Goal: Transaction & Acquisition: Book appointment/travel/reservation

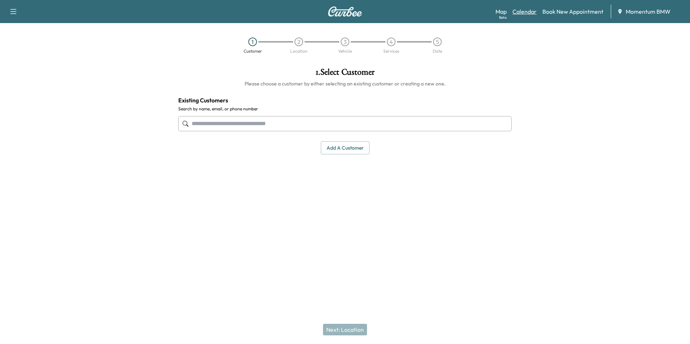
click at [529, 13] on link "Calendar" at bounding box center [524, 11] width 24 height 9
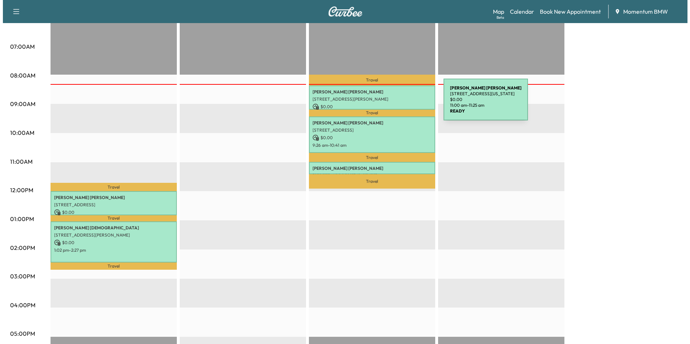
scroll to position [144, 0]
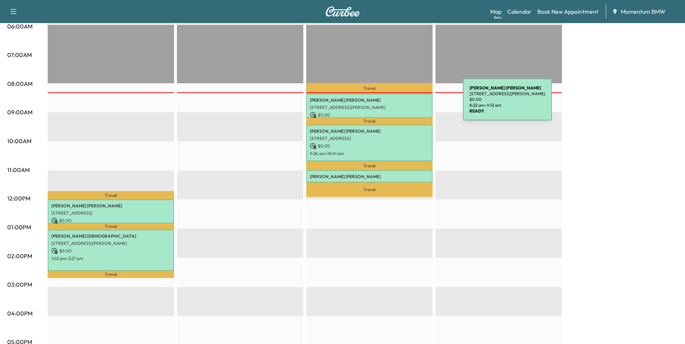
click at [409, 105] on p "[STREET_ADDRESS][PERSON_NAME]" at bounding box center [369, 108] width 119 height 6
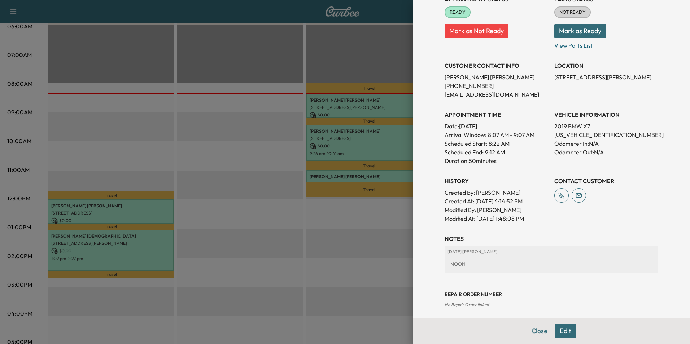
scroll to position [100, 0]
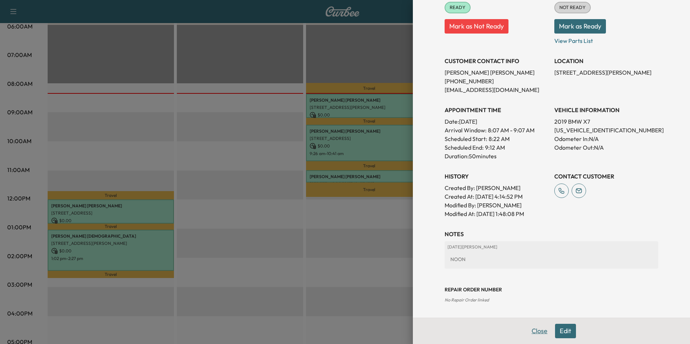
click at [537, 334] on button "Close" at bounding box center [539, 331] width 25 height 14
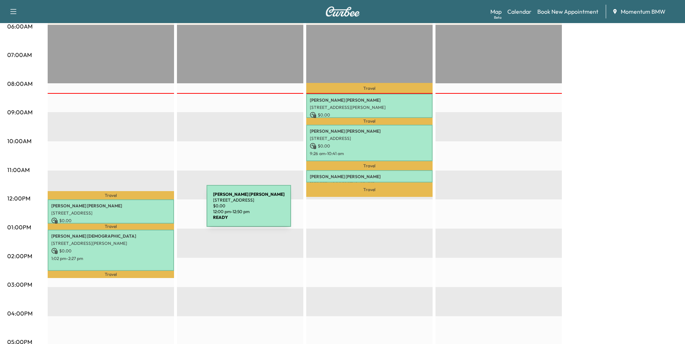
click at [152, 210] on p "[STREET_ADDRESS]" at bounding box center [110, 213] width 119 height 6
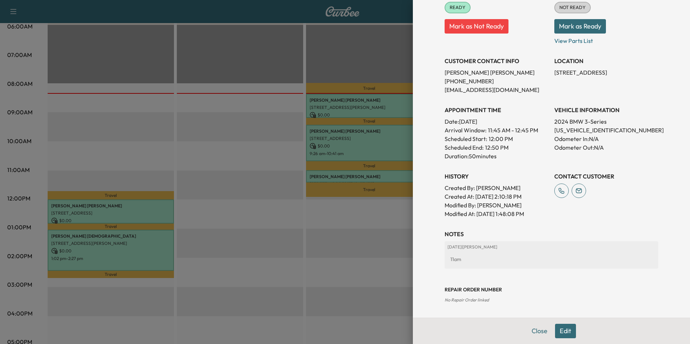
drag, startPoint x: 536, startPoint y: 333, endPoint x: 432, endPoint y: 332, distance: 103.6
click at [536, 333] on button "Close" at bounding box center [539, 331] width 25 height 14
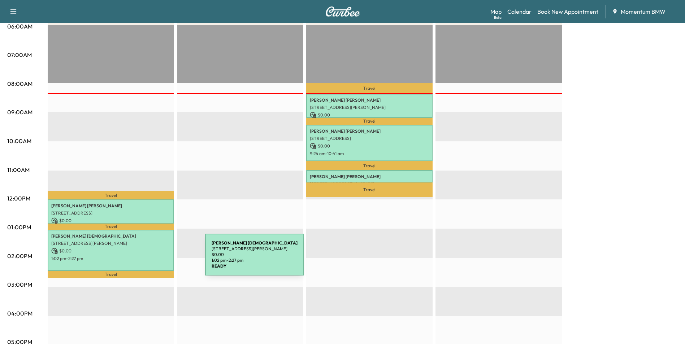
click at [151, 259] on div "[PERSON_NAME] [STREET_ADDRESS][PERSON_NAME] $ 0.00 1:02 pm - 2:27 pm" at bounding box center [111, 250] width 126 height 41
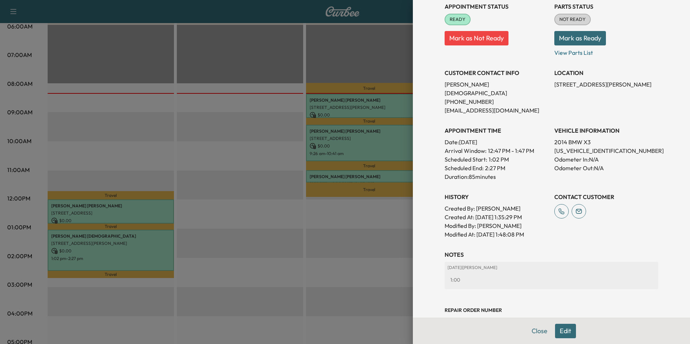
scroll to position [109, 0]
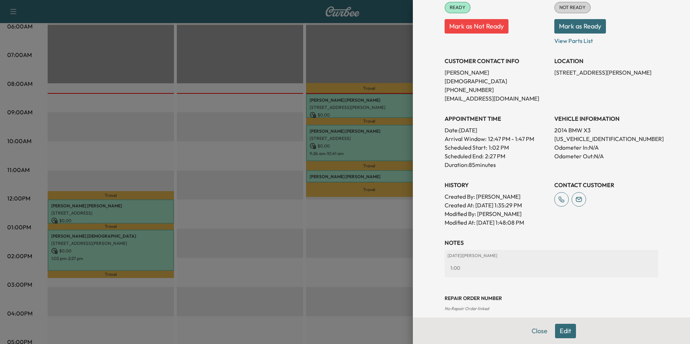
drag, startPoint x: 534, startPoint y: 333, endPoint x: 533, endPoint y: 326, distance: 7.4
click at [536, 333] on button "Close" at bounding box center [539, 331] width 25 height 14
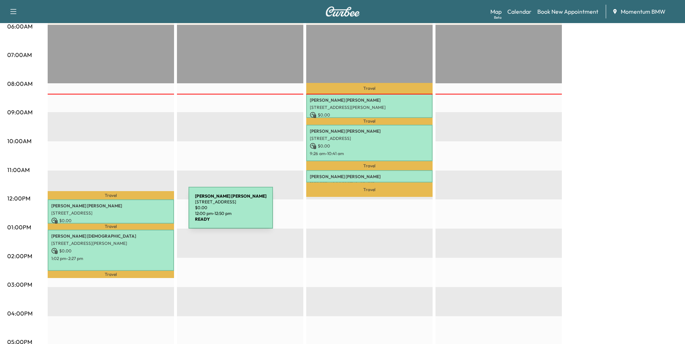
click at [134, 212] on p "[STREET_ADDRESS]" at bounding box center [110, 213] width 119 height 6
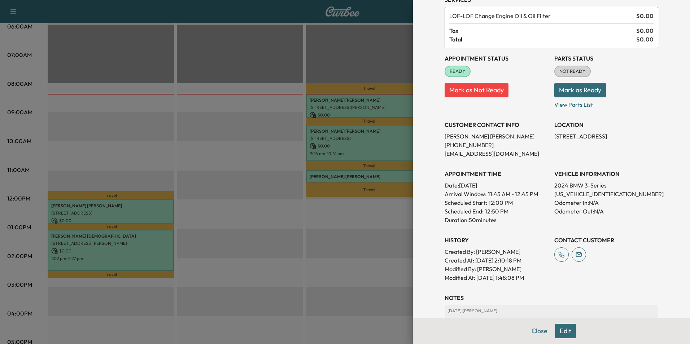
scroll to position [100, 0]
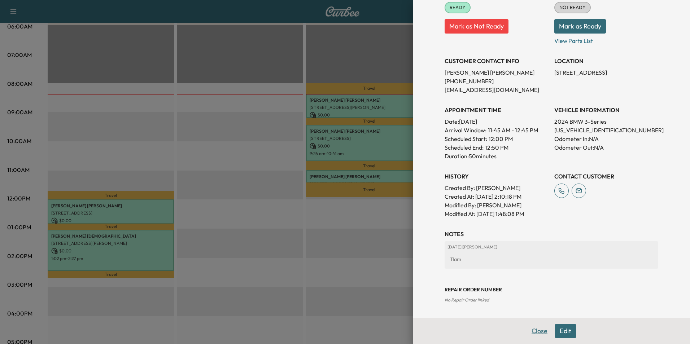
click at [532, 332] on button "Close" at bounding box center [539, 331] width 25 height 14
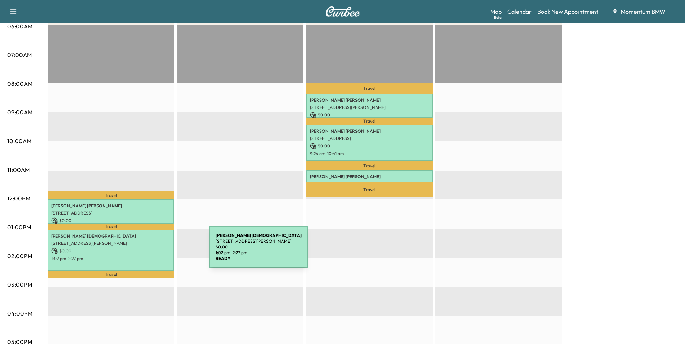
click at [155, 252] on p "$ 0.00" at bounding box center [110, 251] width 119 height 6
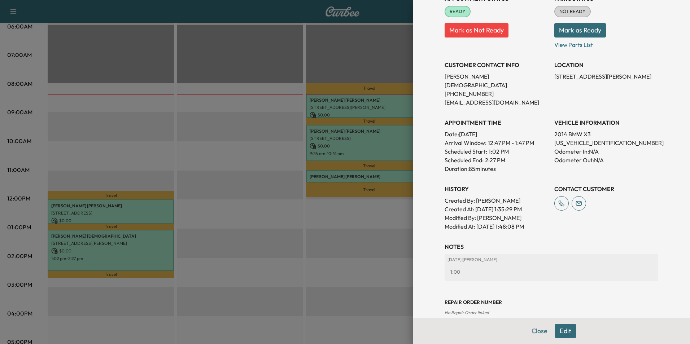
scroll to position [109, 0]
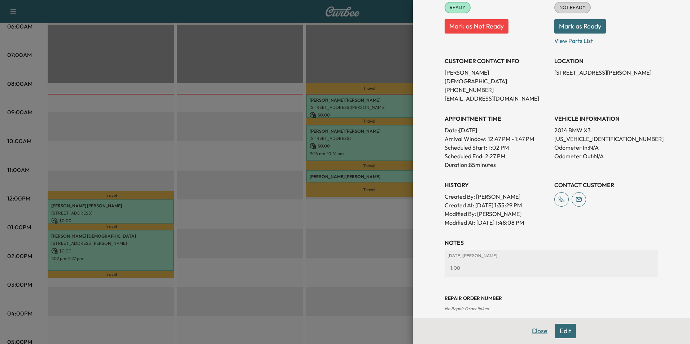
click at [531, 330] on button "Close" at bounding box center [539, 331] width 25 height 14
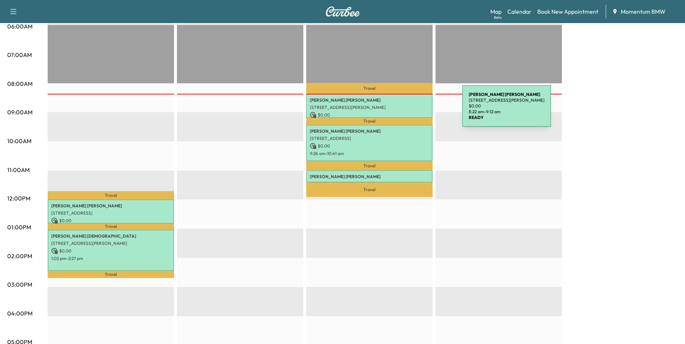
click at [408, 110] on div "[PERSON_NAME] [STREET_ADDRESS][PERSON_NAME] $ 0.00 8:22 am - 9:12 am" at bounding box center [369, 106] width 126 height 24
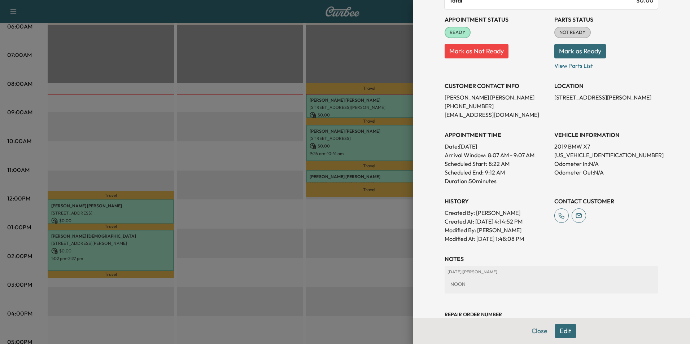
scroll to position [100, 0]
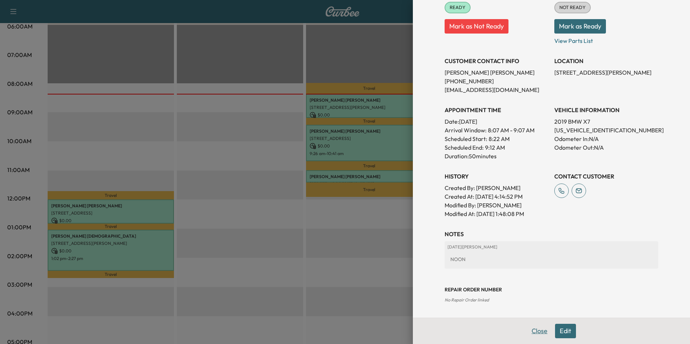
click at [534, 333] on button "Close" at bounding box center [539, 331] width 25 height 14
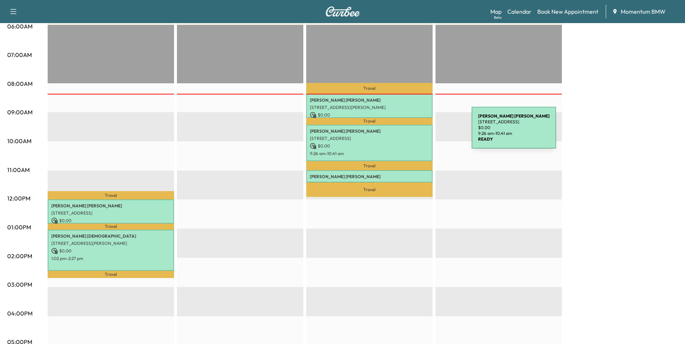
click at [417, 132] on p "[PERSON_NAME]" at bounding box center [369, 131] width 119 height 6
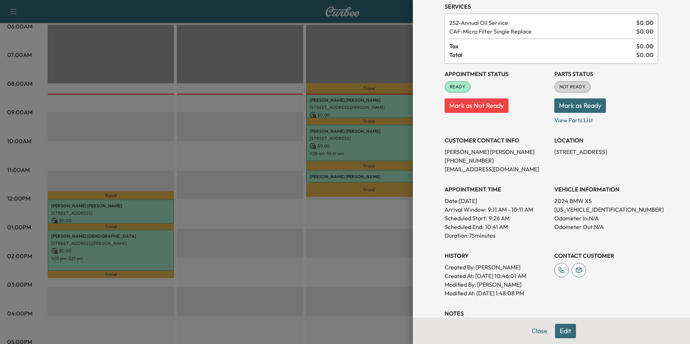
scroll to position [0, 0]
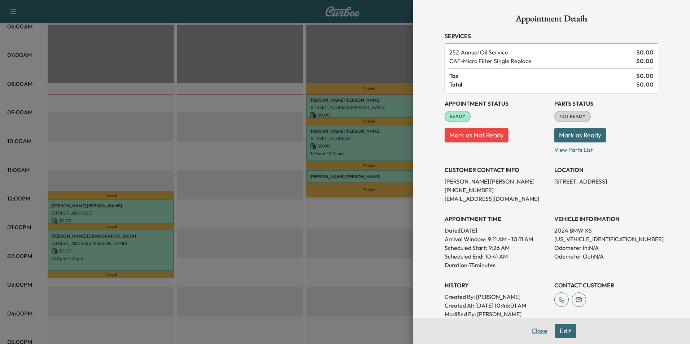
click at [532, 330] on button "Close" at bounding box center [539, 331] width 25 height 14
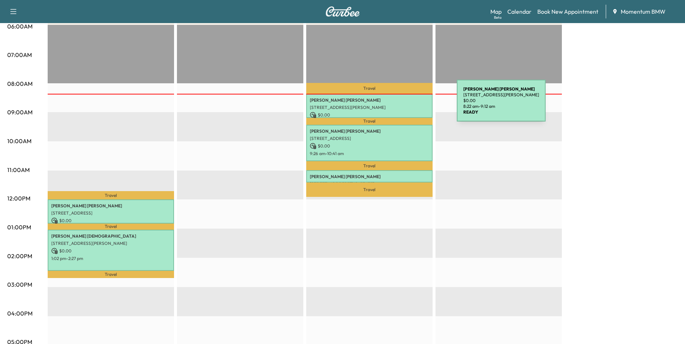
click at [402, 105] on p "[STREET_ADDRESS][PERSON_NAME]" at bounding box center [369, 108] width 119 height 6
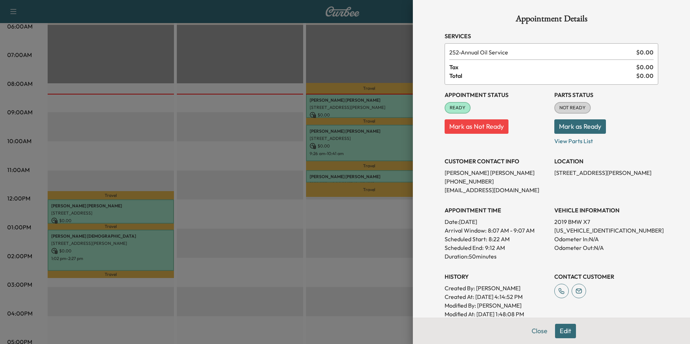
click at [560, 329] on button "Edit" at bounding box center [565, 331] width 21 height 14
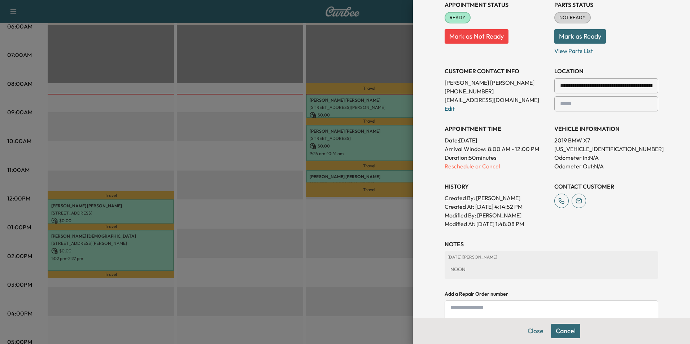
scroll to position [108, 0]
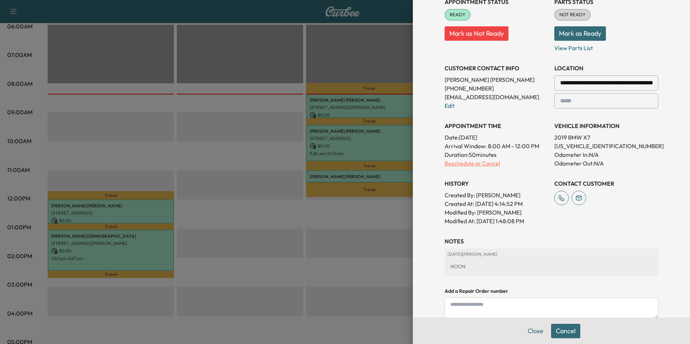
click at [485, 161] on p "Reschedule or Cancel" at bounding box center [497, 163] width 104 height 9
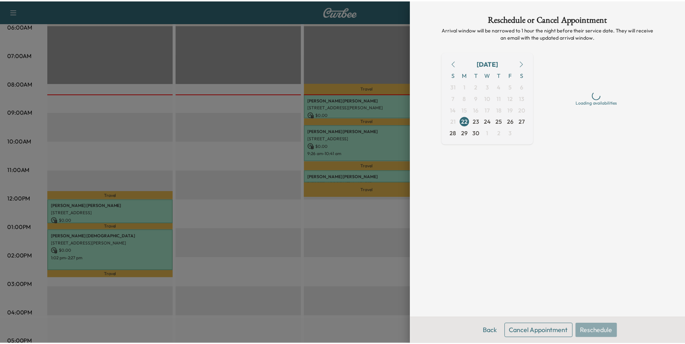
scroll to position [0, 0]
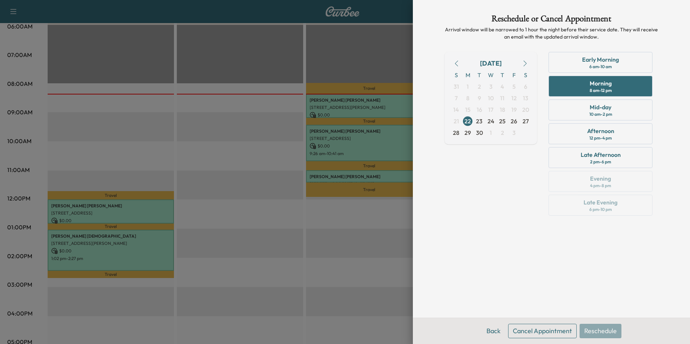
click at [554, 333] on button "Cancel Appointment" at bounding box center [542, 331] width 69 height 14
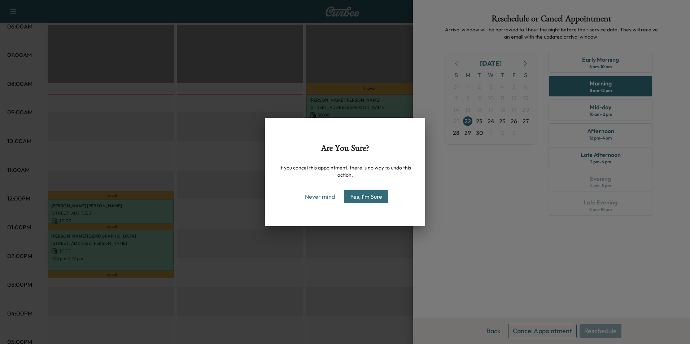
click at [372, 195] on button "Yes, I'm Sure" at bounding box center [366, 196] width 44 height 13
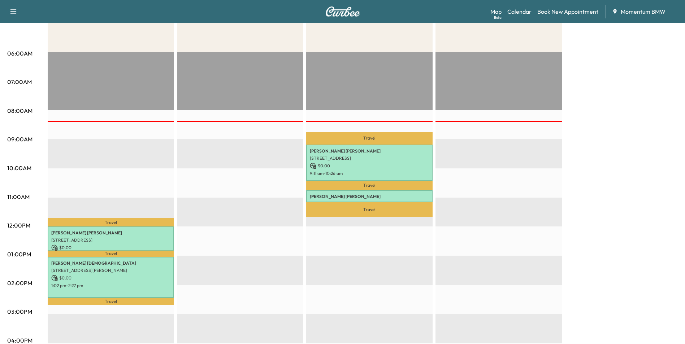
scroll to position [144, 0]
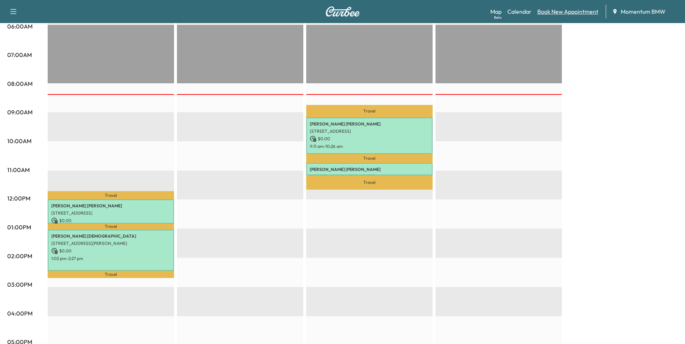
click at [573, 10] on link "Book New Appointment" at bounding box center [567, 11] width 61 height 9
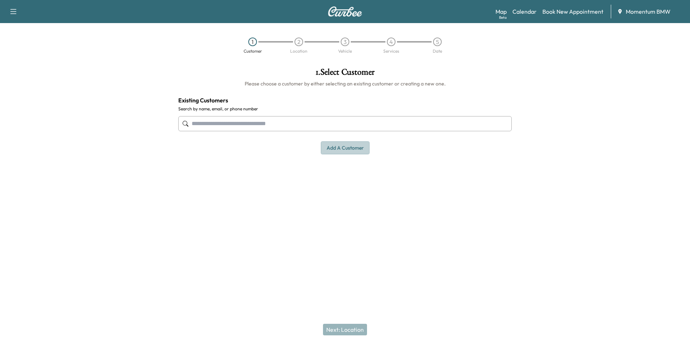
click at [352, 151] on button "Add a customer" at bounding box center [345, 147] width 49 height 13
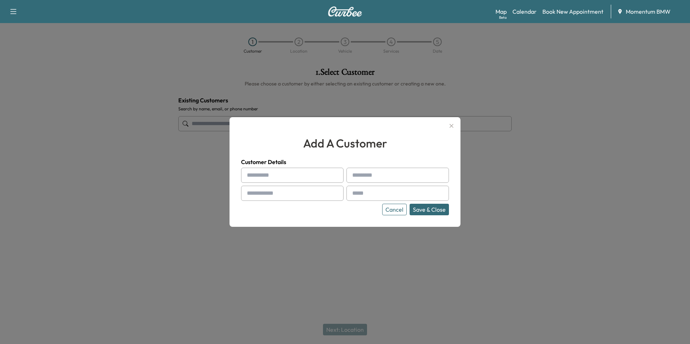
paste input "******"
type input "******"
drag, startPoint x: 358, startPoint y: 172, endPoint x: 356, endPoint y: 180, distance: 8.1
click at [358, 173] on div at bounding box center [353, 175] width 9 height 9
click at [361, 175] on input "text" at bounding box center [397, 175] width 102 height 15
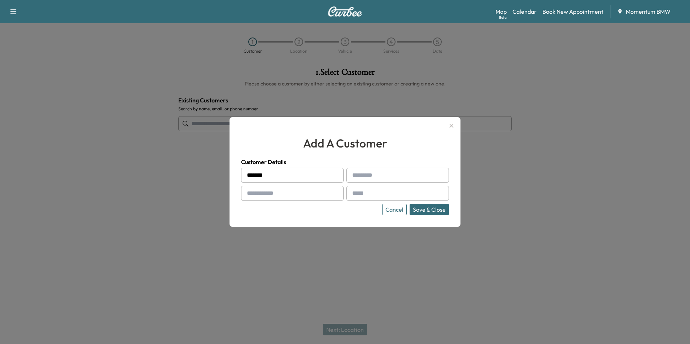
paste input "******"
type input "******"
click at [270, 195] on input "text" at bounding box center [292, 193] width 102 height 15
paste input "**********"
type input "**********"
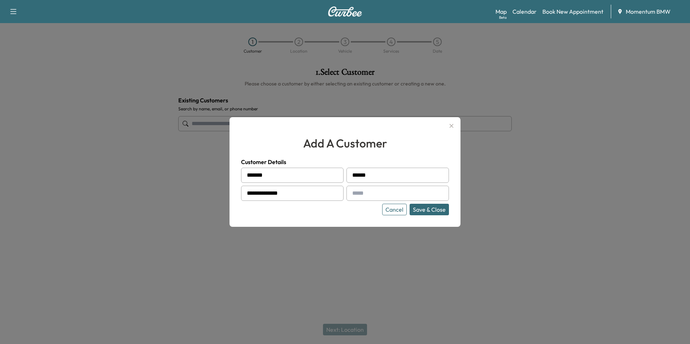
click at [361, 195] on input "text" at bounding box center [397, 193] width 102 height 15
paste input "**********"
type input "**********"
click at [431, 209] on button "Save & Close" at bounding box center [429, 210] width 39 height 12
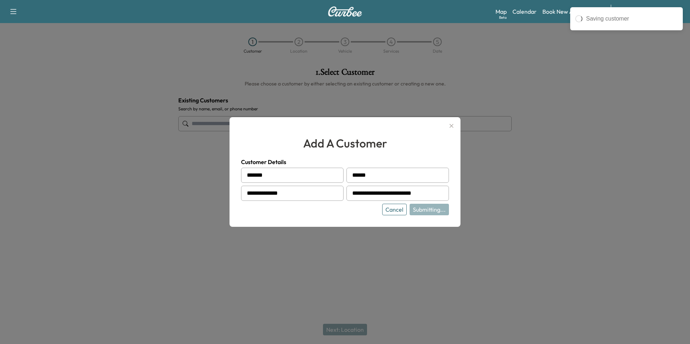
type input "**********"
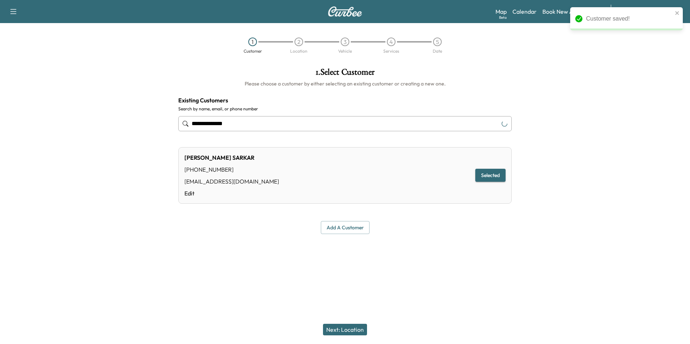
click at [352, 329] on button "Next: Location" at bounding box center [345, 330] width 44 height 12
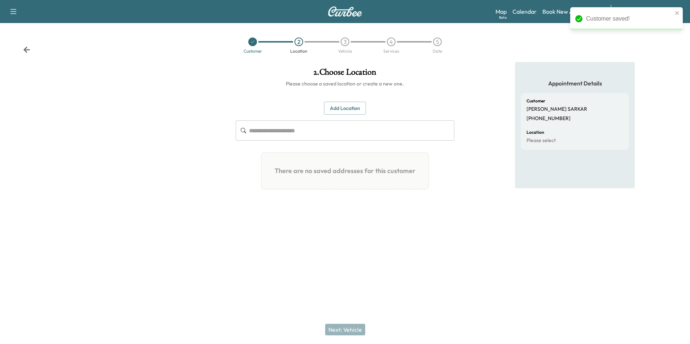
click at [346, 105] on button "Add Location" at bounding box center [345, 108] width 42 height 13
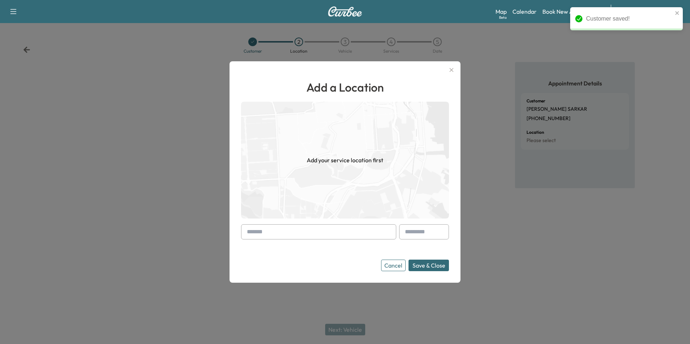
click at [283, 235] on input "text" at bounding box center [318, 231] width 155 height 15
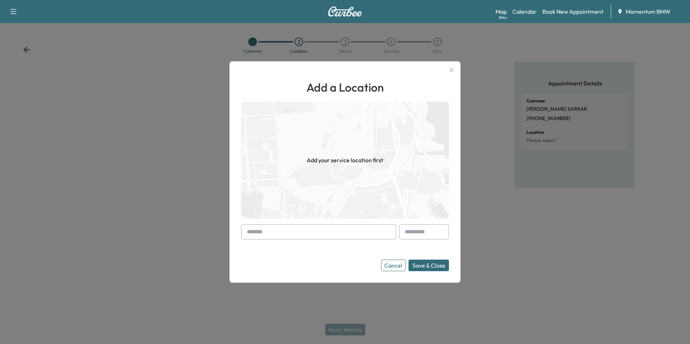
paste input "**********"
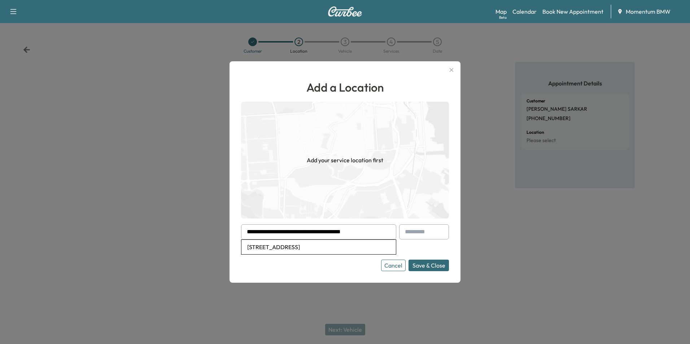
click at [332, 248] on li "[STREET_ADDRESS]" at bounding box center [318, 247] width 154 height 14
type input "**********"
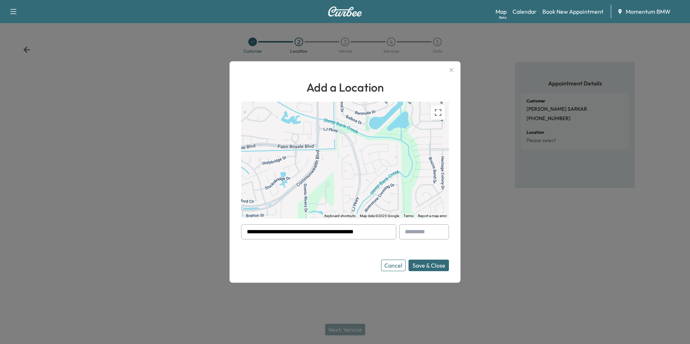
click at [429, 265] on button "Save & Close" at bounding box center [429, 266] width 40 height 12
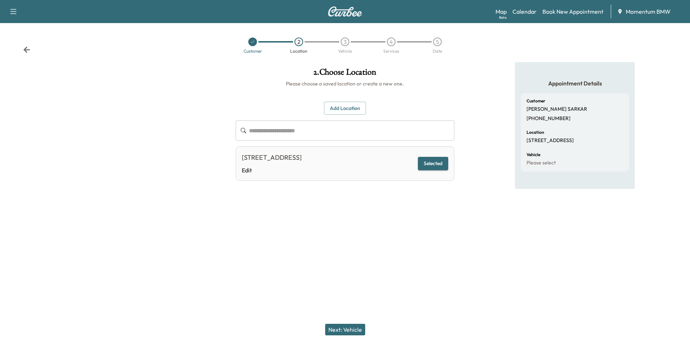
click at [341, 333] on button "Next: Vehicle" at bounding box center [345, 330] width 40 height 12
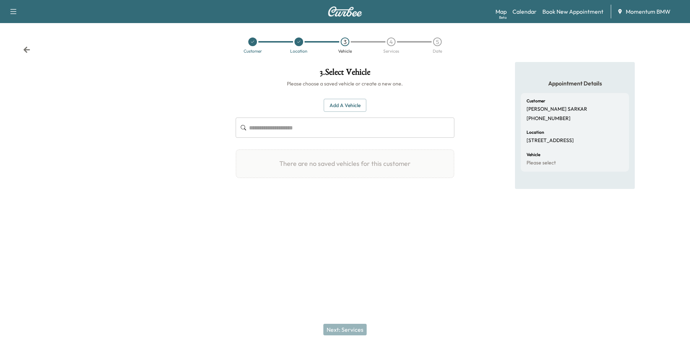
click at [353, 106] on button "Add a Vehicle" at bounding box center [345, 105] width 43 height 13
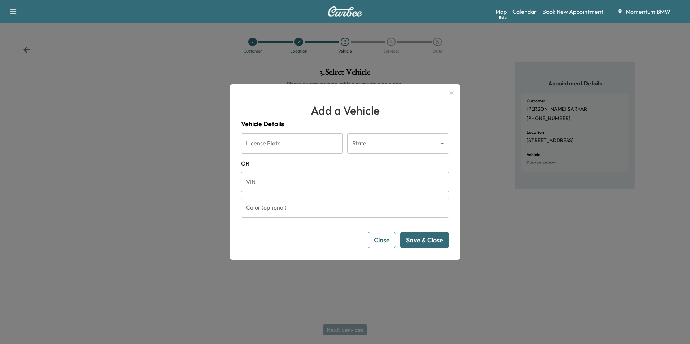
click at [252, 187] on input "VIN" at bounding box center [345, 182] width 208 height 20
paste input "**********"
type input "**********"
click at [429, 240] on button "Save & Close" at bounding box center [424, 240] width 49 height 16
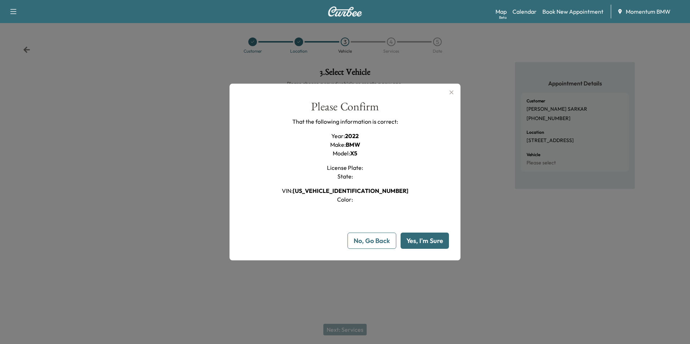
click at [429, 241] on button "Yes, I'm Sure" at bounding box center [425, 241] width 48 height 16
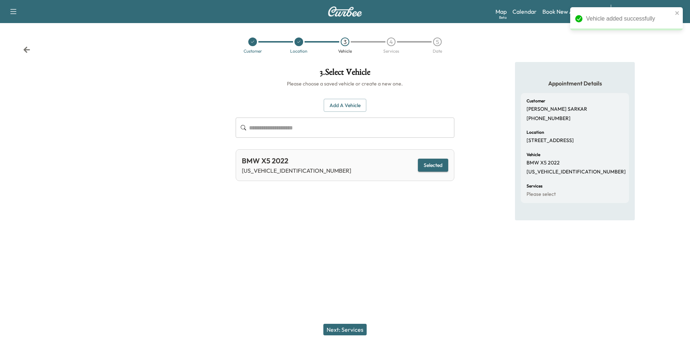
click at [352, 328] on button "Next: Services" at bounding box center [344, 330] width 43 height 12
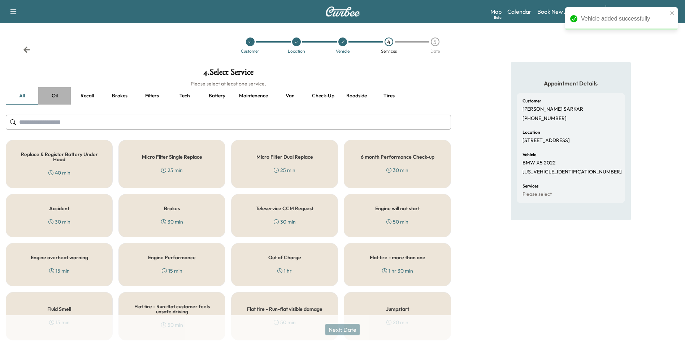
click at [54, 95] on button "Oil" at bounding box center [54, 95] width 32 height 17
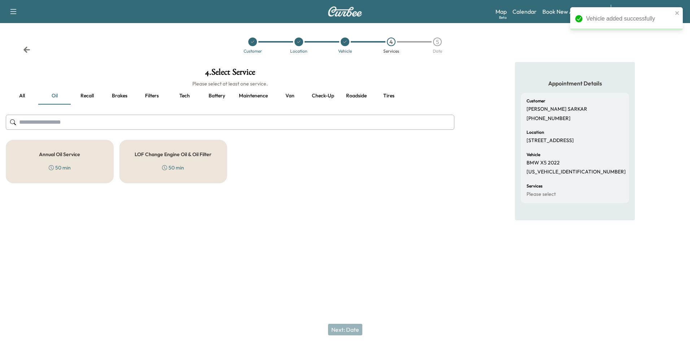
drag, startPoint x: 58, startPoint y: 159, endPoint x: 113, endPoint y: 191, distance: 64.2
click at [60, 160] on div "Annual Oil Service 50 min" at bounding box center [60, 161] width 108 height 43
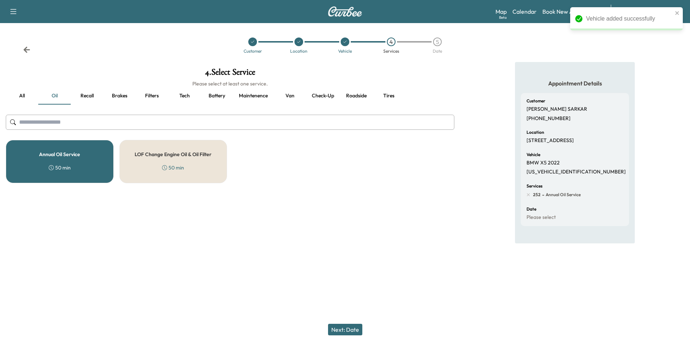
click at [352, 324] on button "Next: Date" at bounding box center [345, 330] width 34 height 12
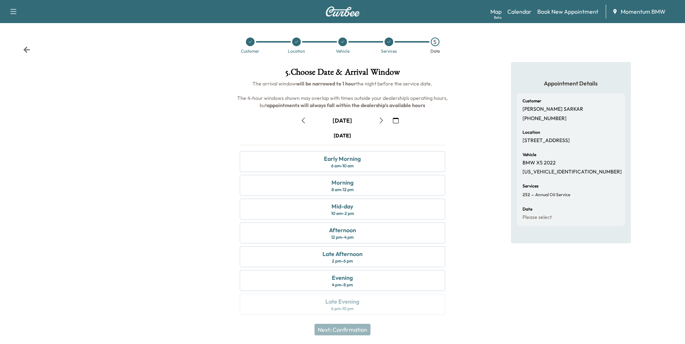
click at [302, 118] on icon "button" at bounding box center [303, 121] width 6 height 6
click at [362, 183] on div "Morning 8 am - 12 pm" at bounding box center [342, 185] width 205 height 21
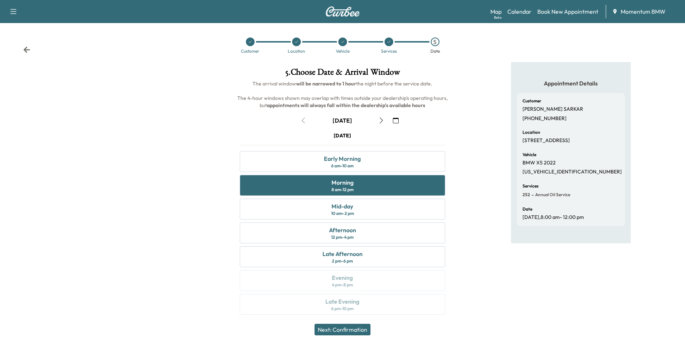
click at [358, 329] on button "Next: Confirmation" at bounding box center [342, 330] width 56 height 12
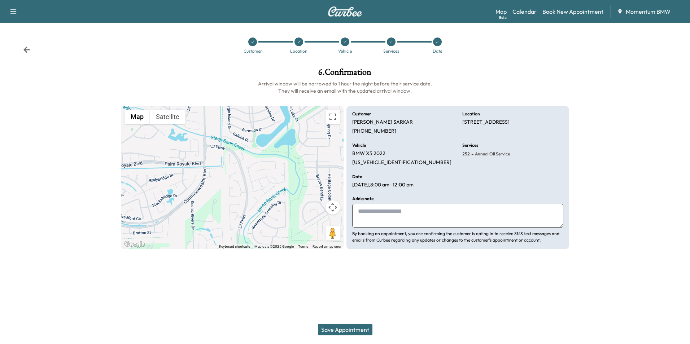
click at [365, 211] on textarea at bounding box center [457, 216] width 211 height 24
type textarea "******"
click at [344, 329] on button "Save Appointment" at bounding box center [345, 330] width 54 height 12
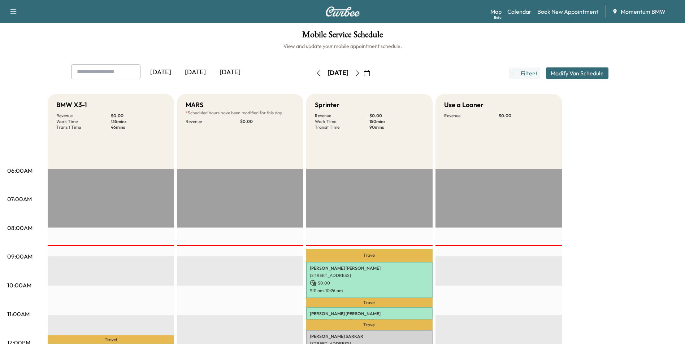
click at [360, 71] on icon "button" at bounding box center [357, 73] width 6 height 6
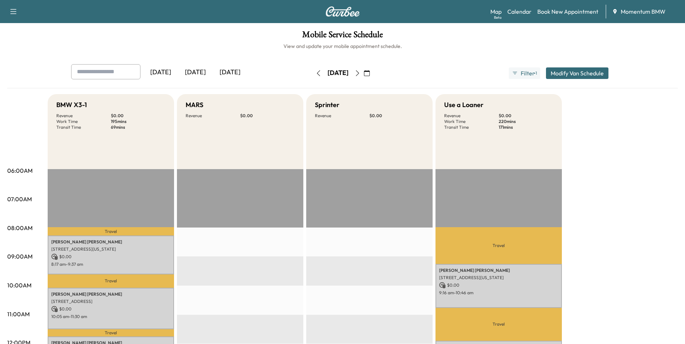
click at [315, 75] on icon "button" at bounding box center [318, 73] width 6 height 6
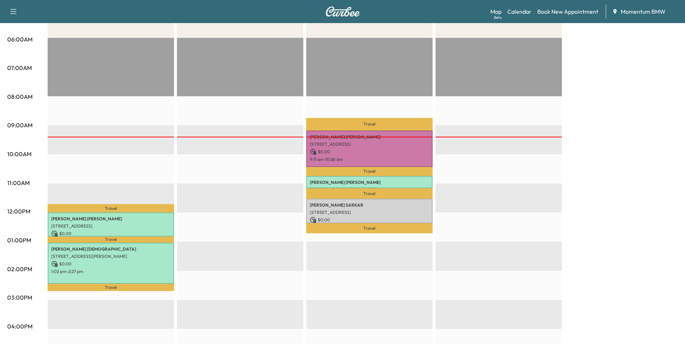
scroll to position [144, 0]
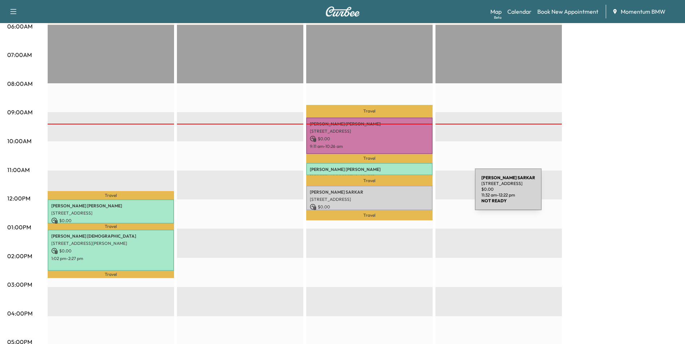
click at [420, 194] on div "[PERSON_NAME] [STREET_ADDRESS] $ 0.00 11:32 am - 12:22 pm" at bounding box center [369, 198] width 126 height 24
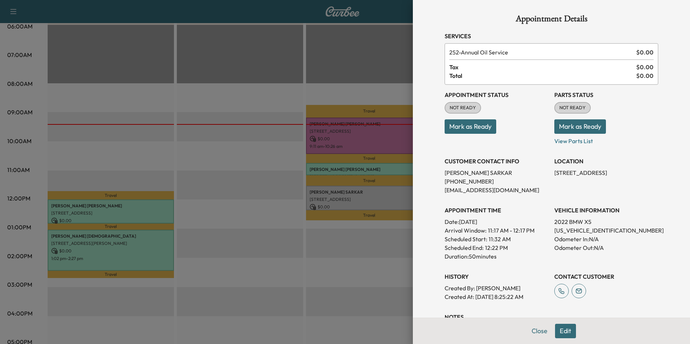
click at [362, 244] on div at bounding box center [345, 172] width 690 height 344
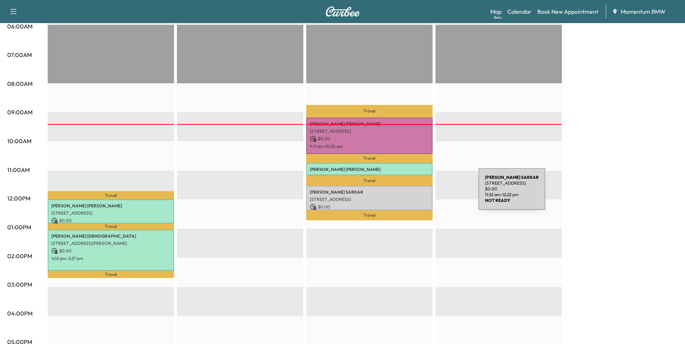
click at [424, 193] on p "[PERSON_NAME]" at bounding box center [369, 192] width 119 height 6
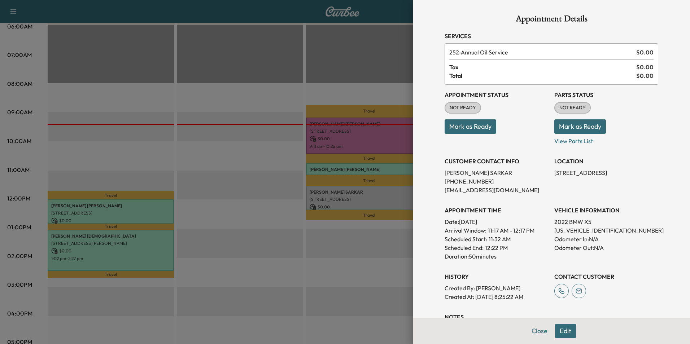
click at [466, 123] on button "Mark as Ready" at bounding box center [471, 126] width 52 height 14
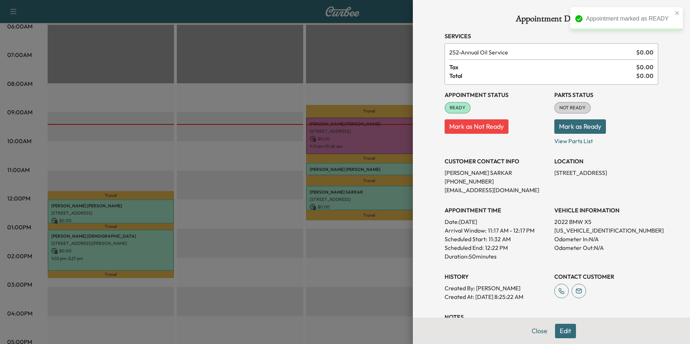
drag, startPoint x: 534, startPoint y: 330, endPoint x: 511, endPoint y: 301, distance: 37.3
click at [534, 331] on button "Close" at bounding box center [539, 331] width 25 height 14
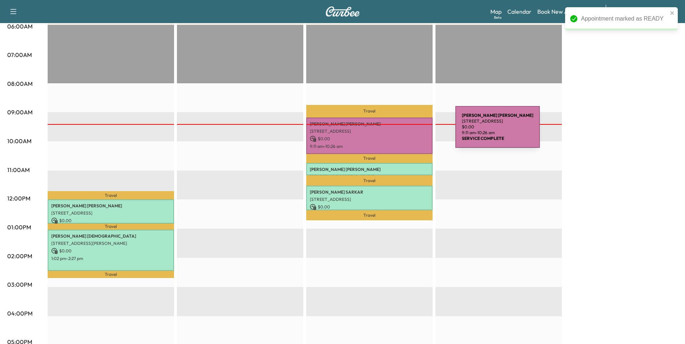
click at [403, 132] on p "[STREET_ADDRESS]" at bounding box center [369, 131] width 119 height 6
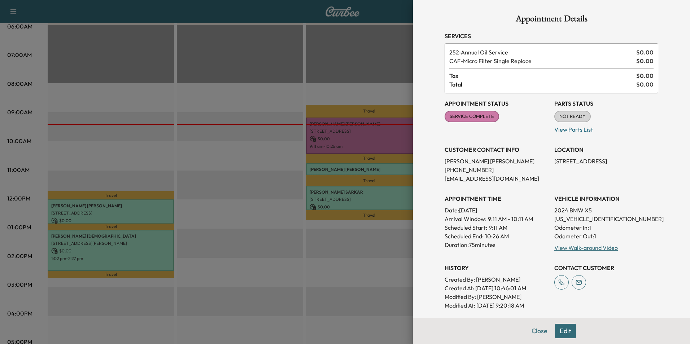
click at [571, 219] on p "[US_VEHICLE_IDENTIFICATION_NUMBER]" at bounding box center [606, 219] width 104 height 9
copy p "[US_VEHICLE_IDENTIFICATION_NUMBER]"
click at [150, 210] on div at bounding box center [345, 172] width 690 height 344
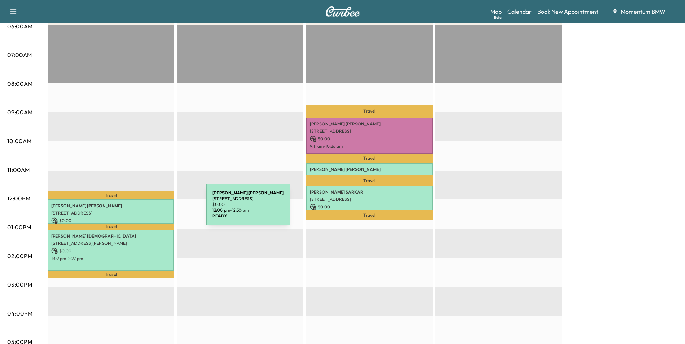
click at [152, 210] on p "[STREET_ADDRESS]" at bounding box center [110, 213] width 119 height 6
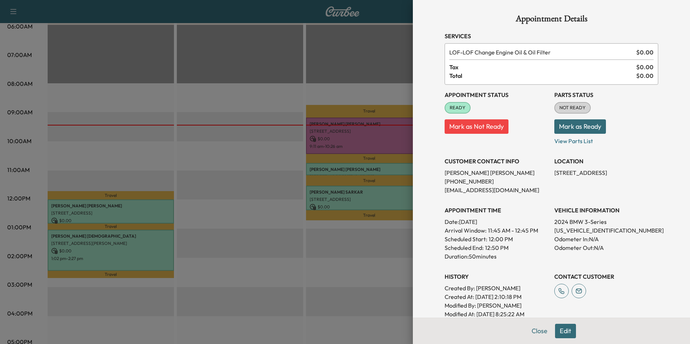
click at [156, 210] on div at bounding box center [345, 172] width 690 height 344
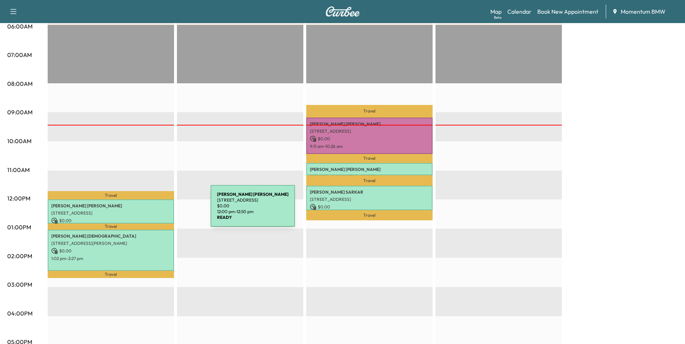
click at [156, 210] on p "[STREET_ADDRESS]" at bounding box center [110, 213] width 119 height 6
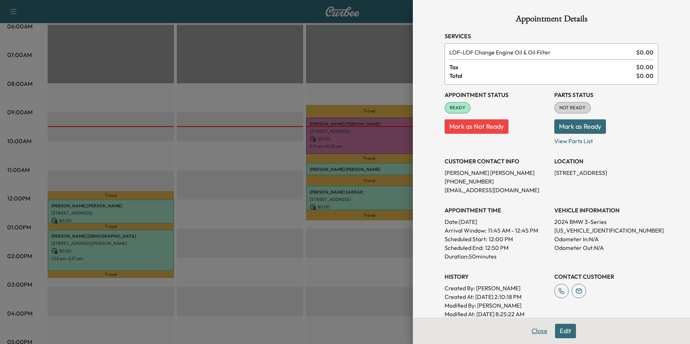
click at [537, 331] on button "Close" at bounding box center [539, 331] width 25 height 14
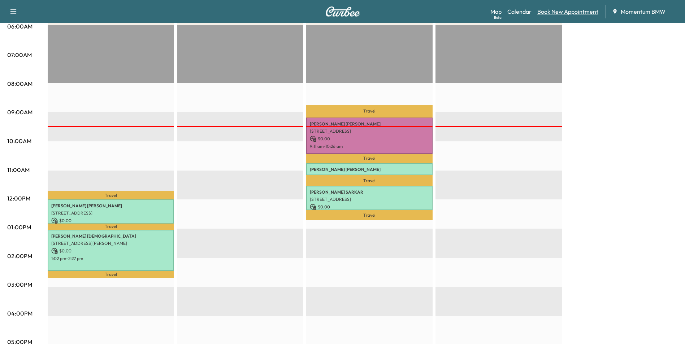
click at [577, 8] on link "Book New Appointment" at bounding box center [567, 11] width 61 height 9
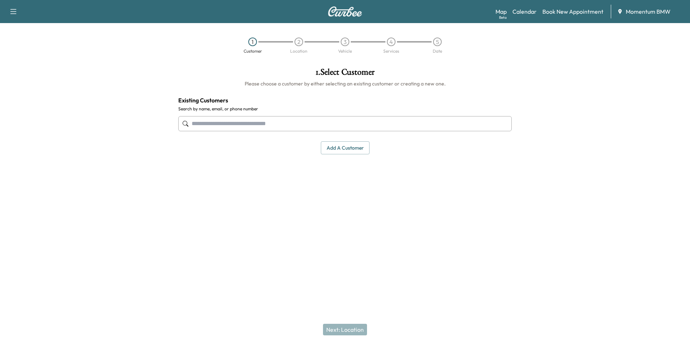
click at [351, 144] on button "Add a customer" at bounding box center [345, 147] width 49 height 13
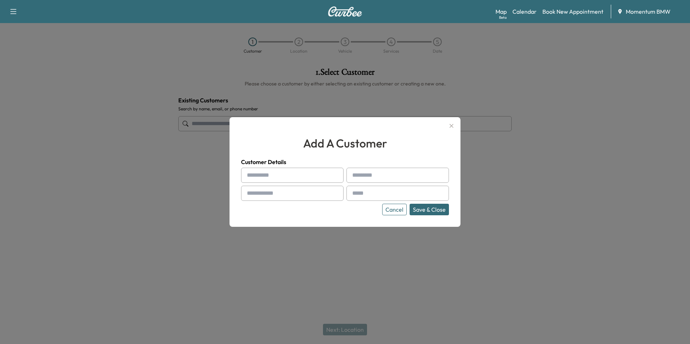
click at [251, 175] on div at bounding box center [248, 175] width 9 height 9
click at [271, 174] on input "text" at bounding box center [292, 175] width 102 height 15
paste input "*****"
type input "*****"
click at [367, 175] on input "text" at bounding box center [397, 175] width 102 height 15
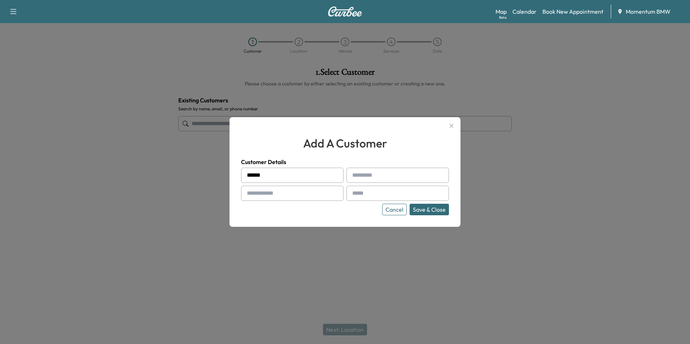
paste input "******"
type input "******"
click at [308, 196] on input "text" at bounding box center [292, 193] width 102 height 15
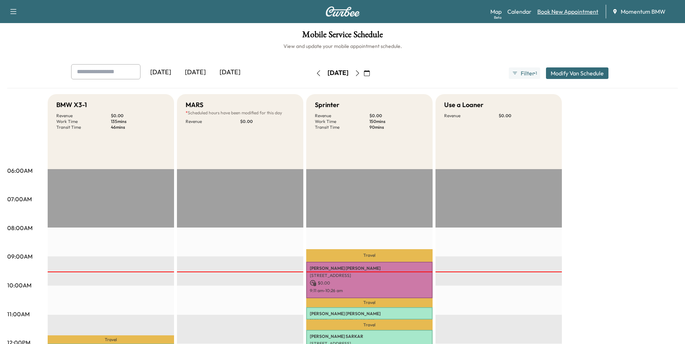
click at [560, 16] on link "Book New Appointment" at bounding box center [567, 11] width 61 height 9
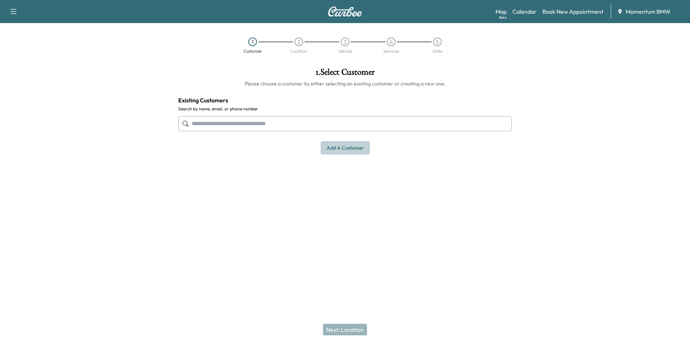
click at [347, 148] on button "Add a customer" at bounding box center [345, 147] width 49 height 13
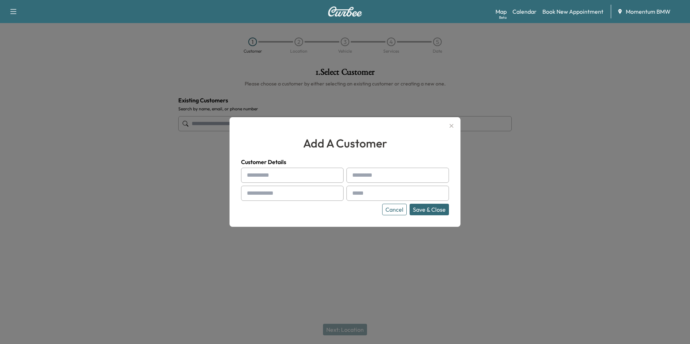
click at [265, 176] on input "text" at bounding box center [292, 175] width 102 height 15
type input "*****"
type input "******"
click at [258, 197] on input "text" at bounding box center [292, 193] width 102 height 15
paste input "**********"
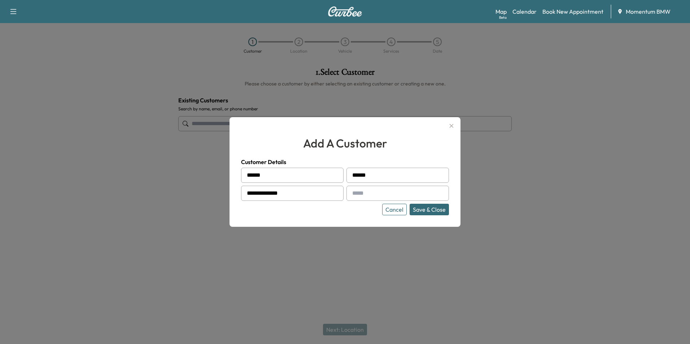
type input "**********"
click at [367, 195] on input "text" at bounding box center [397, 193] width 102 height 15
type input "**********"
click at [437, 211] on button "Save & Close" at bounding box center [429, 210] width 39 height 12
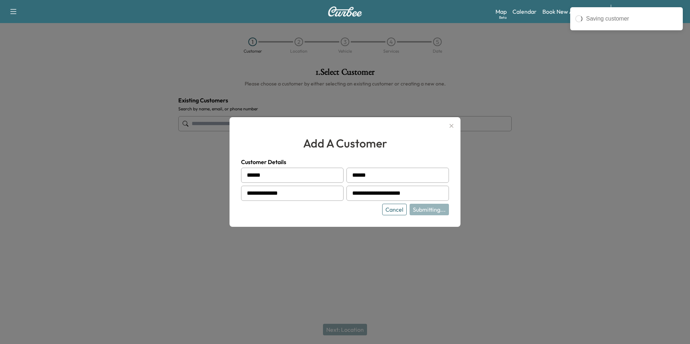
type input "**********"
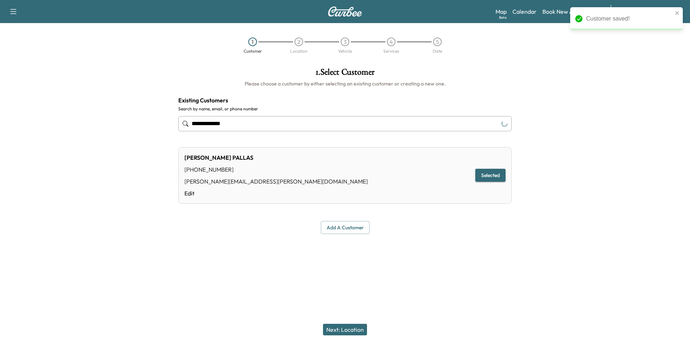
click at [345, 330] on button "Next: Location" at bounding box center [345, 330] width 44 height 12
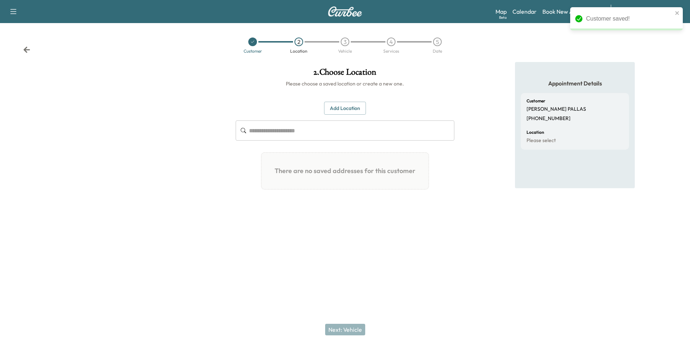
click at [348, 105] on button "Add Location" at bounding box center [345, 108] width 42 height 13
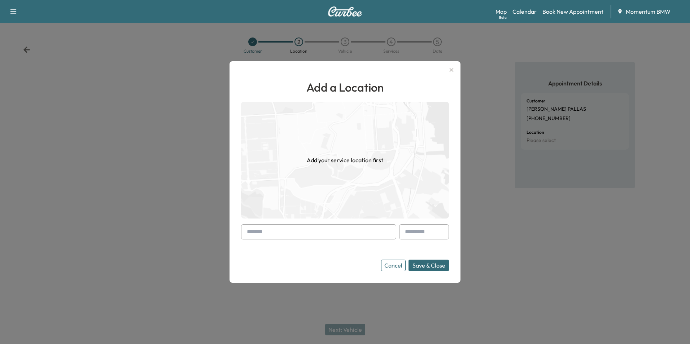
click at [277, 230] on input "text" at bounding box center [318, 231] width 155 height 15
paste input "**********"
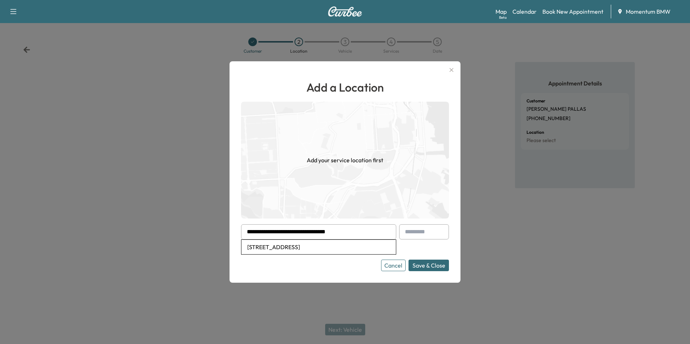
click at [318, 248] on li "[STREET_ADDRESS]" at bounding box center [318, 247] width 154 height 14
type input "**********"
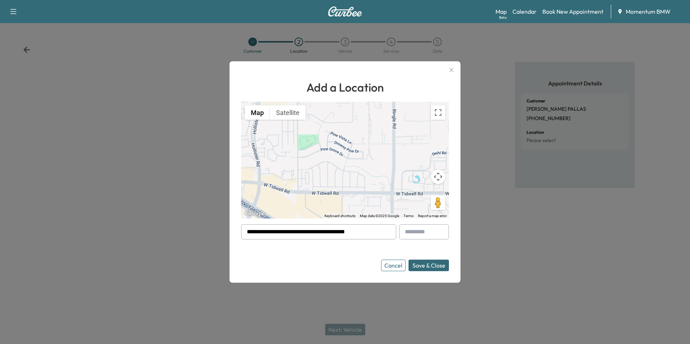
click at [425, 267] on button "Save & Close" at bounding box center [429, 266] width 40 height 12
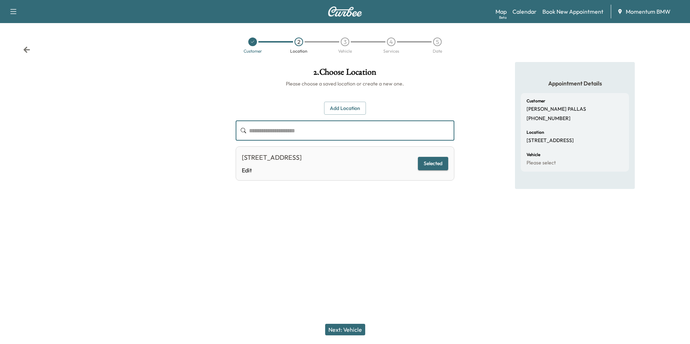
click at [268, 130] on input "text" at bounding box center [351, 131] width 205 height 20
click at [349, 329] on button "Next: Vehicle" at bounding box center [345, 330] width 40 height 12
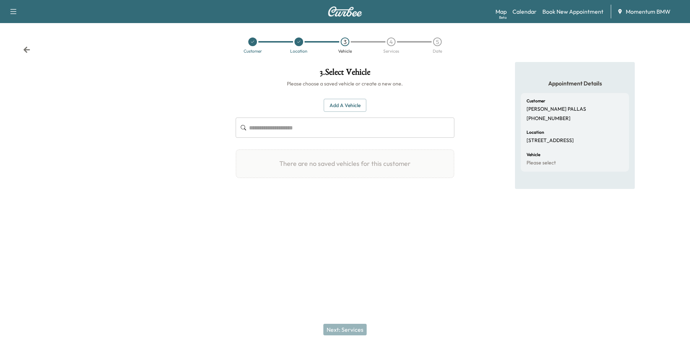
click at [341, 103] on button "Add a Vehicle" at bounding box center [345, 105] width 43 height 13
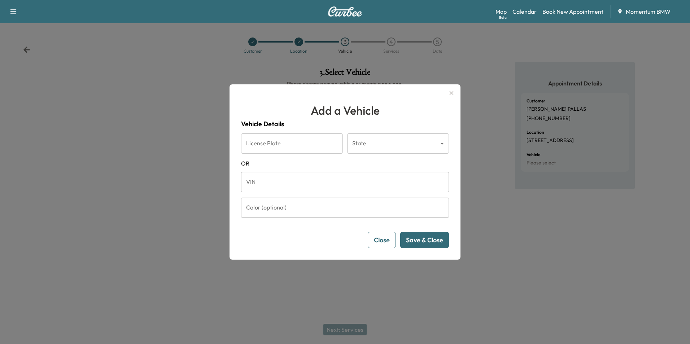
click at [256, 183] on input "VIN" at bounding box center [345, 182] width 208 height 20
paste input "**********"
type input "**********"
click at [421, 240] on button "Save & Close" at bounding box center [424, 240] width 49 height 16
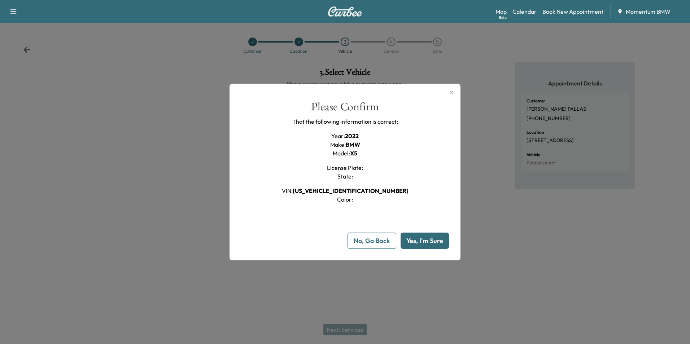
click at [422, 241] on button "Yes, I'm Sure" at bounding box center [425, 241] width 48 height 16
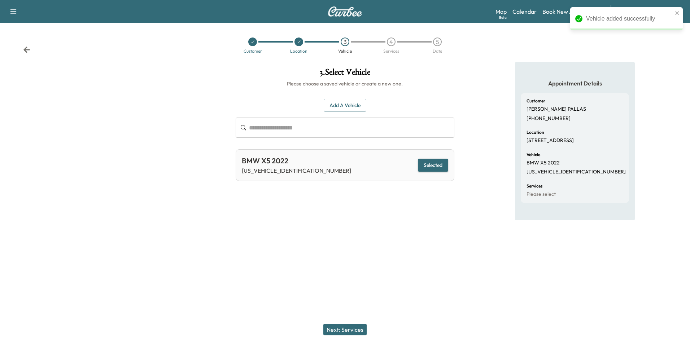
click at [347, 330] on button "Next: Services" at bounding box center [344, 330] width 43 height 12
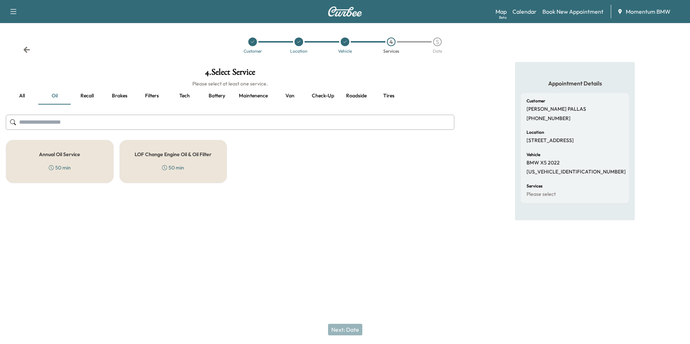
click at [86, 160] on div "Annual Oil Service 50 min" at bounding box center [60, 161] width 108 height 43
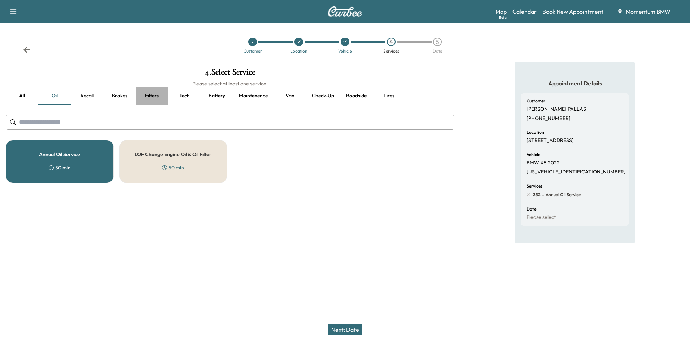
click at [151, 95] on button "Filters" at bounding box center [152, 95] width 32 height 17
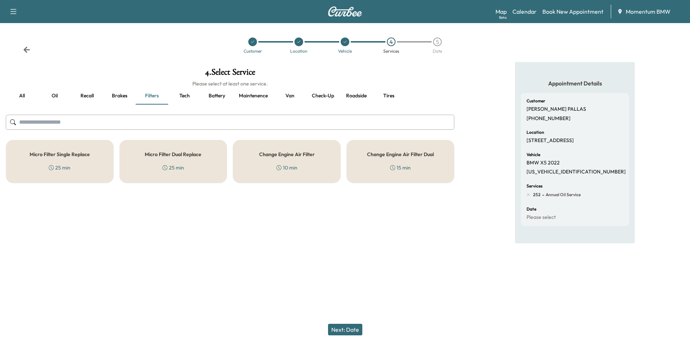
click at [93, 149] on div "Micro Filter Single Replace 25 min" at bounding box center [60, 161] width 108 height 43
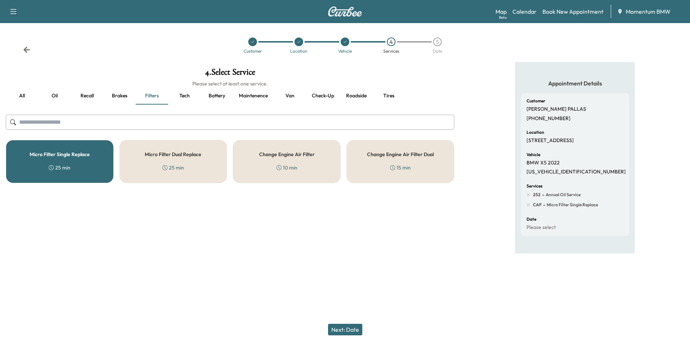
click at [353, 333] on button "Next: Date" at bounding box center [345, 330] width 34 height 12
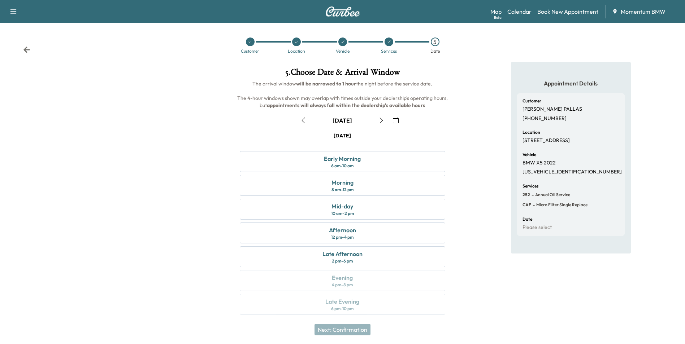
click at [302, 119] on icon "button" at bounding box center [303, 121] width 6 height 6
click at [356, 209] on div "Mid-day 10 am - 2 pm" at bounding box center [342, 209] width 205 height 21
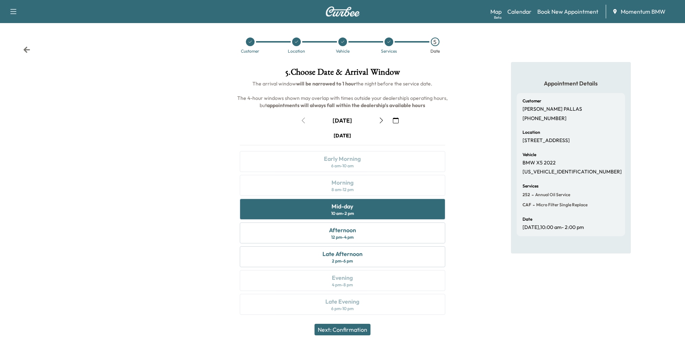
click at [341, 328] on button "Next: Confirmation" at bounding box center [342, 330] width 56 height 12
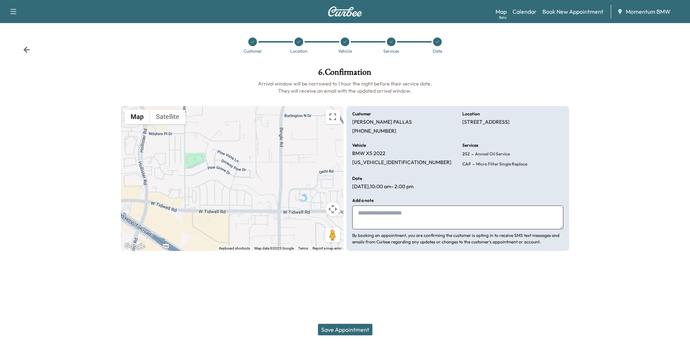
click at [363, 219] on textarea at bounding box center [457, 218] width 211 height 24
type textarea "*****"
click at [353, 328] on button "Save Appointment" at bounding box center [345, 330] width 54 height 12
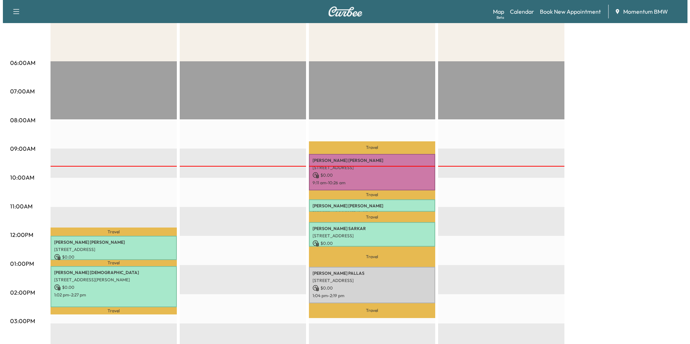
scroll to position [108, 0]
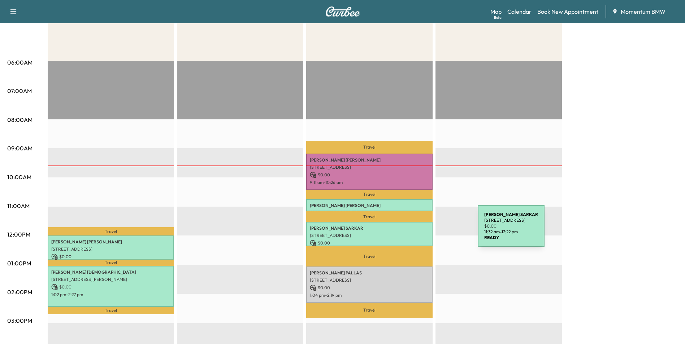
click at [423, 231] on div "[PERSON_NAME] [STREET_ADDRESS] $ 0.00 11:32 am - 12:22 pm" at bounding box center [369, 234] width 126 height 24
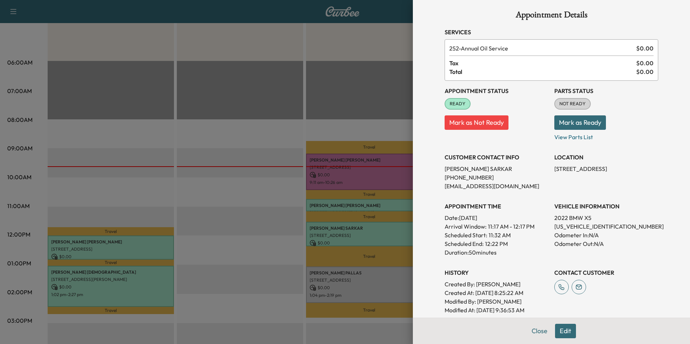
scroll to position [0, 0]
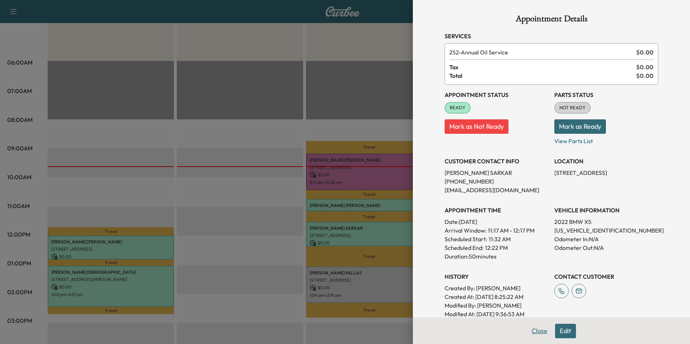
click at [538, 331] on button "Close" at bounding box center [539, 331] width 25 height 14
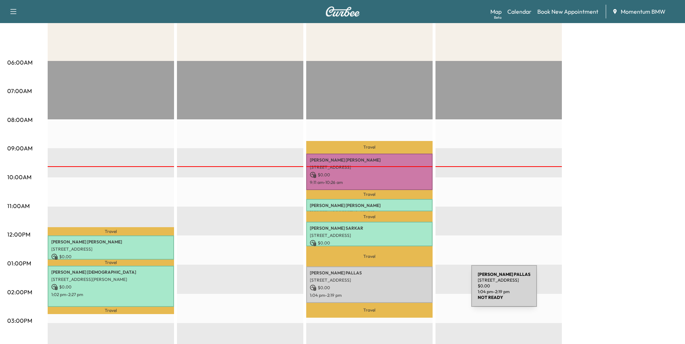
click at [417, 293] on p "1:04 pm - 2:19 pm" at bounding box center [369, 296] width 119 height 6
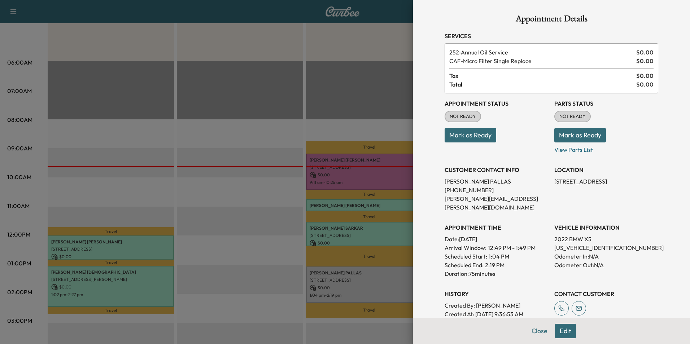
click at [462, 135] on button "Mark as Ready" at bounding box center [471, 135] width 52 height 14
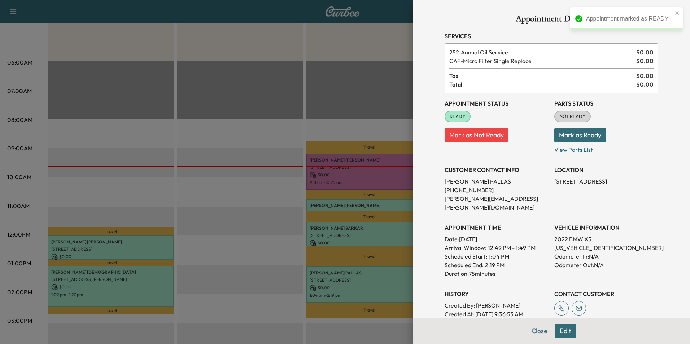
click at [534, 332] on button "Close" at bounding box center [539, 331] width 25 height 14
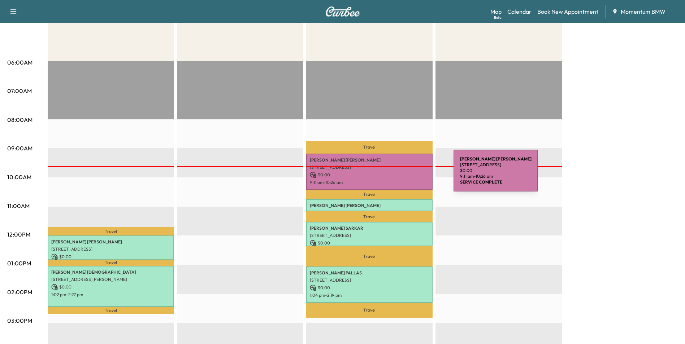
click at [400, 174] on p "$ 0.00" at bounding box center [369, 175] width 119 height 6
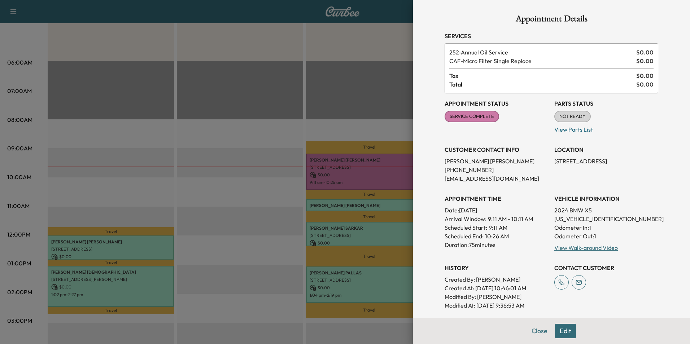
click at [584, 219] on p "[US_VEHICLE_IDENTIFICATION_NUMBER]" at bounding box center [606, 219] width 104 height 9
copy p "[US_VEHICLE_IDENTIFICATION_NUMBER]"
drag, startPoint x: 548, startPoint y: 161, endPoint x: 610, endPoint y: 160, distance: 61.7
click at [610, 160] on div "Appointment Status SERVICE COMPLETE Mark as Not Ready Parts Status NOT READY Ma…" at bounding box center [552, 201] width 214 height 217
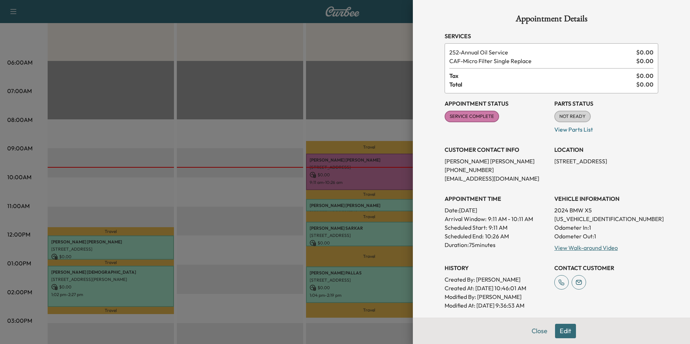
copy p "[STREET_ADDRESS],"
click at [535, 331] on button "Close" at bounding box center [539, 331] width 25 height 14
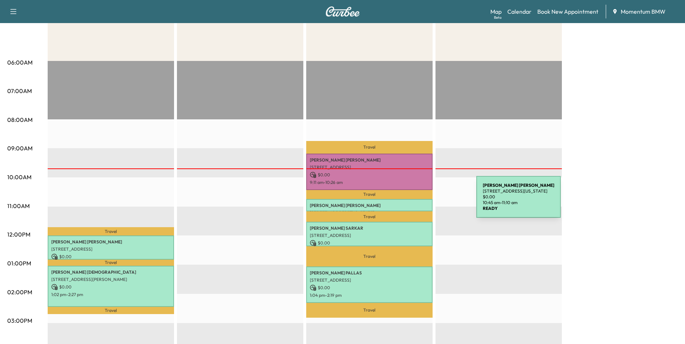
click at [422, 203] on p "[PERSON_NAME]" at bounding box center [369, 206] width 119 height 6
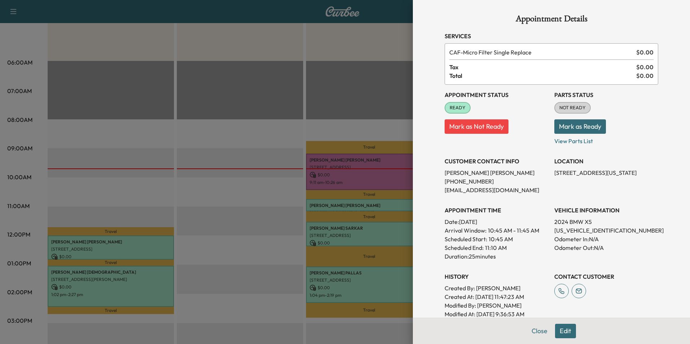
drag, startPoint x: 561, startPoint y: 331, endPoint x: 549, endPoint y: 313, distance: 21.2
click at [561, 330] on button "Edit" at bounding box center [565, 331] width 21 height 14
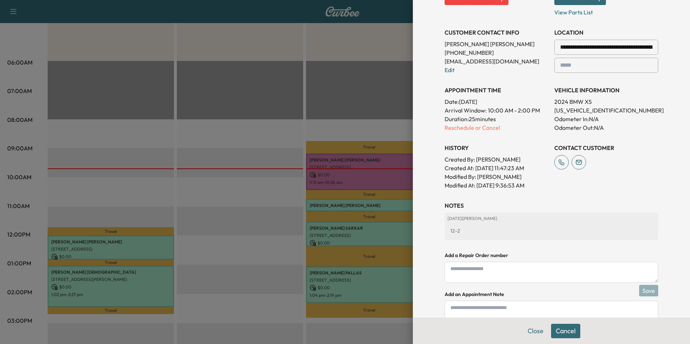
scroll to position [144, 0]
drag, startPoint x: 461, startPoint y: 309, endPoint x: 463, endPoint y: 303, distance: 6.5
click at [461, 309] on textarea at bounding box center [552, 311] width 214 height 21
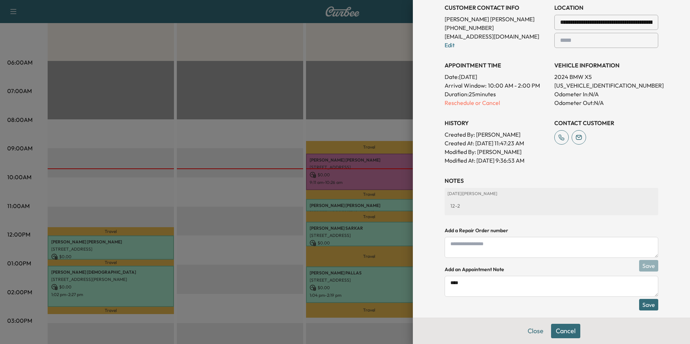
scroll to position [176, 0]
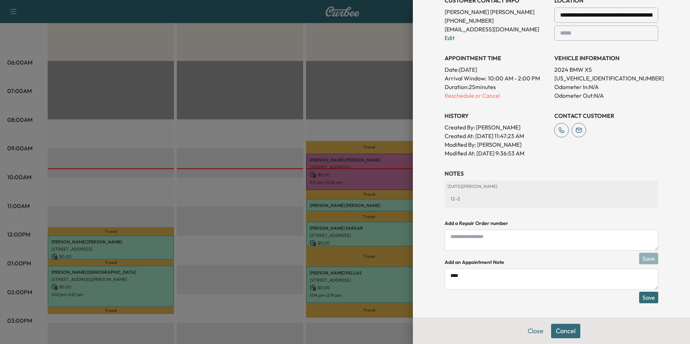
type textarea "****"
click at [642, 297] on button "Save" at bounding box center [648, 298] width 19 height 12
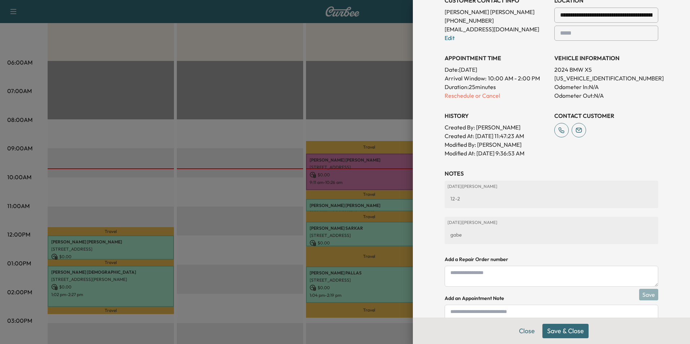
click at [559, 332] on button "Save & Close" at bounding box center [565, 331] width 46 height 14
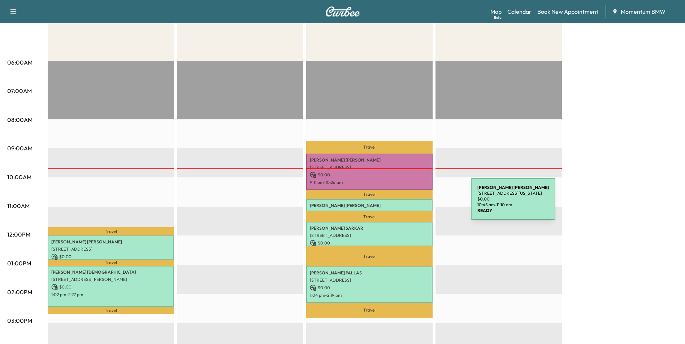
click at [416, 204] on p "[PERSON_NAME]" at bounding box center [369, 206] width 119 height 6
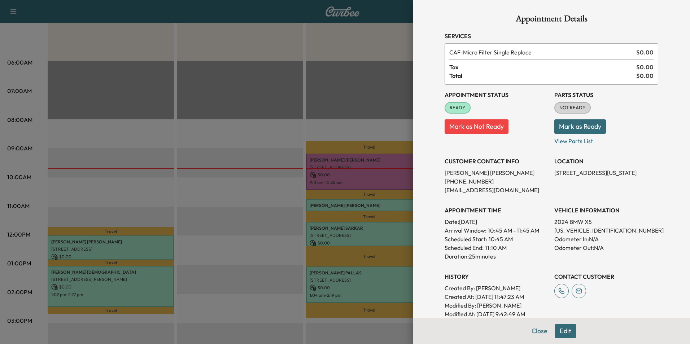
click at [458, 183] on p "[PHONE_NUMBER]" at bounding box center [497, 181] width 104 height 9
click at [458, 182] on p "[PHONE_NUMBER]" at bounding box center [497, 181] width 104 height 9
drag, startPoint x: 458, startPoint y: 182, endPoint x: 437, endPoint y: 182, distance: 21.7
click at [437, 182] on div "Appointment Details Services CAF - Micro Filter Single Replace $ 0.00 Tax $ 0.0…" at bounding box center [551, 227] width 231 height 454
drag, startPoint x: 437, startPoint y: 182, endPoint x: 444, endPoint y: 180, distance: 7.0
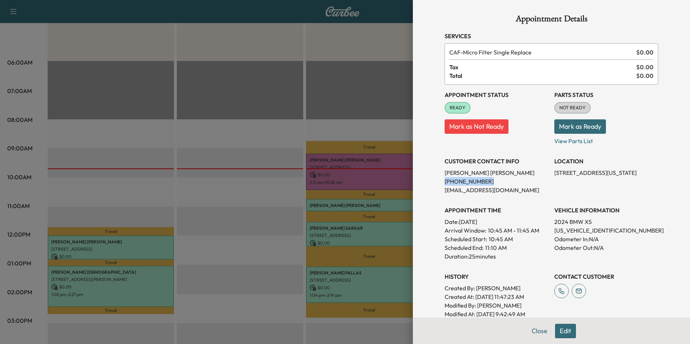
copy p "[PHONE_NUMBER]"
click at [565, 230] on p "[US_VEHICLE_IDENTIFICATION_NUMBER]" at bounding box center [606, 230] width 104 height 9
copy p "[US_VEHICLE_IDENTIFICATION_NUMBER]"
drag, startPoint x: 549, startPoint y: 170, endPoint x: 609, endPoint y: 173, distance: 60.7
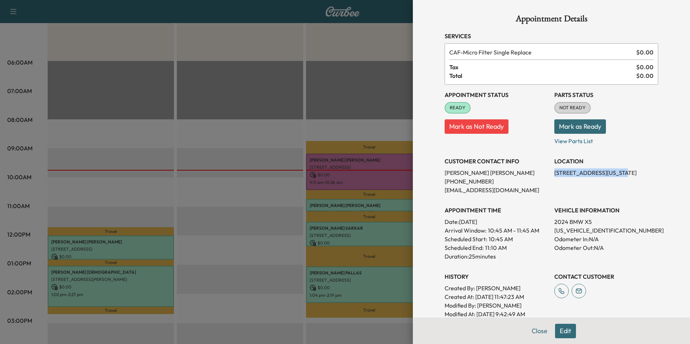
click at [609, 173] on div "Appointment Status READY Mark as Not Ready Parts Status NOT READY Mark as Ready…" at bounding box center [552, 202] width 214 height 234
drag, startPoint x: 609, startPoint y: 173, endPoint x: 601, endPoint y: 171, distance: 8.1
copy p "[STREET_ADDRESS]"
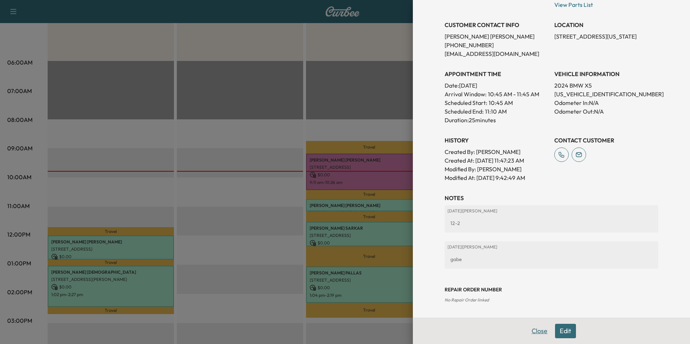
click at [533, 333] on button "Close" at bounding box center [539, 331] width 25 height 14
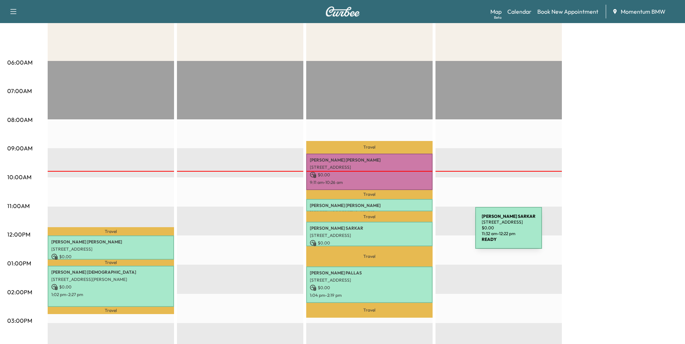
click at [421, 233] on p "[STREET_ADDRESS]" at bounding box center [369, 236] width 119 height 6
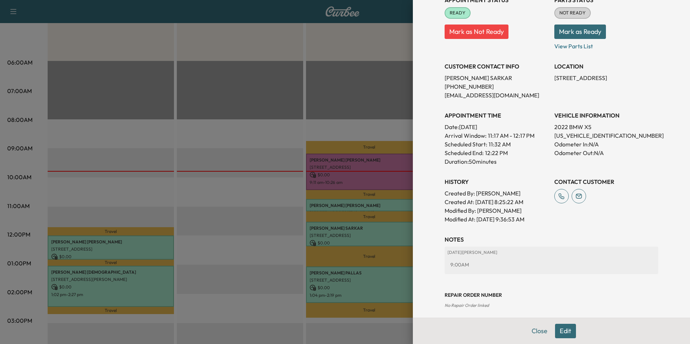
scroll to position [100, 0]
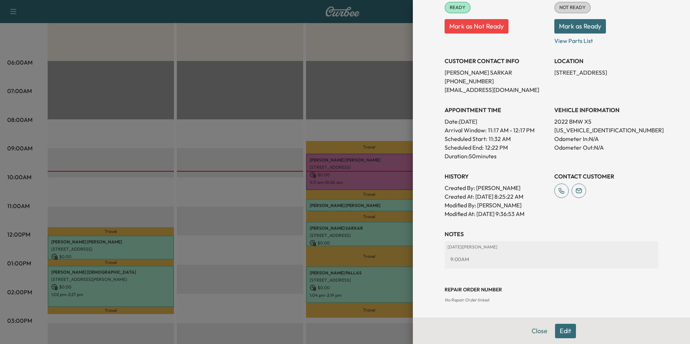
click at [565, 332] on button "Edit" at bounding box center [565, 331] width 21 height 14
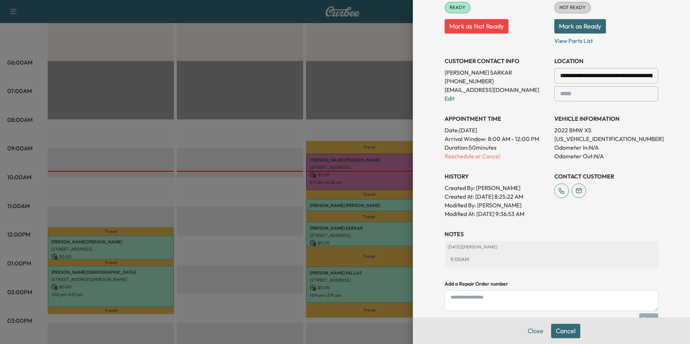
scroll to position [176, 0]
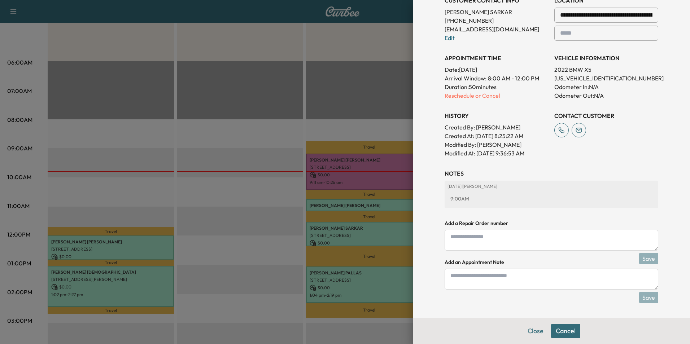
click at [458, 280] on textarea at bounding box center [552, 279] width 214 height 21
type textarea "****"
click at [646, 299] on button "Save" at bounding box center [648, 298] width 19 height 12
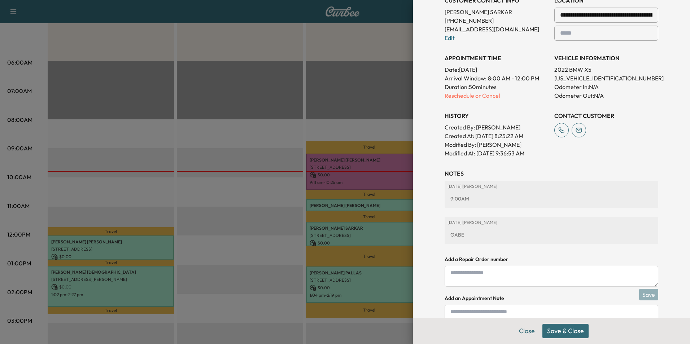
click at [562, 328] on button "Save & Close" at bounding box center [565, 331] width 46 height 14
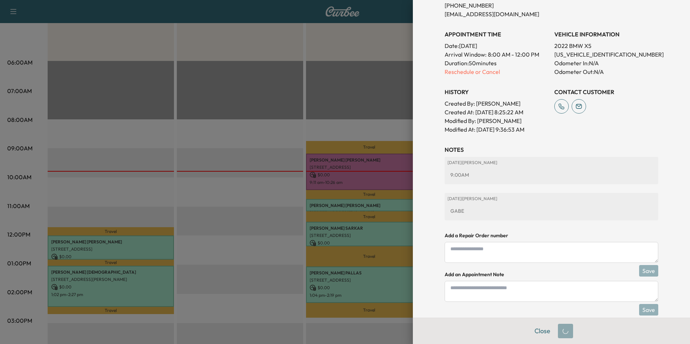
scroll to position [161, 0]
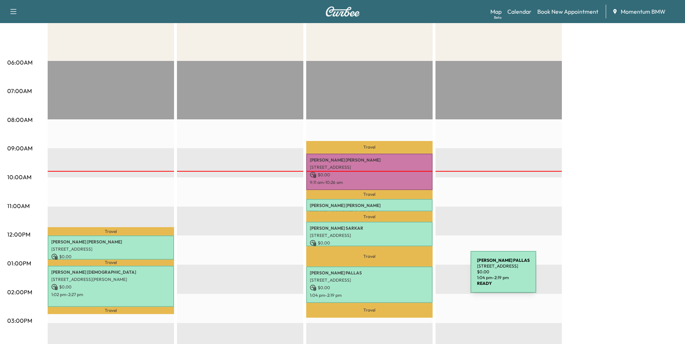
click at [416, 278] on p "[STREET_ADDRESS]" at bounding box center [369, 281] width 119 height 6
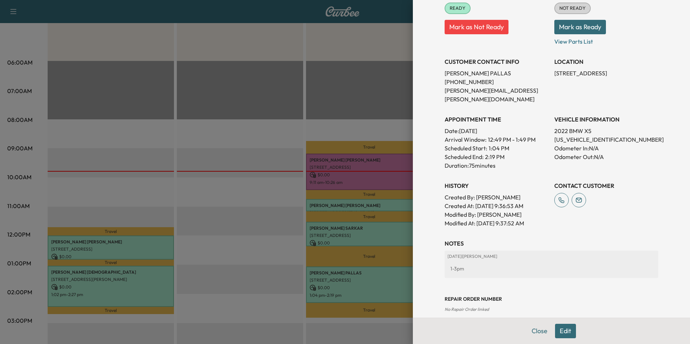
scroll to position [109, 0]
click at [537, 331] on button "Close" at bounding box center [539, 331] width 25 height 14
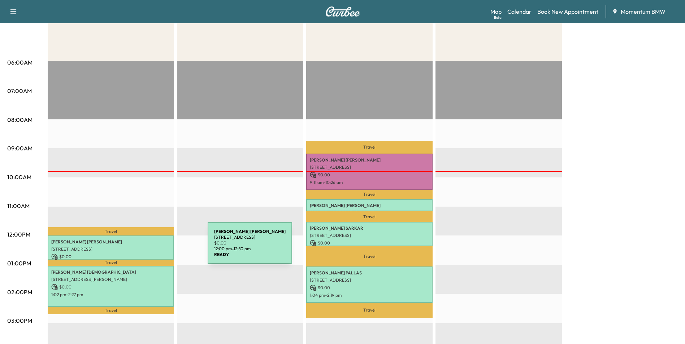
click at [153, 248] on p "[STREET_ADDRESS]" at bounding box center [110, 249] width 119 height 6
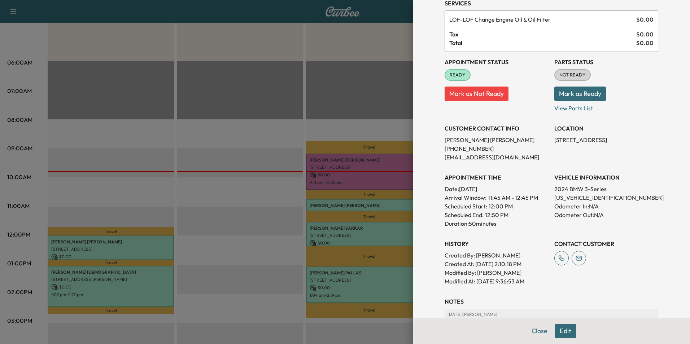
scroll to position [100, 0]
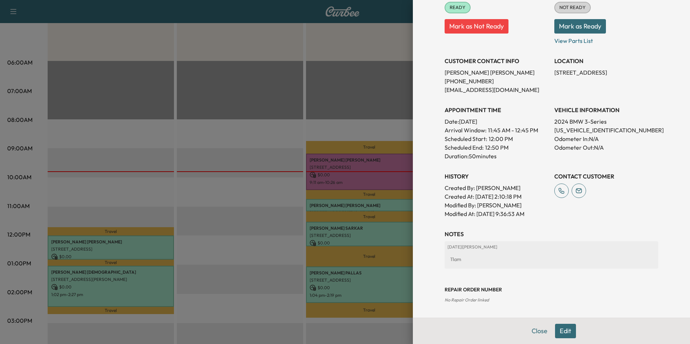
drag, startPoint x: 559, startPoint y: 329, endPoint x: 559, endPoint y: 324, distance: 4.7
click at [559, 326] on button "Edit" at bounding box center [565, 331] width 21 height 14
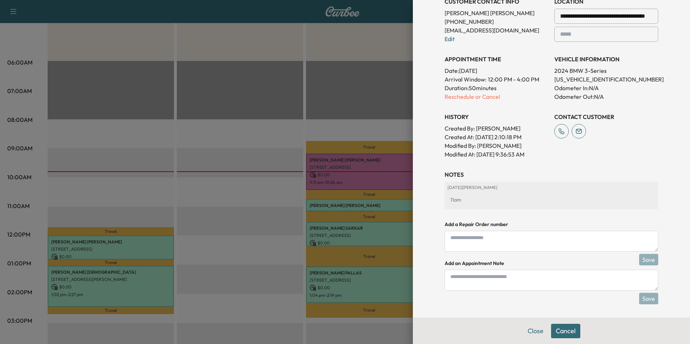
scroll to position [176, 0]
click at [473, 283] on textarea at bounding box center [552, 279] width 214 height 21
type textarea "****"
click at [649, 296] on button "Save" at bounding box center [648, 298] width 19 height 12
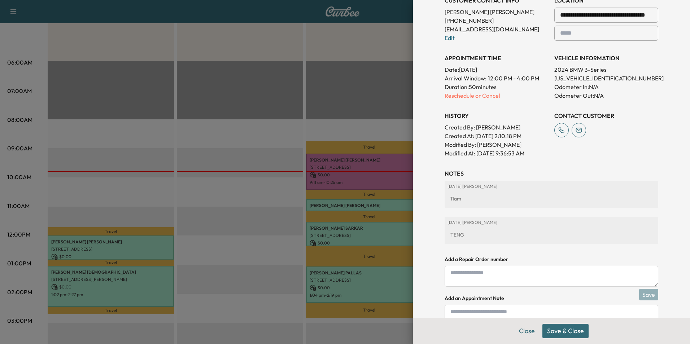
click at [558, 333] on button "Save & Close" at bounding box center [565, 331] width 46 height 14
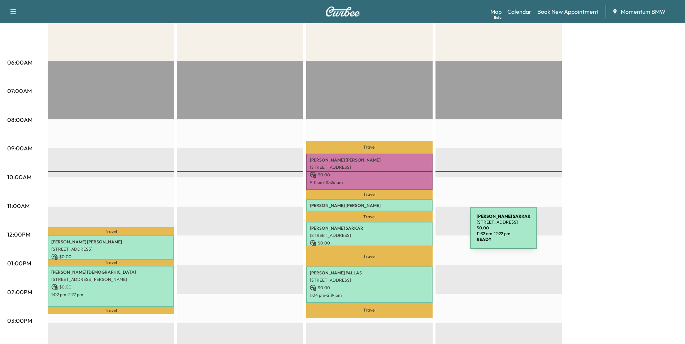
click at [416, 233] on p "[STREET_ADDRESS]" at bounding box center [369, 236] width 119 height 6
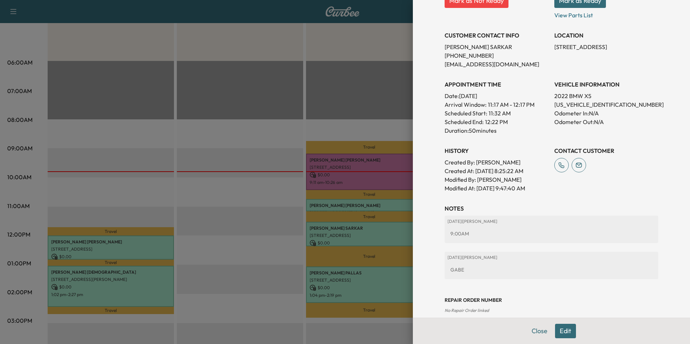
scroll to position [136, 0]
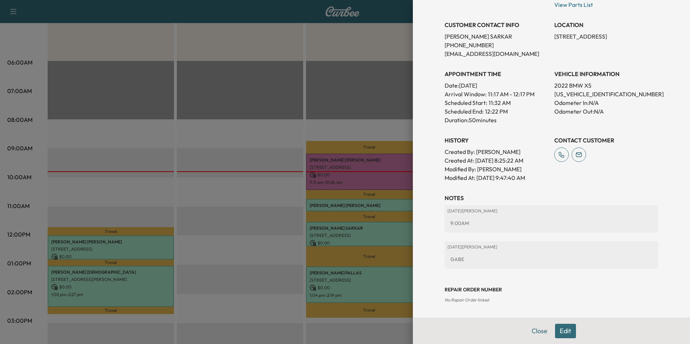
drag, startPoint x: 562, startPoint y: 328, endPoint x: 539, endPoint y: 313, distance: 28.1
click at [562, 328] on button "Edit" at bounding box center [565, 331] width 21 height 14
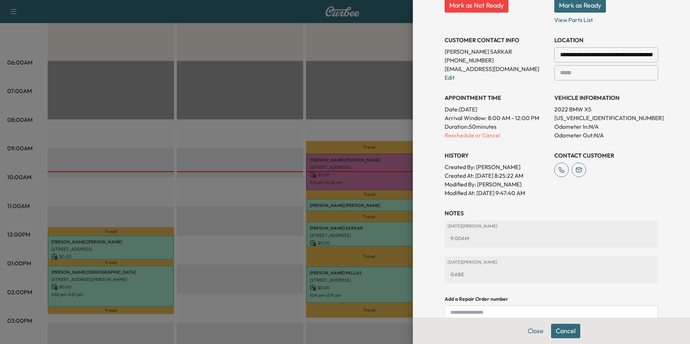
scroll to position [152, 0]
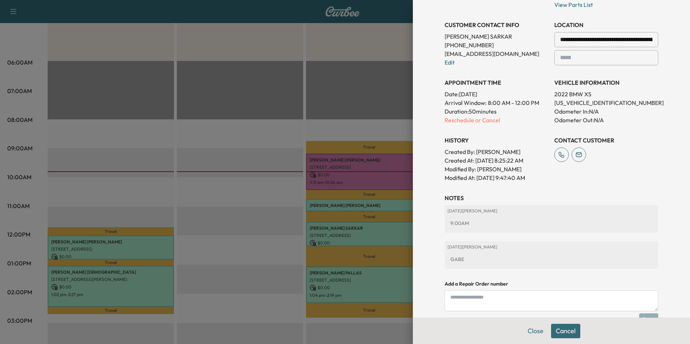
click at [459, 301] on textarea at bounding box center [552, 301] width 214 height 21
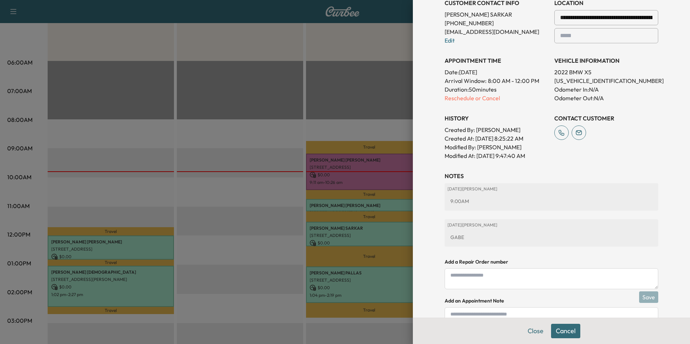
scroll to position [212, 0]
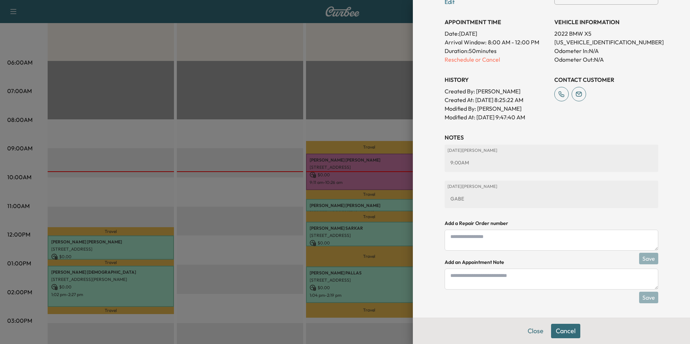
click at [451, 278] on textarea at bounding box center [552, 279] width 214 height 21
type textarea "****"
click at [647, 297] on button "Save" at bounding box center [648, 298] width 19 height 12
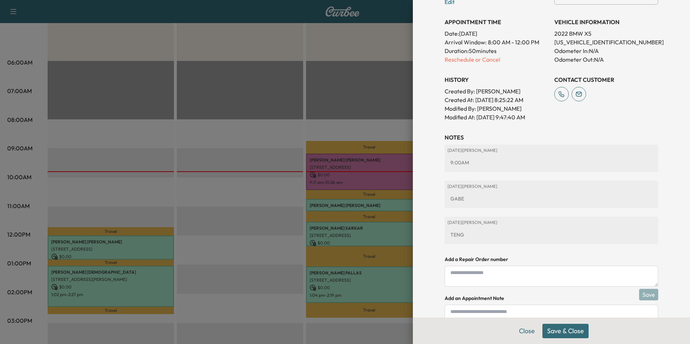
click at [560, 330] on button "Save & Close" at bounding box center [565, 331] width 46 height 14
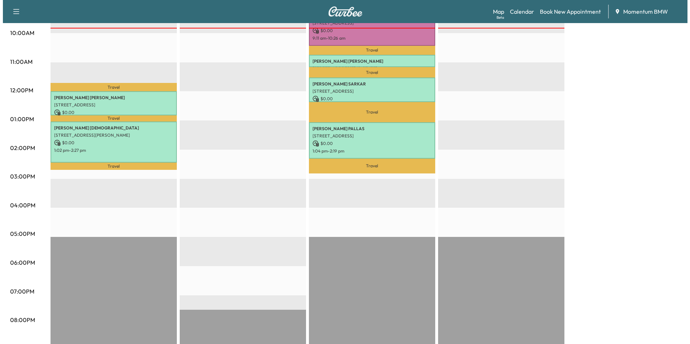
scroll to position [108, 0]
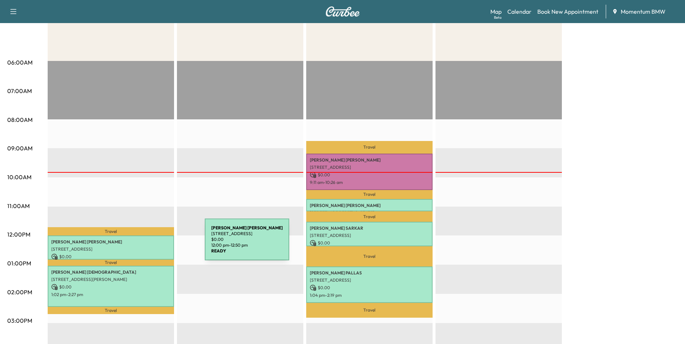
click at [150, 246] on p "[STREET_ADDRESS]" at bounding box center [110, 249] width 119 height 6
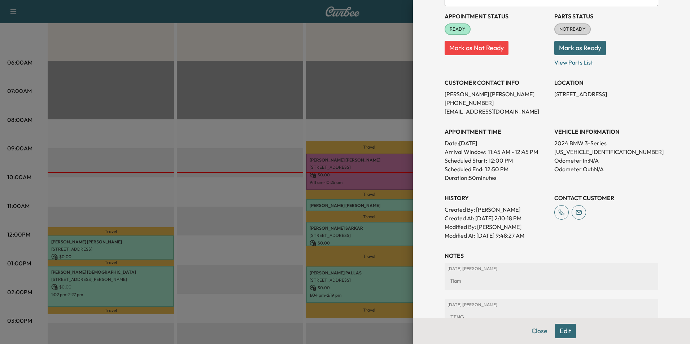
scroll to position [64, 0]
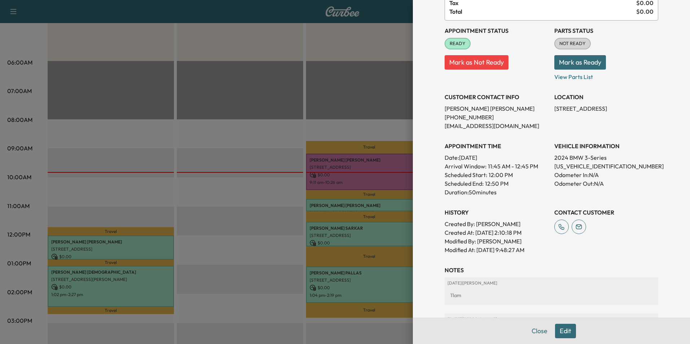
click at [131, 283] on div at bounding box center [345, 172] width 690 height 344
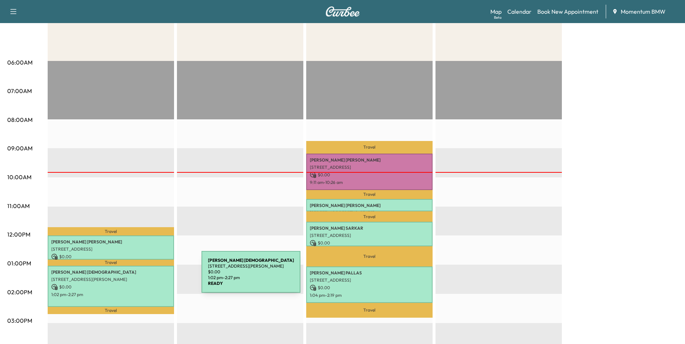
click at [149, 277] on p "[STREET_ADDRESS][PERSON_NAME]" at bounding box center [110, 280] width 119 height 6
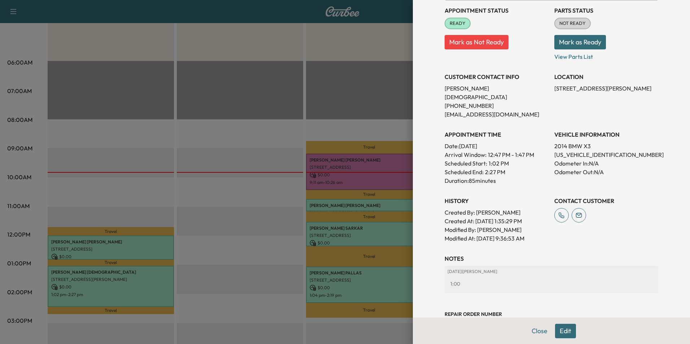
scroll to position [109, 0]
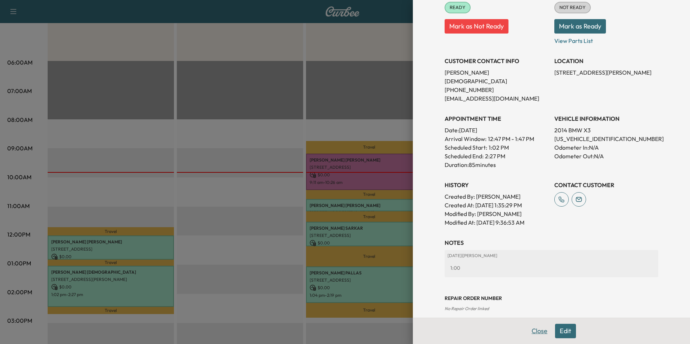
click at [534, 329] on button "Close" at bounding box center [539, 331] width 25 height 14
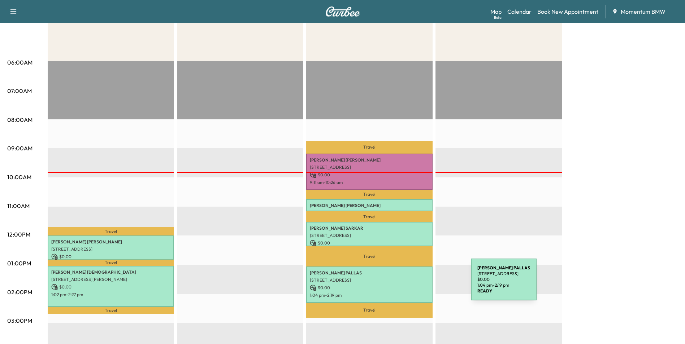
click at [416, 285] on p "$ 0.00" at bounding box center [369, 288] width 119 height 6
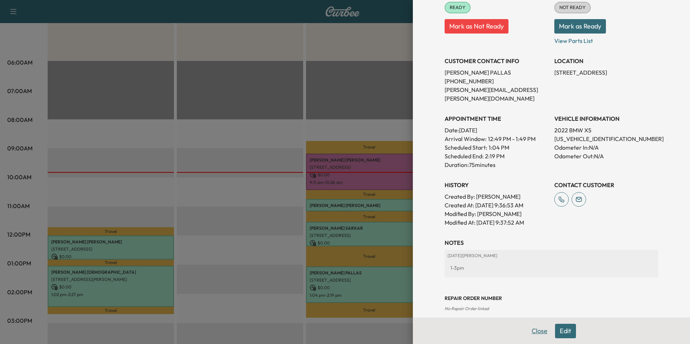
drag, startPoint x: 537, startPoint y: 331, endPoint x: 532, endPoint y: 327, distance: 5.9
click at [537, 330] on button "Close" at bounding box center [539, 331] width 25 height 14
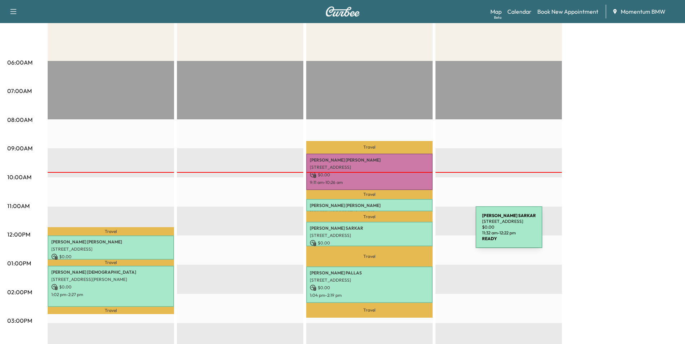
click at [421, 233] on p "[STREET_ADDRESS]" at bounding box center [369, 236] width 119 height 6
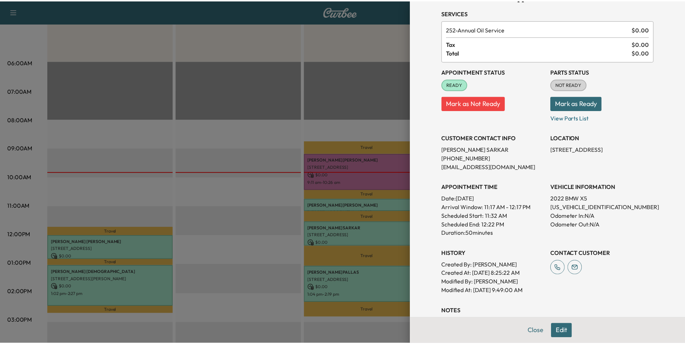
scroll to position [108, 0]
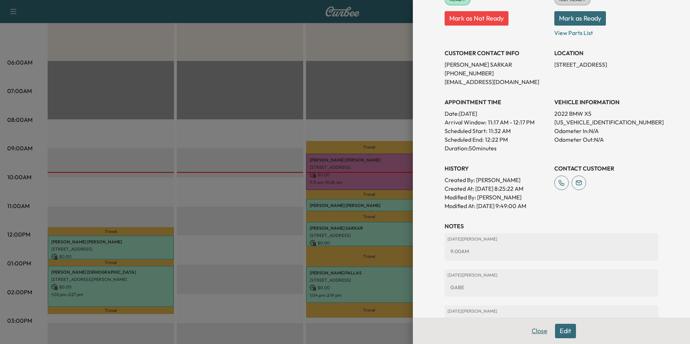
click at [531, 331] on button "Close" at bounding box center [539, 331] width 25 height 14
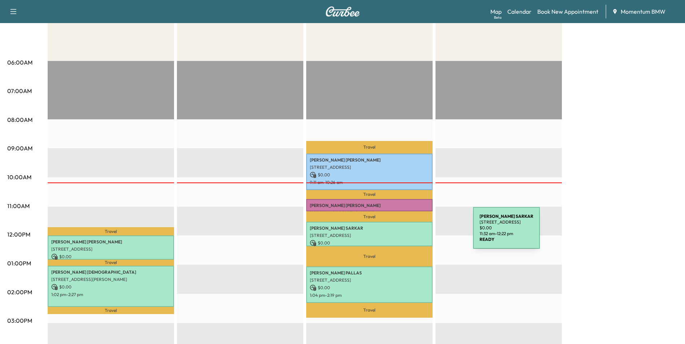
click at [419, 233] on p "[STREET_ADDRESS]" at bounding box center [369, 236] width 119 height 6
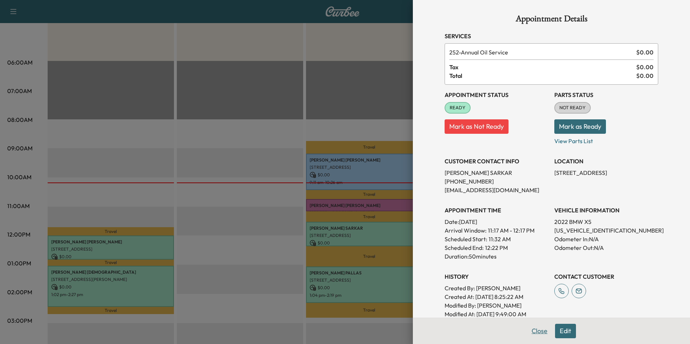
click at [533, 333] on button "Close" at bounding box center [539, 331] width 25 height 14
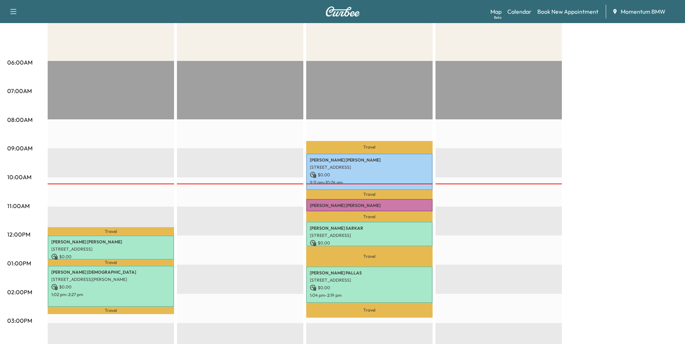
scroll to position [0, 0]
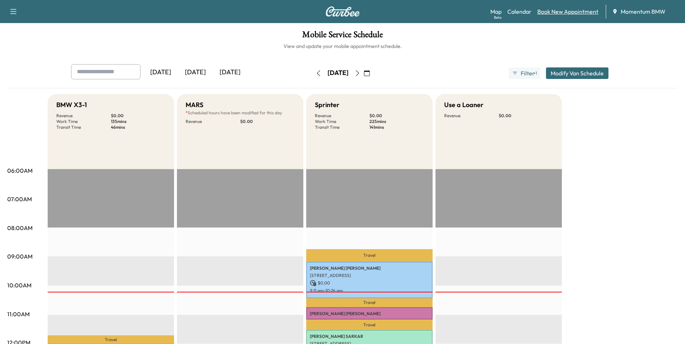
click at [566, 12] on link "Book New Appointment" at bounding box center [567, 11] width 61 height 9
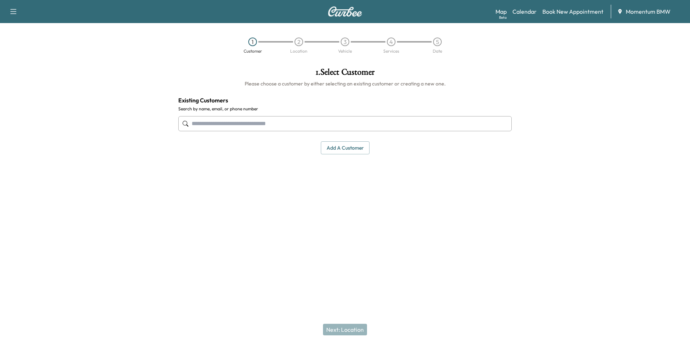
click at [347, 147] on button "Add a customer" at bounding box center [345, 147] width 49 height 13
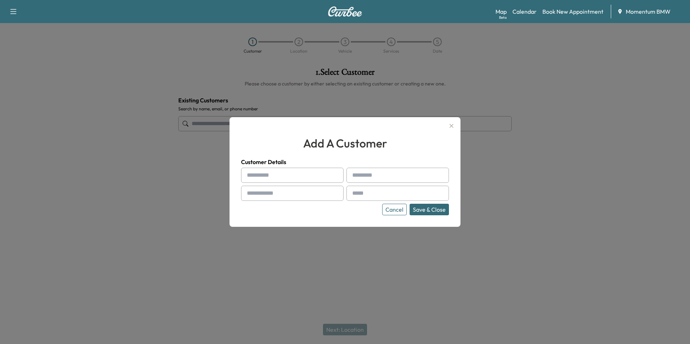
click at [271, 180] on input "text" at bounding box center [292, 175] width 102 height 15
paste input "**********"
type input "**********"
drag, startPoint x: 306, startPoint y: 175, endPoint x: 228, endPoint y: 167, distance: 79.1
click at [228, 167] on div "**********" at bounding box center [345, 172] width 690 height 344
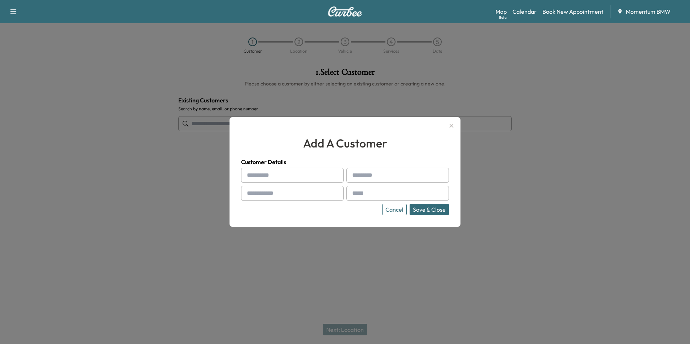
paste input "******"
type input "******"
click at [360, 175] on input "text" at bounding box center [397, 175] width 102 height 15
type input "****"
click at [262, 189] on input "text" at bounding box center [292, 193] width 102 height 15
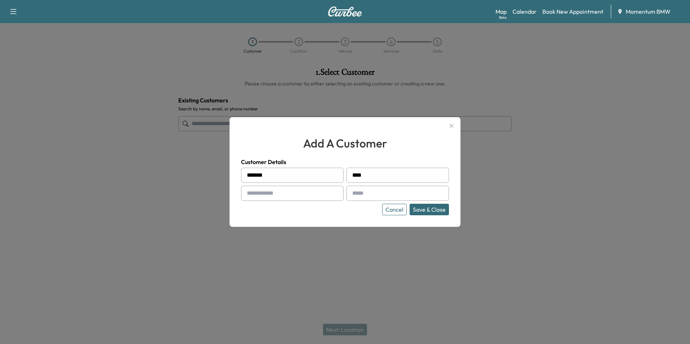
paste input "**********"
type input "**********"
click at [361, 191] on input "text" at bounding box center [397, 193] width 102 height 15
drag, startPoint x: 358, startPoint y: 192, endPoint x: 314, endPoint y: 195, distance: 43.4
click at [314, 195] on input "**********" at bounding box center [292, 193] width 102 height 15
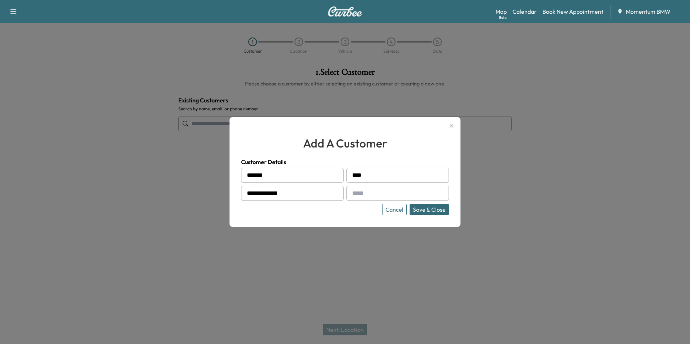
click at [370, 195] on input "text" at bounding box center [397, 193] width 102 height 15
paste input "**********"
type input "**********"
click at [432, 208] on button "Save & Close" at bounding box center [429, 210] width 39 height 12
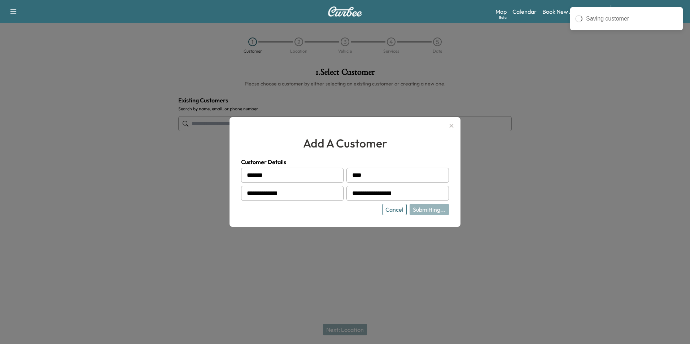
type input "**********"
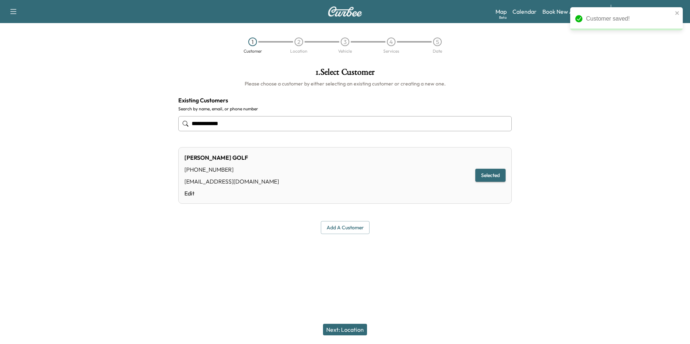
click at [349, 328] on button "Next: Location" at bounding box center [345, 330] width 44 height 12
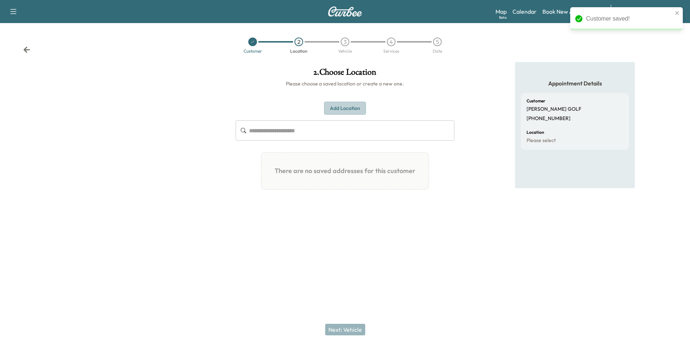
click at [342, 110] on button "Add Location" at bounding box center [345, 108] width 42 height 13
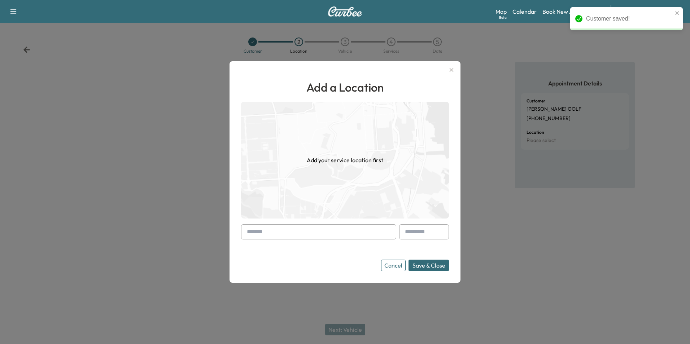
click at [260, 232] on input "text" at bounding box center [318, 231] width 155 height 15
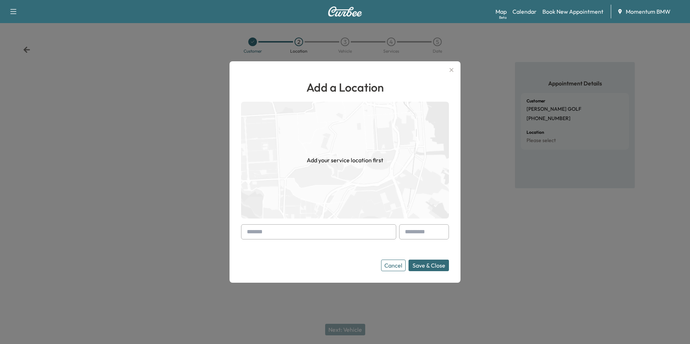
paste input "**********"
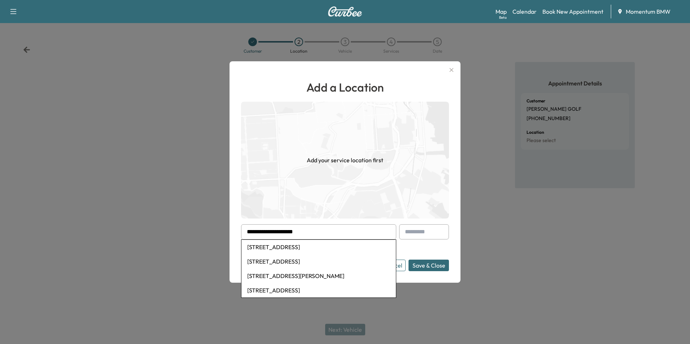
click at [308, 248] on li "[STREET_ADDRESS]" at bounding box center [318, 247] width 154 height 14
type input "**********"
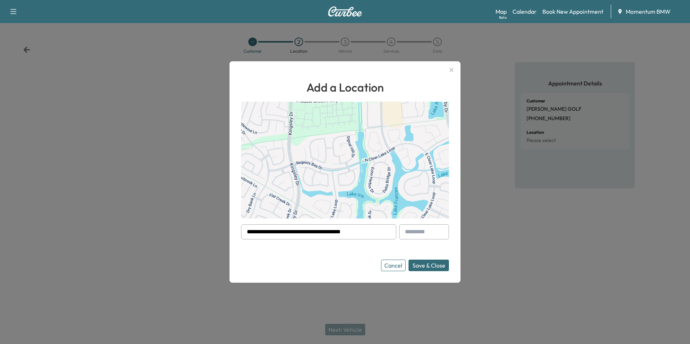
click at [423, 264] on button "Save & Close" at bounding box center [429, 266] width 40 height 12
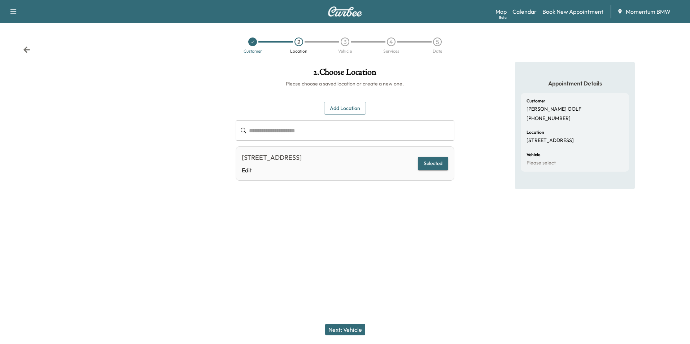
click at [349, 329] on button "Next: Vehicle" at bounding box center [345, 330] width 40 height 12
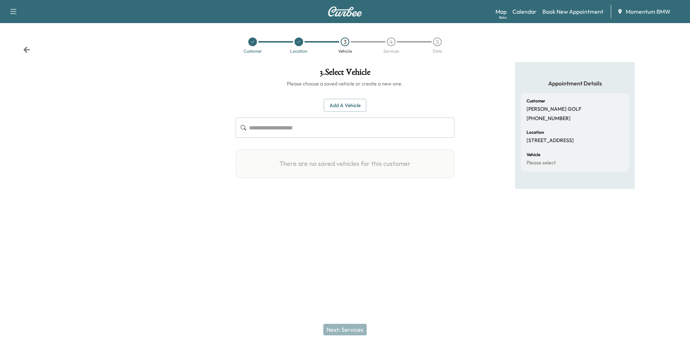
click at [342, 107] on button "Add a Vehicle" at bounding box center [345, 105] width 43 height 13
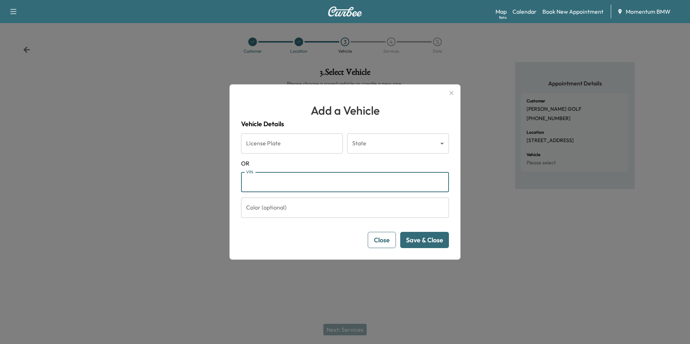
paste input "**********"
type input "**********"
click at [424, 240] on button "Save & Close" at bounding box center [424, 240] width 49 height 16
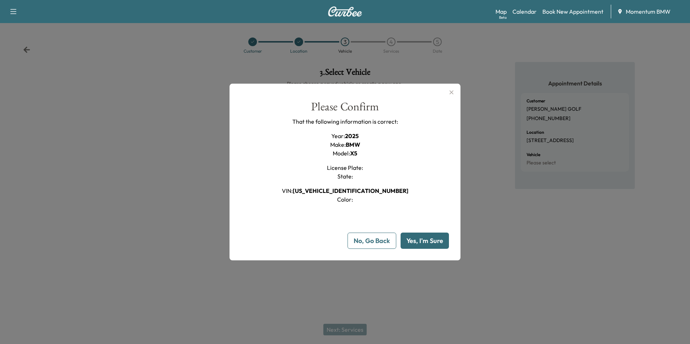
click at [424, 241] on button "Yes, I'm Sure" at bounding box center [425, 241] width 48 height 16
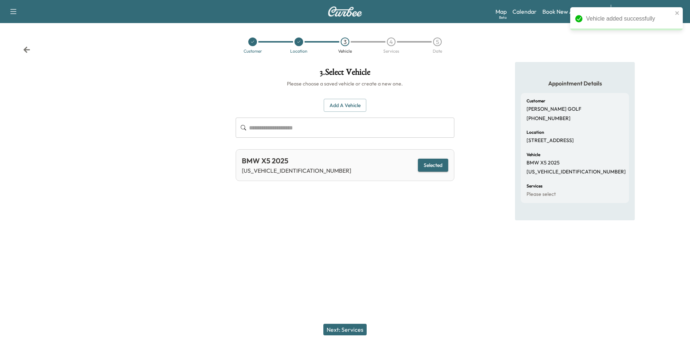
click at [351, 330] on button "Next: Services" at bounding box center [344, 330] width 43 height 12
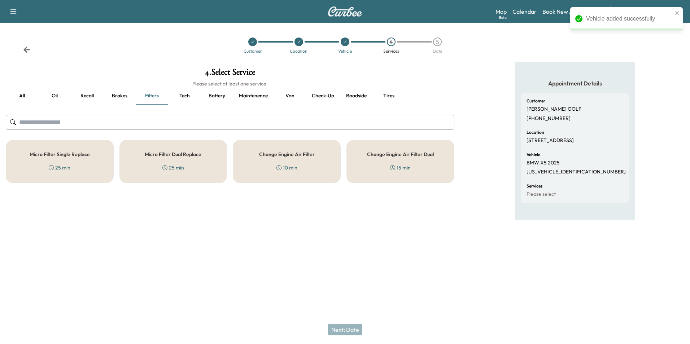
click at [51, 94] on button "Oil" at bounding box center [54, 95] width 32 height 17
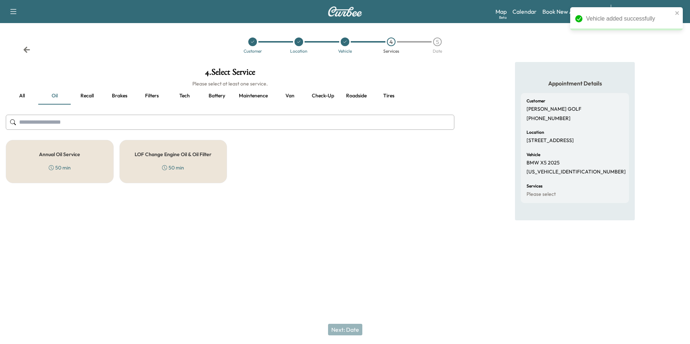
click at [69, 158] on div "Annual Oil Service 50 min" at bounding box center [60, 161] width 108 height 43
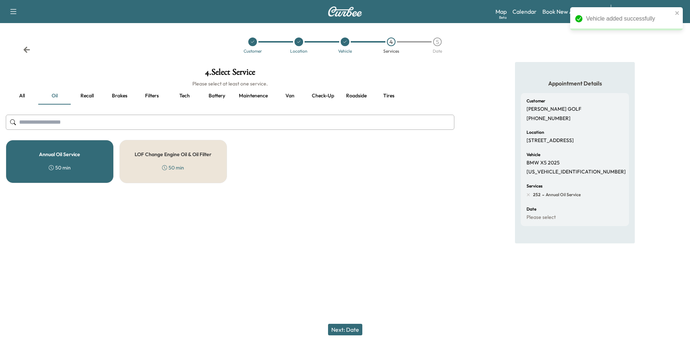
click at [354, 330] on button "Next: Date" at bounding box center [345, 330] width 34 height 12
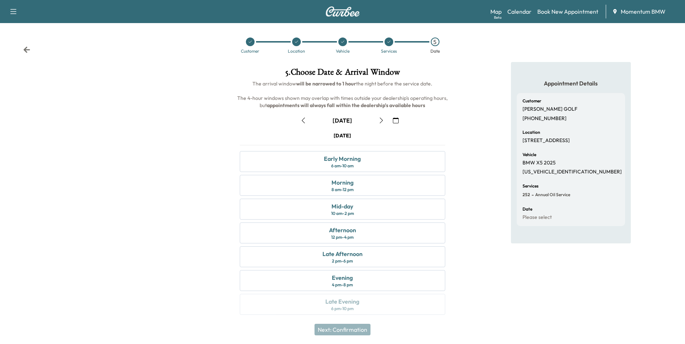
click at [393, 122] on icon "button" at bounding box center [396, 121] width 6 height 6
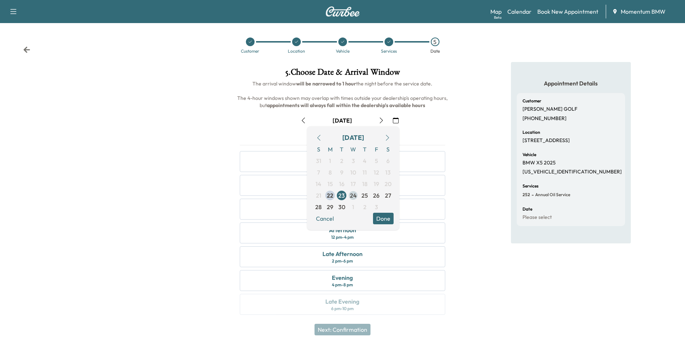
click at [352, 196] on span "24" at bounding box center [353, 195] width 7 height 9
click at [385, 219] on button "Done" at bounding box center [383, 219] width 21 height 12
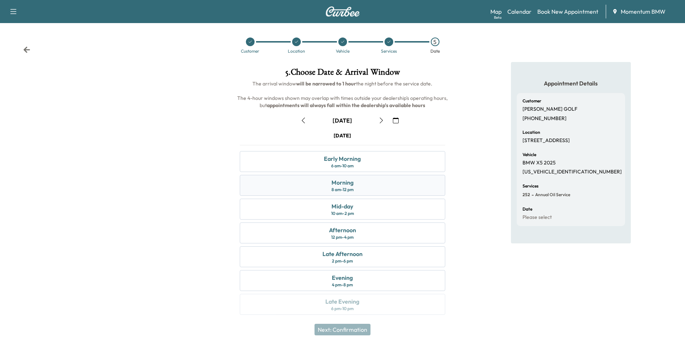
click at [370, 185] on div "Morning 8 am - 12 pm" at bounding box center [342, 185] width 205 height 21
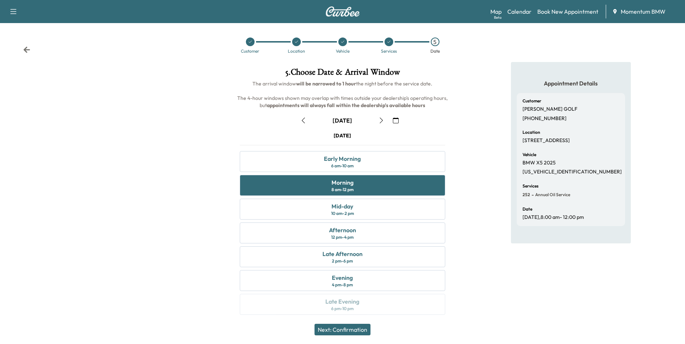
click at [355, 328] on button "Next: Confirmation" at bounding box center [342, 330] width 56 height 12
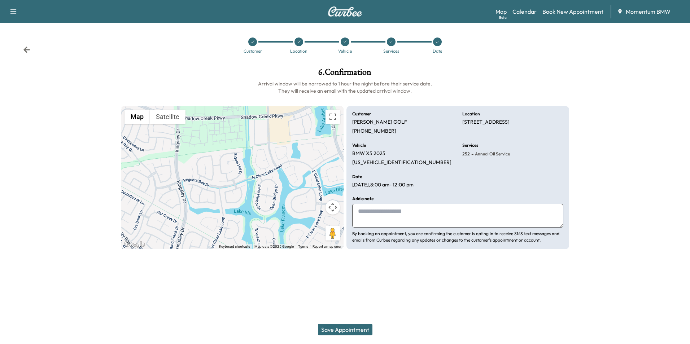
click at [374, 213] on textarea at bounding box center [457, 216] width 211 height 24
click at [375, 208] on textarea "*******" at bounding box center [457, 216] width 211 height 24
type textarea "*******"
click at [350, 333] on button "Save Appointment" at bounding box center [345, 330] width 54 height 12
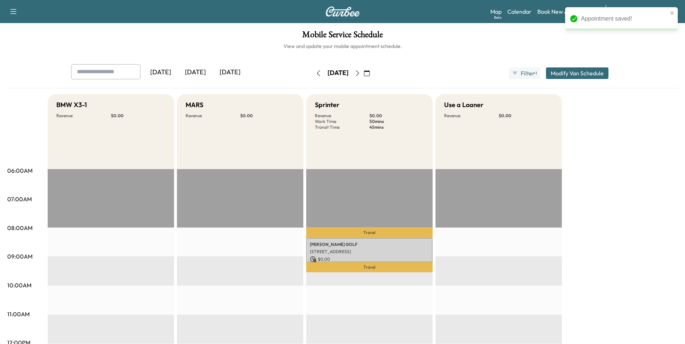
click at [315, 73] on icon "button" at bounding box center [318, 73] width 6 height 6
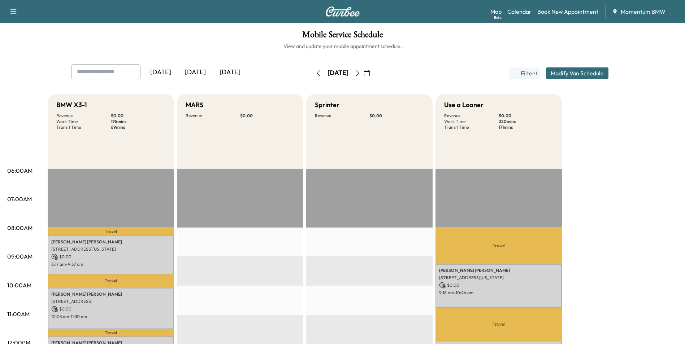
click at [315, 71] on icon "button" at bounding box center [318, 73] width 6 height 6
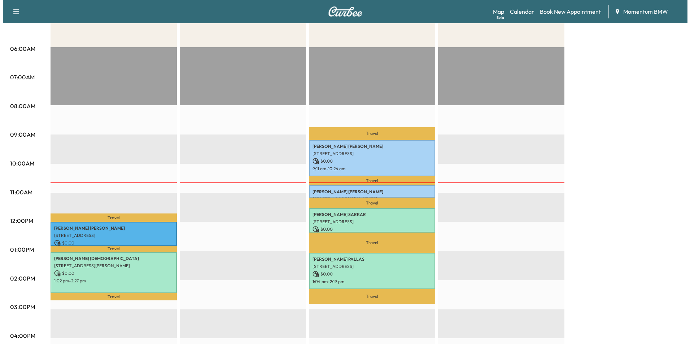
scroll to position [144, 0]
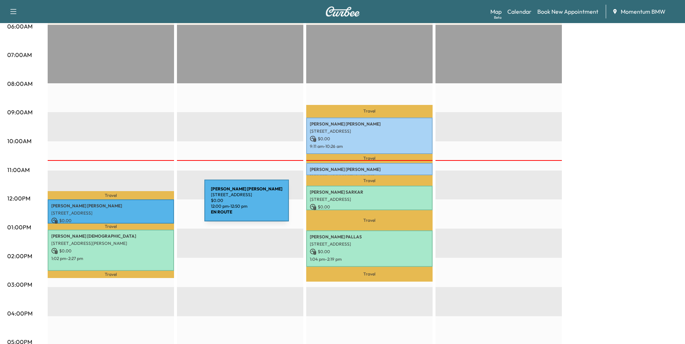
click at [150, 205] on p "[PERSON_NAME]" at bounding box center [110, 206] width 119 height 6
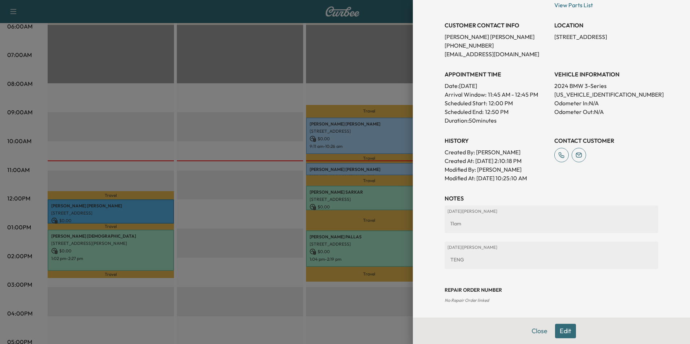
scroll to position [116, 0]
click at [565, 332] on button "Edit" at bounding box center [565, 331] width 21 height 14
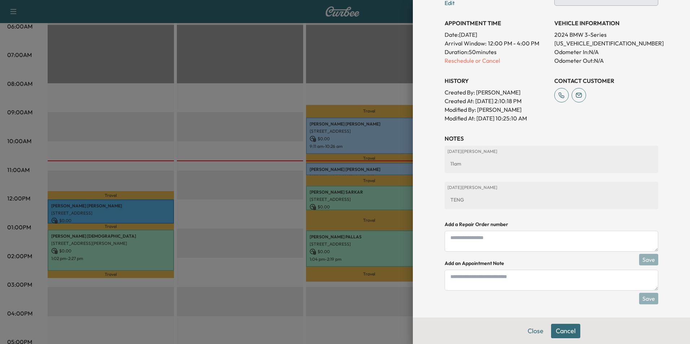
scroll to position [177, 0]
click at [463, 282] on textarea at bounding box center [552, 279] width 214 height 21
type textarea "****"
click at [559, 332] on button "Cancel" at bounding box center [565, 331] width 29 height 14
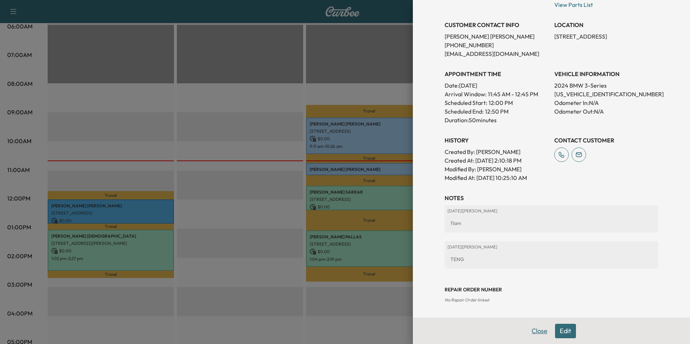
click at [537, 329] on button "Close" at bounding box center [539, 331] width 25 height 14
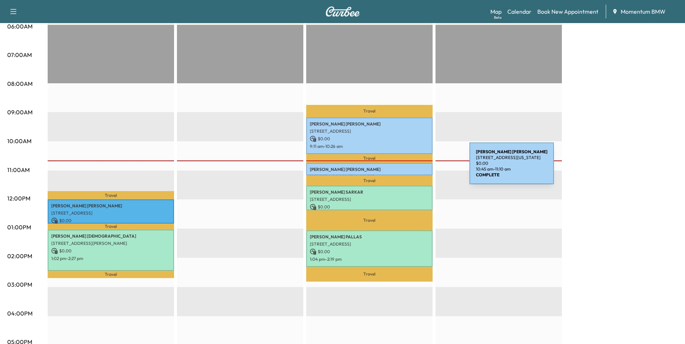
click at [415, 168] on p "[PERSON_NAME]" at bounding box center [369, 170] width 119 height 6
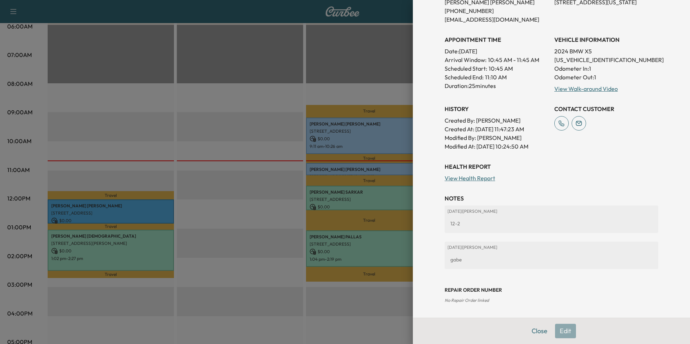
scroll to position [151, 0]
click at [537, 332] on button "Close" at bounding box center [539, 331] width 25 height 14
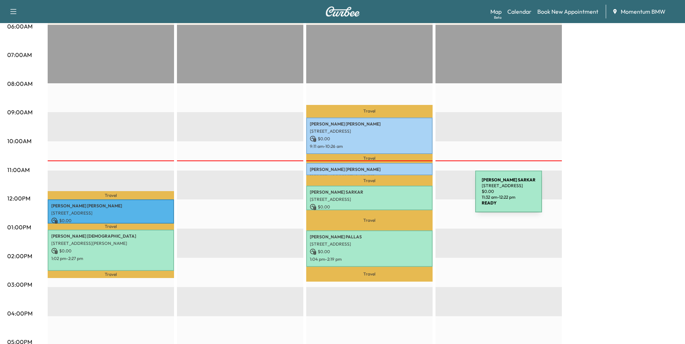
click at [421, 197] on p "[STREET_ADDRESS]" at bounding box center [369, 200] width 119 height 6
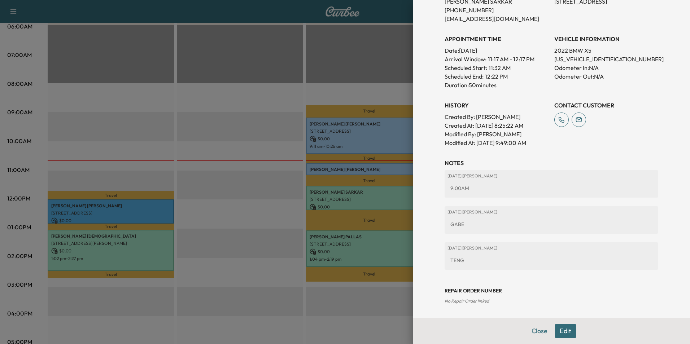
scroll to position [173, 0]
click at [534, 332] on button "Close" at bounding box center [539, 331] width 25 height 14
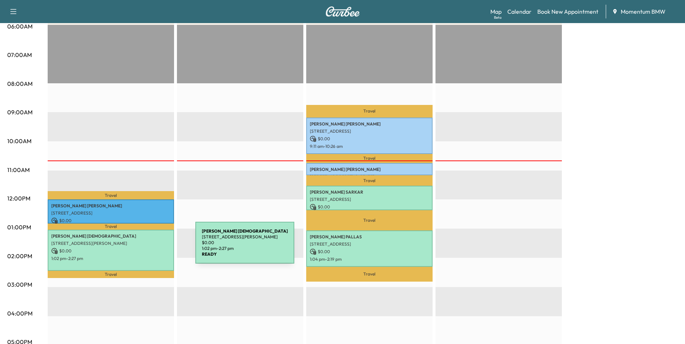
click at [141, 248] on p "$ 0.00" at bounding box center [110, 251] width 119 height 6
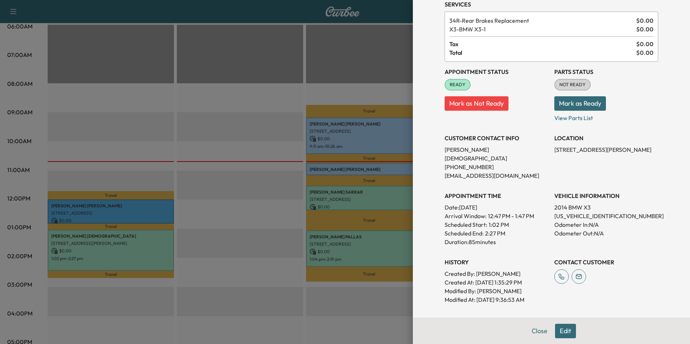
scroll to position [72, 0]
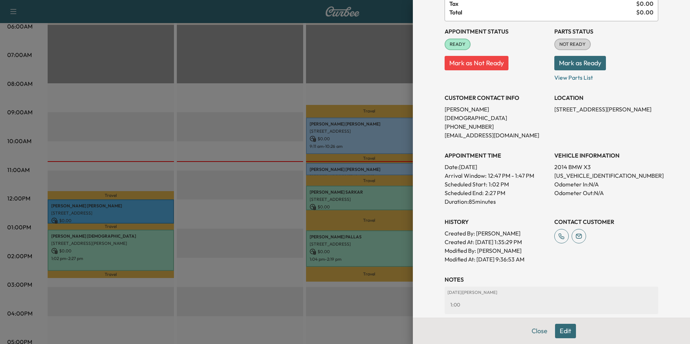
click at [563, 332] on button "Edit" at bounding box center [565, 331] width 21 height 14
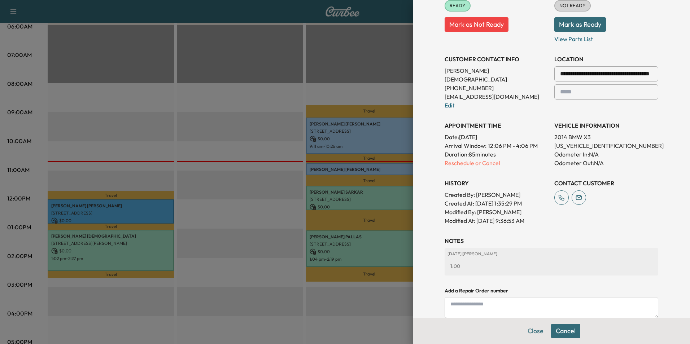
scroll to position [185, 0]
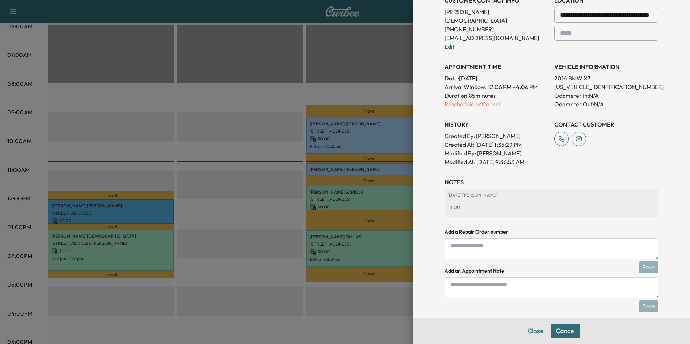
click at [463, 280] on textarea at bounding box center [552, 288] width 214 height 21
type textarea "****"
click at [645, 301] on button "Save" at bounding box center [648, 307] width 19 height 12
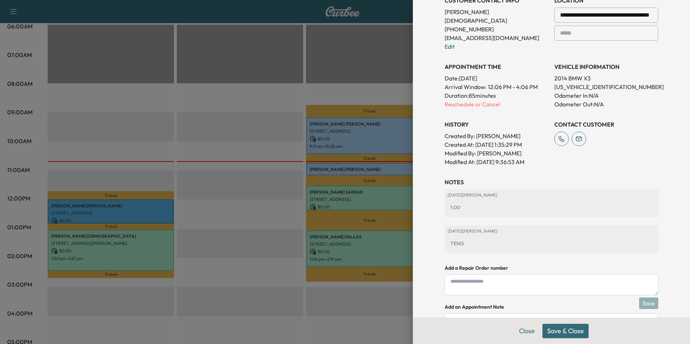
click at [563, 331] on button "Save & Close" at bounding box center [565, 331] width 46 height 14
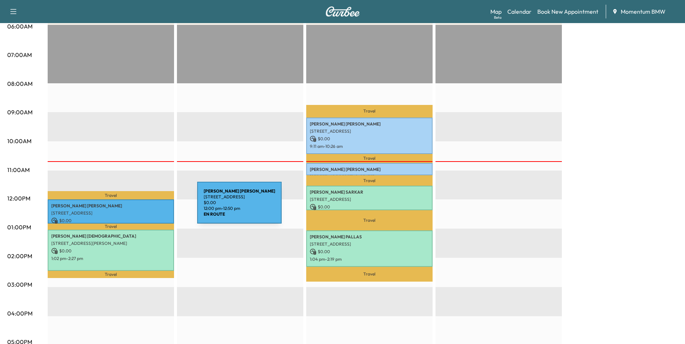
click at [143, 207] on div "[PERSON_NAME] [STREET_ADDRESS] $ 0.00 12:00 pm - 12:50 pm" at bounding box center [111, 212] width 126 height 24
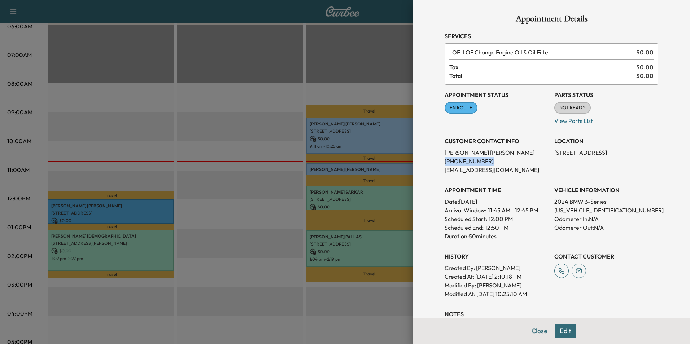
drag, startPoint x: 480, startPoint y: 160, endPoint x: 436, endPoint y: 165, distance: 44.7
click at [436, 165] on div "Appointment Details Services LOF - LOF Change Engine Oil & Oil Filter $ 0.00 Ta…" at bounding box center [551, 217] width 231 height 434
copy p "[PHONE_NUMBER]"
click at [159, 250] on div at bounding box center [345, 172] width 690 height 344
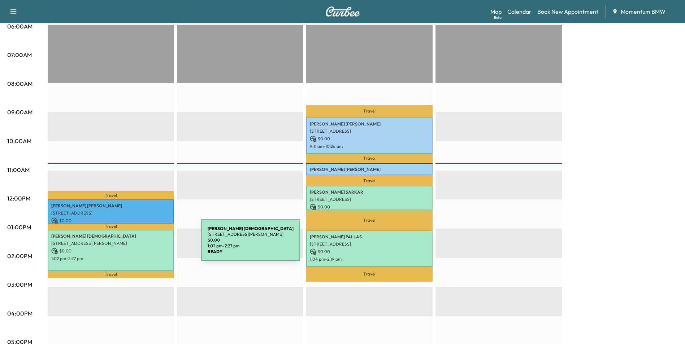
click at [147, 245] on div "[PERSON_NAME] [STREET_ADDRESS][PERSON_NAME] $ 0.00 1:02 pm - 2:27 pm" at bounding box center [111, 250] width 126 height 41
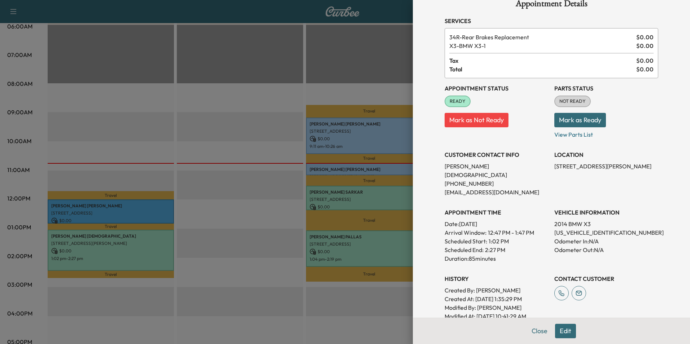
scroll to position [0, 0]
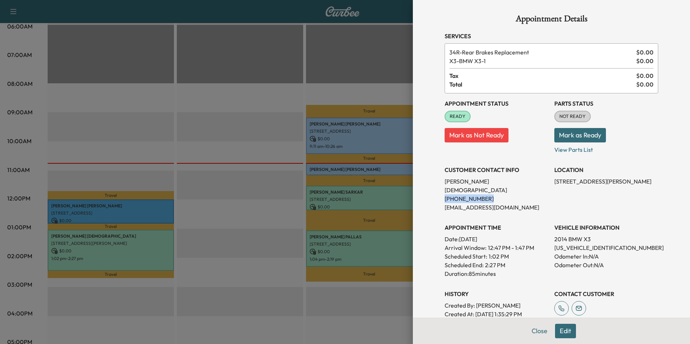
drag, startPoint x: 483, startPoint y: 190, endPoint x: 438, endPoint y: 188, distance: 45.2
click at [438, 188] on div "Appointment Details Services 34R - Rear Brakes Replacement $ 0.00 X3 - BMW X3-1…" at bounding box center [551, 236] width 231 height 472
drag, startPoint x: 438, startPoint y: 188, endPoint x: 445, endPoint y: 188, distance: 7.2
copy p "[PHONE_NUMBER]"
click at [531, 329] on button "Close" at bounding box center [539, 331] width 25 height 14
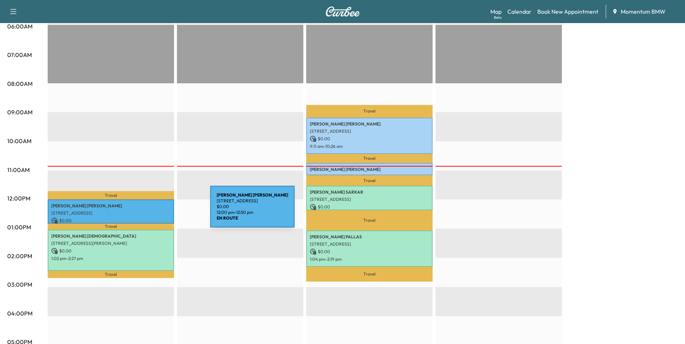
click at [156, 211] on p "[STREET_ADDRESS]" at bounding box center [110, 213] width 119 height 6
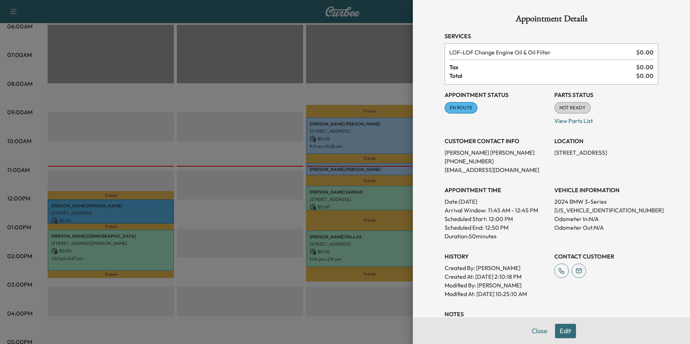
click at [560, 331] on button "Edit" at bounding box center [565, 331] width 21 height 14
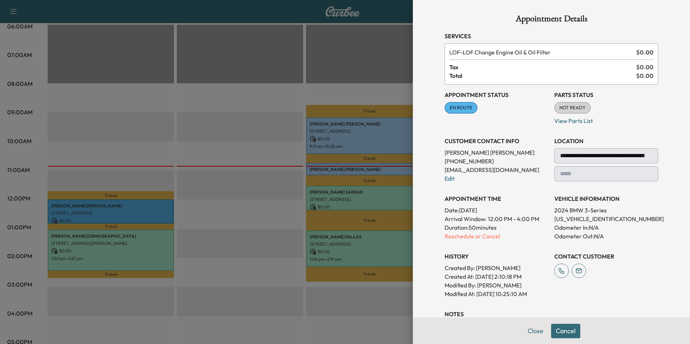
click at [453, 109] on span "EN ROUTE" at bounding box center [460, 107] width 31 height 7
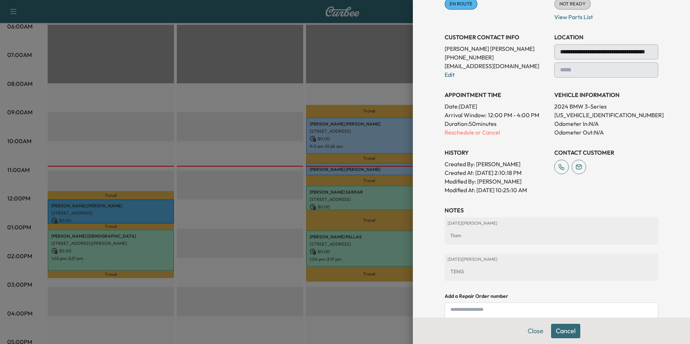
scroll to position [108, 0]
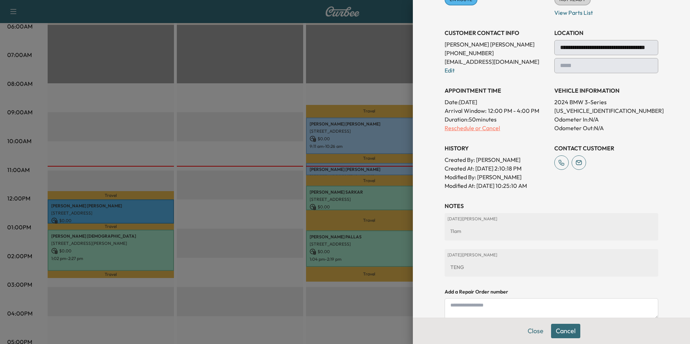
click at [467, 128] on p "Reschedule or Cancel" at bounding box center [497, 128] width 104 height 9
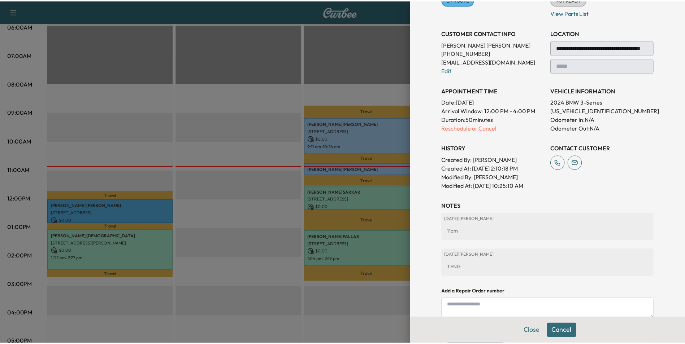
scroll to position [0, 0]
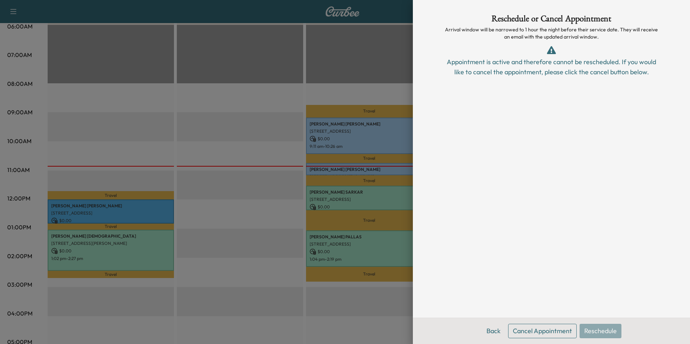
click at [541, 334] on button "Cancel Appointment" at bounding box center [542, 331] width 69 height 14
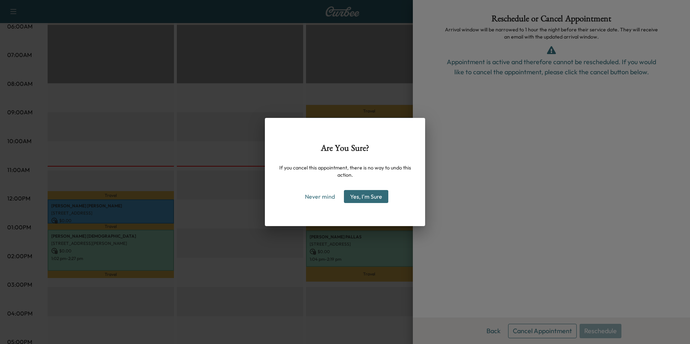
click at [372, 197] on button "Yes, I'm Sure" at bounding box center [366, 196] width 44 height 13
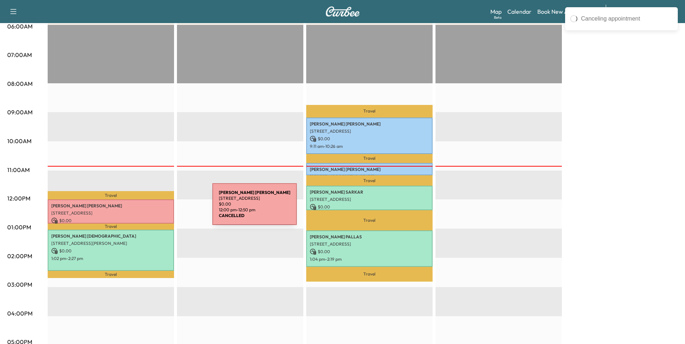
click at [158, 209] on div "Travel [PERSON_NAME] [STREET_ADDRESS] $ 0.00 12:00 pm - 12:50 pm [PERSON_NAME] …" at bounding box center [111, 258] width 126 height 466
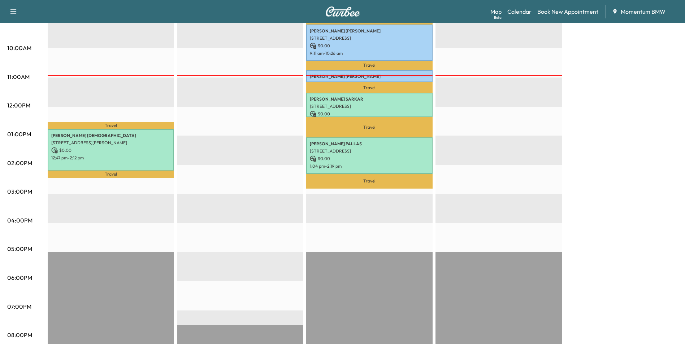
scroll to position [253, 0]
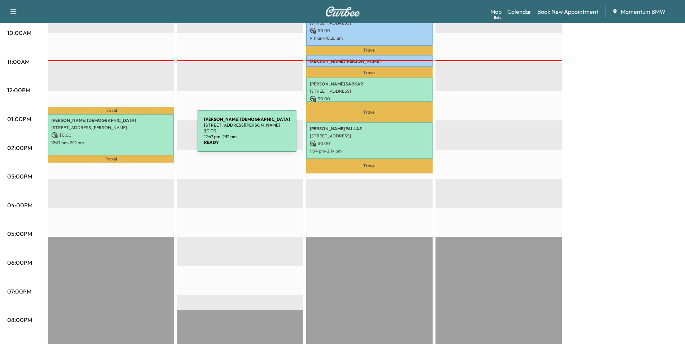
click at [143, 135] on p "$ 0.00" at bounding box center [110, 135] width 119 height 6
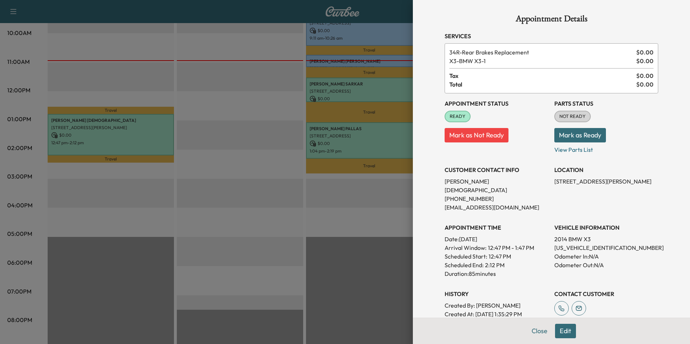
click at [237, 207] on div at bounding box center [345, 172] width 690 height 344
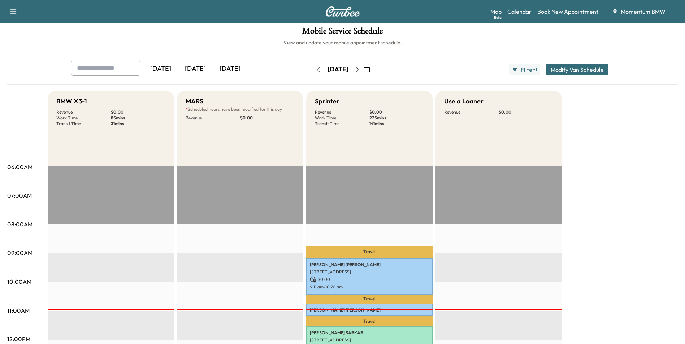
scroll to position [0, 0]
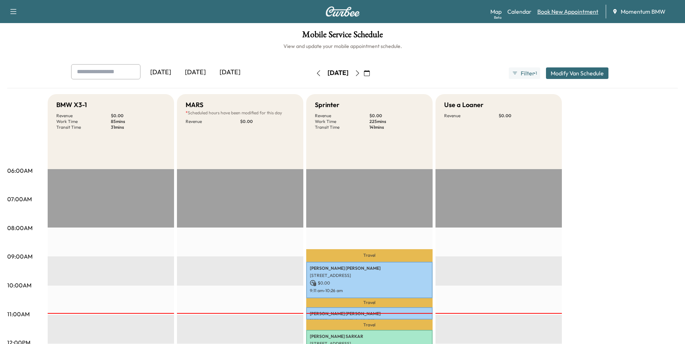
click at [576, 11] on link "Book New Appointment" at bounding box center [567, 11] width 61 height 9
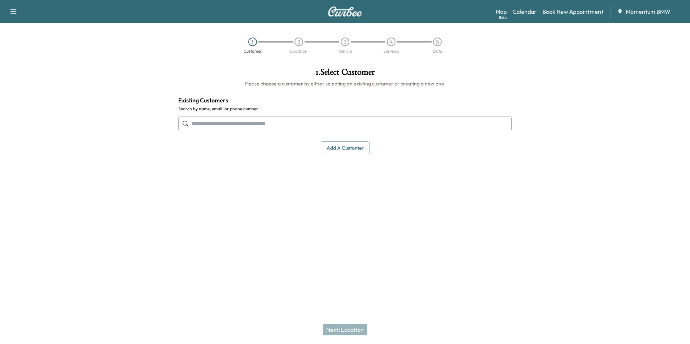
click at [352, 147] on button "Add a customer" at bounding box center [345, 147] width 49 height 13
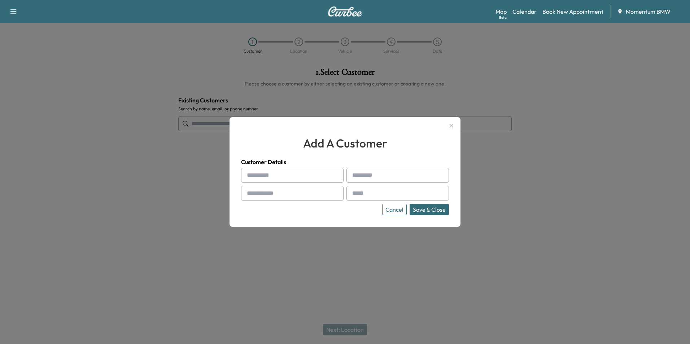
click at [271, 175] on input "text" at bounding box center [292, 175] width 102 height 15
paste input "******"
type input "******"
type input "**********"
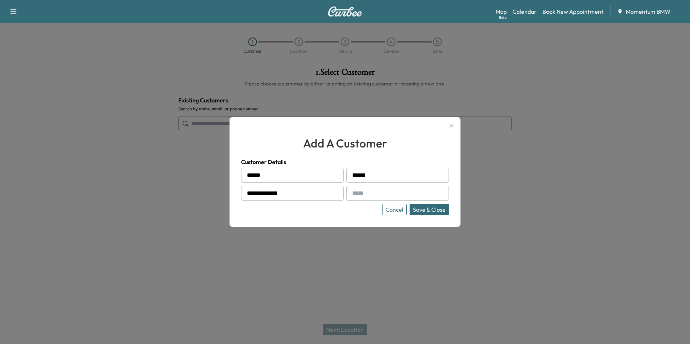
type input "**********"
click at [426, 210] on button "Save & Close" at bounding box center [429, 210] width 39 height 12
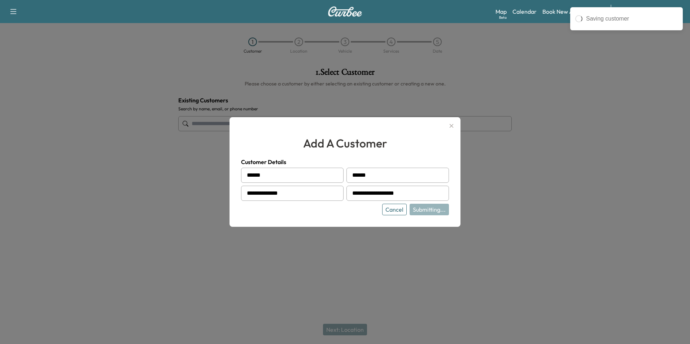
type input "**********"
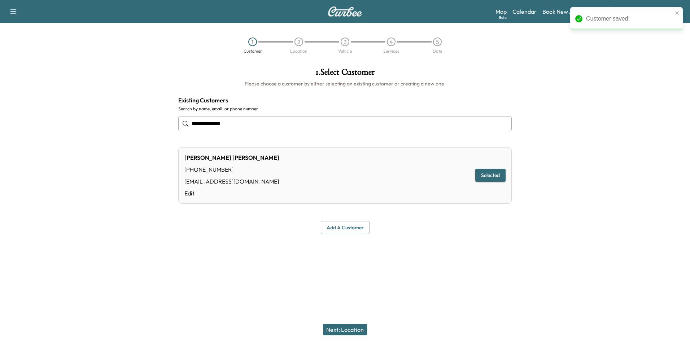
click at [354, 329] on button "Next: Location" at bounding box center [345, 330] width 44 height 12
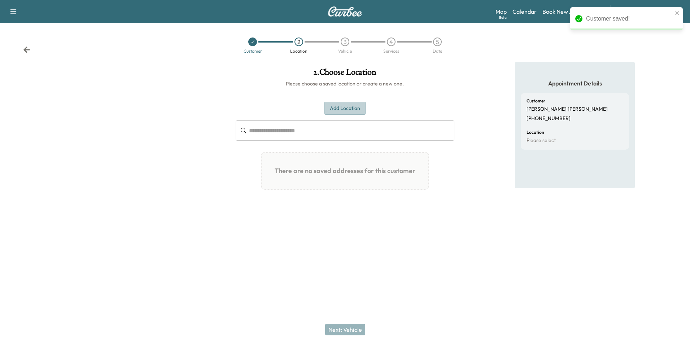
click at [352, 108] on button "Add Location" at bounding box center [345, 108] width 42 height 13
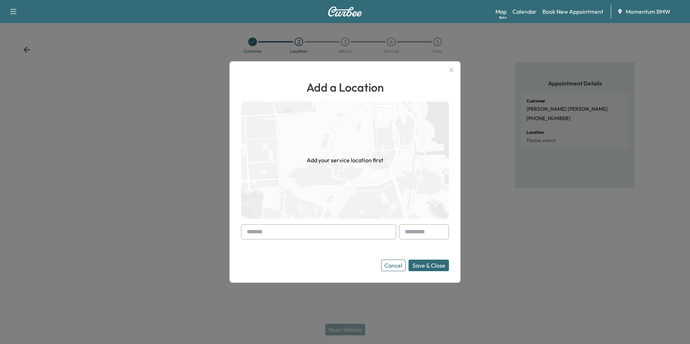
paste input "**********"
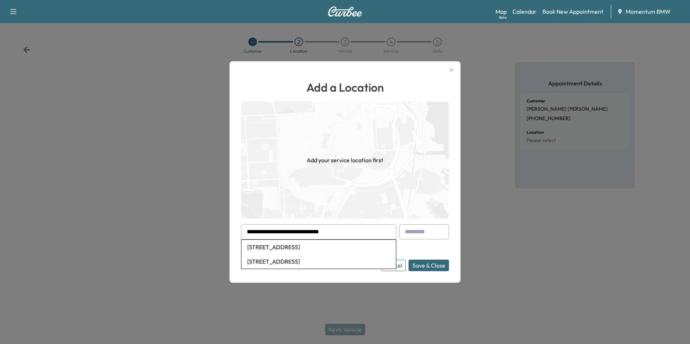
click at [321, 247] on li "[STREET_ADDRESS]" at bounding box center [318, 247] width 154 height 14
type input "**********"
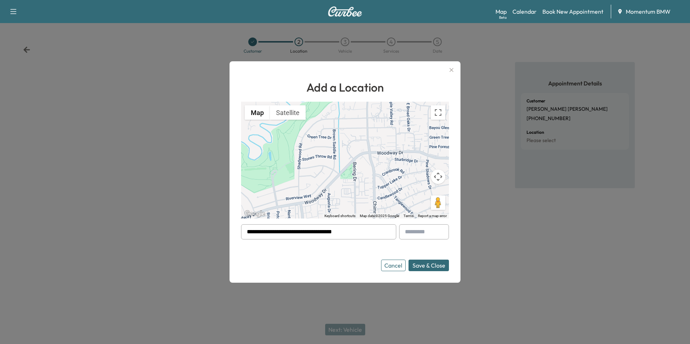
click at [431, 266] on button "Save & Close" at bounding box center [429, 266] width 40 height 12
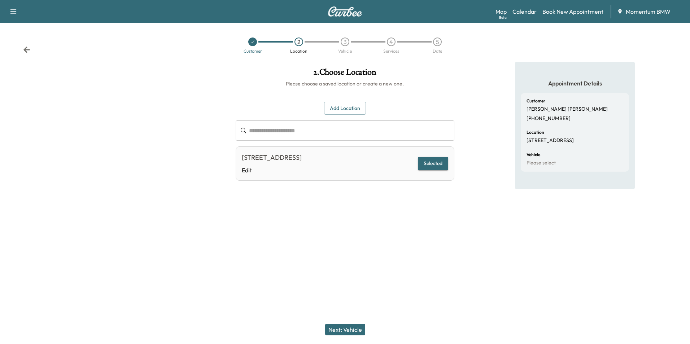
click at [353, 330] on button "Next: Vehicle" at bounding box center [345, 330] width 40 height 12
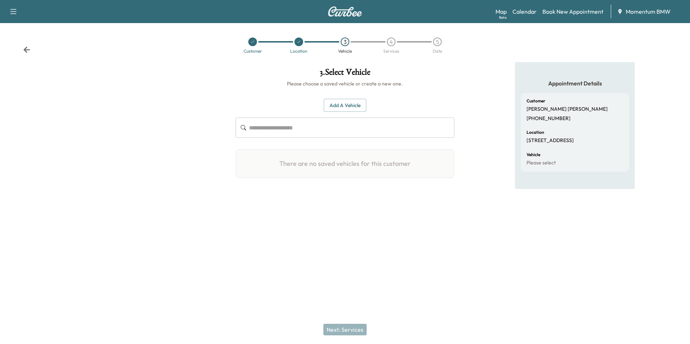
click at [342, 102] on button "Add a Vehicle" at bounding box center [345, 105] width 43 height 13
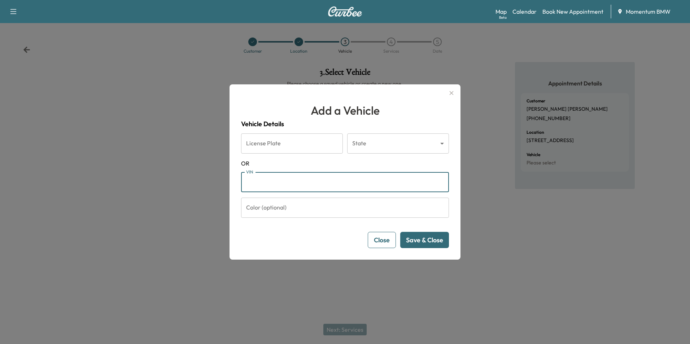
paste input "**********"
type input "**********"
click at [430, 241] on button "Save & Close" at bounding box center [424, 240] width 49 height 16
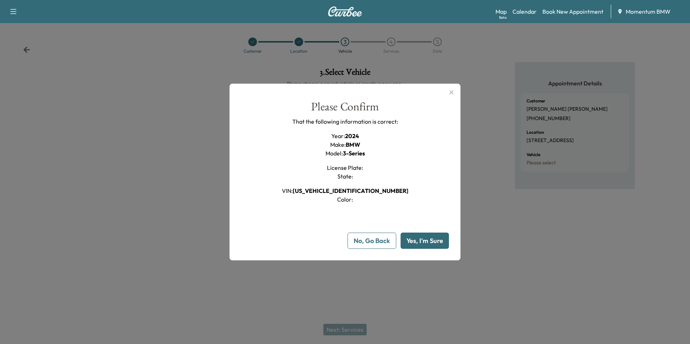
click at [430, 241] on button "Yes, I'm Sure" at bounding box center [425, 241] width 48 height 16
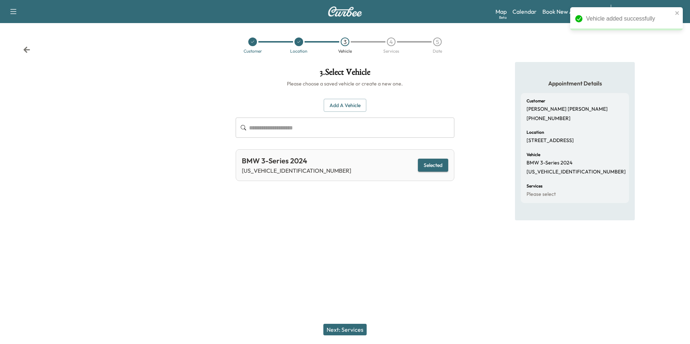
click at [349, 330] on button "Next: Services" at bounding box center [344, 330] width 43 height 12
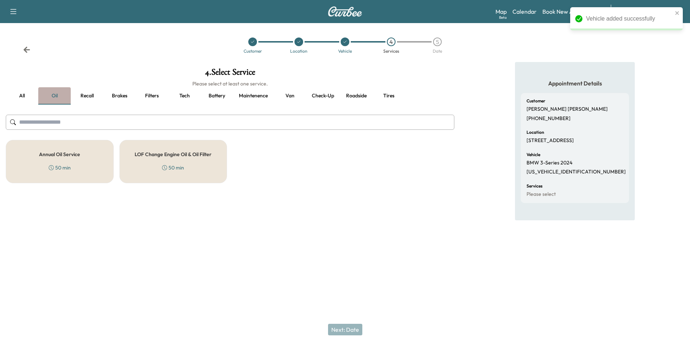
click at [52, 94] on button "Oil" at bounding box center [54, 95] width 32 height 17
click at [153, 95] on button "Filters" at bounding box center [152, 95] width 32 height 17
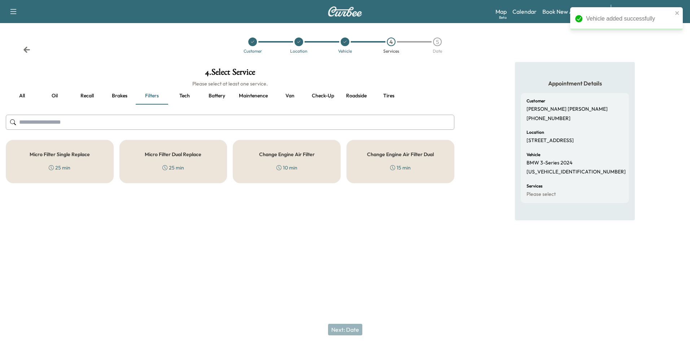
click at [100, 151] on div "Micro Filter Single Replace 25 min" at bounding box center [60, 161] width 108 height 43
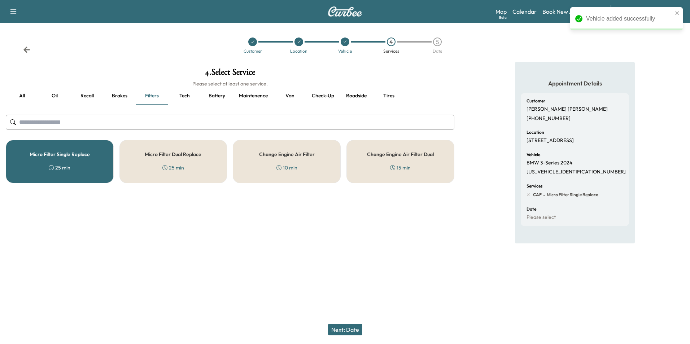
click at [57, 95] on button "Oil" at bounding box center [54, 95] width 32 height 17
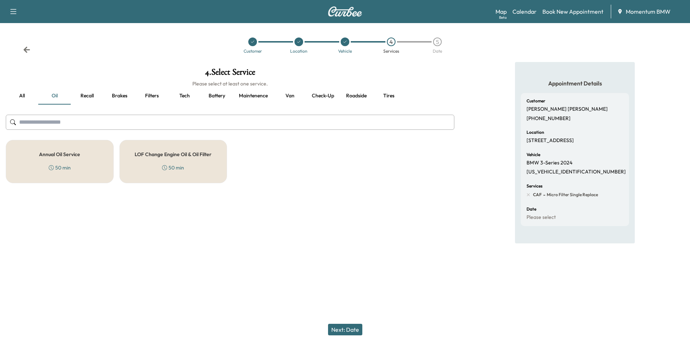
click at [66, 155] on h5 "Annual Oil Service" at bounding box center [59, 154] width 41 height 5
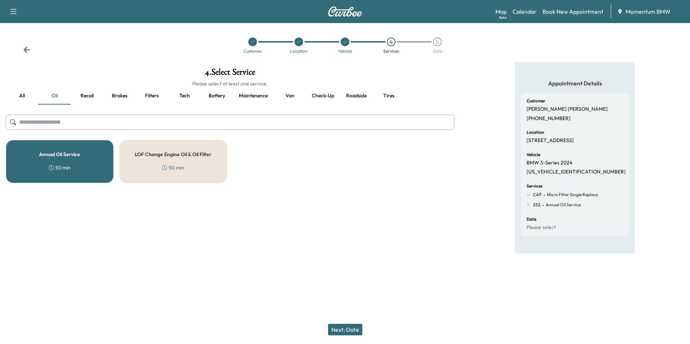
click at [349, 328] on button "Next: Date" at bounding box center [345, 330] width 34 height 12
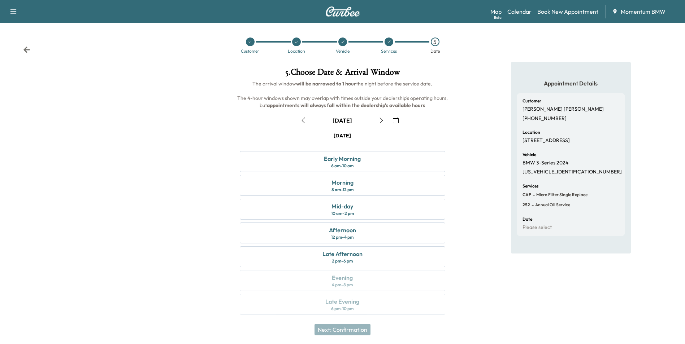
click at [300, 119] on icon "button" at bounding box center [303, 121] width 6 height 6
click at [358, 232] on div "Afternoon 12 pm - 4 pm" at bounding box center [342, 233] width 205 height 21
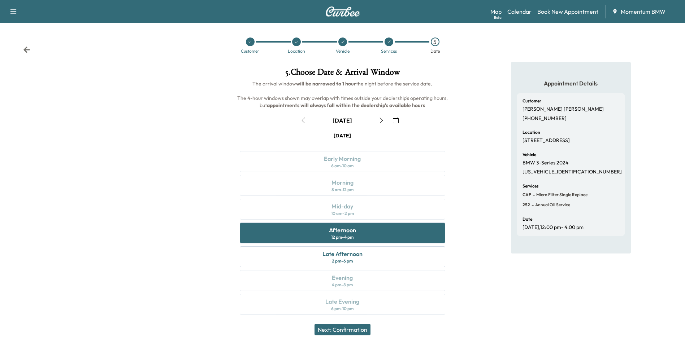
click at [352, 332] on button "Next: Confirmation" at bounding box center [342, 330] width 56 height 12
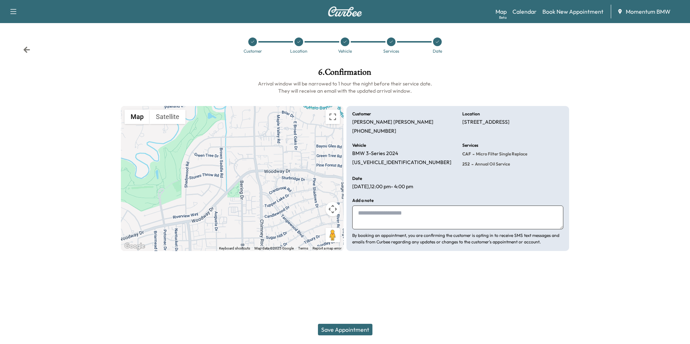
click at [373, 214] on textarea at bounding box center [457, 218] width 211 height 24
type textarea "******"
click at [350, 331] on button "Save Appointment" at bounding box center [345, 330] width 54 height 12
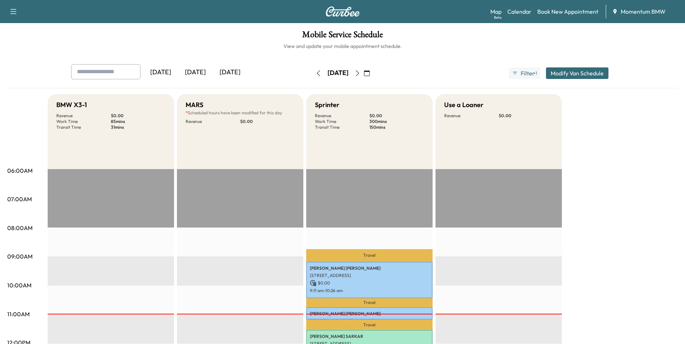
click at [315, 73] on icon "button" at bounding box center [318, 73] width 6 height 6
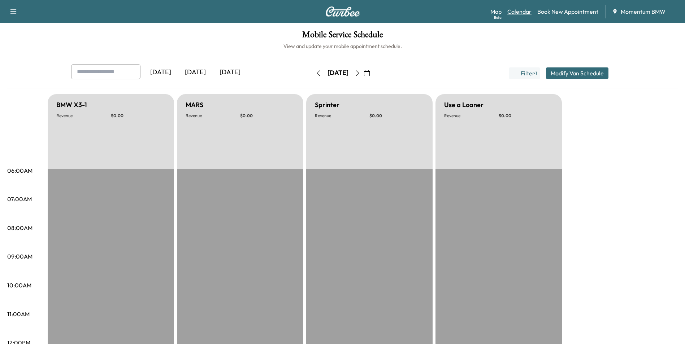
click at [522, 12] on link "Calendar" at bounding box center [519, 11] width 24 height 9
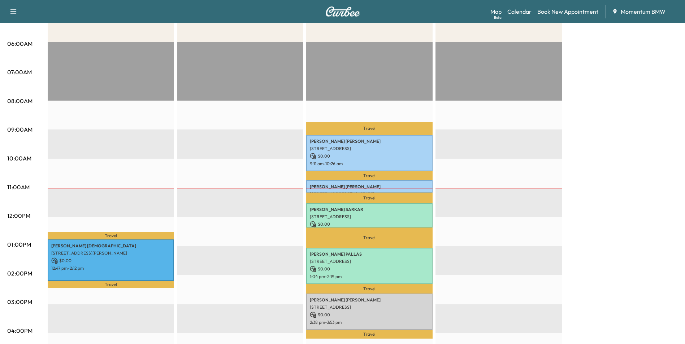
scroll to position [108, 0]
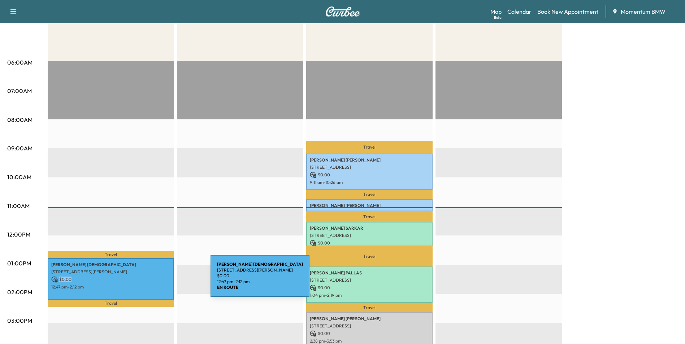
click at [156, 281] on div "[PERSON_NAME] [STREET_ADDRESS][PERSON_NAME] $ 0.00 12:47 pm - 2:12 pm" at bounding box center [111, 278] width 126 height 41
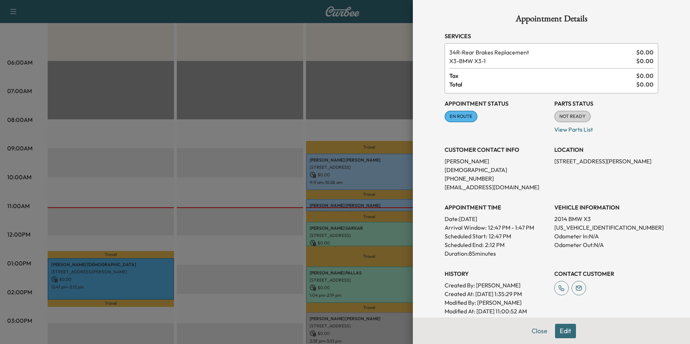
click at [209, 275] on div at bounding box center [345, 172] width 690 height 344
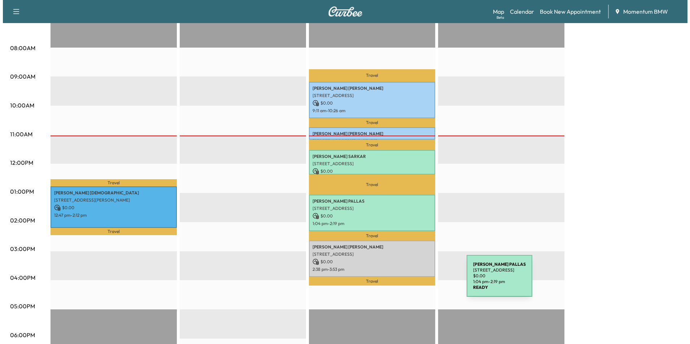
scroll to position [180, 0]
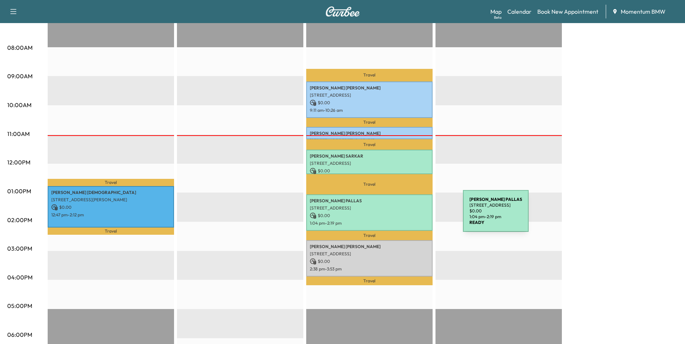
click at [409, 215] on p "$ 0.00" at bounding box center [369, 216] width 119 height 6
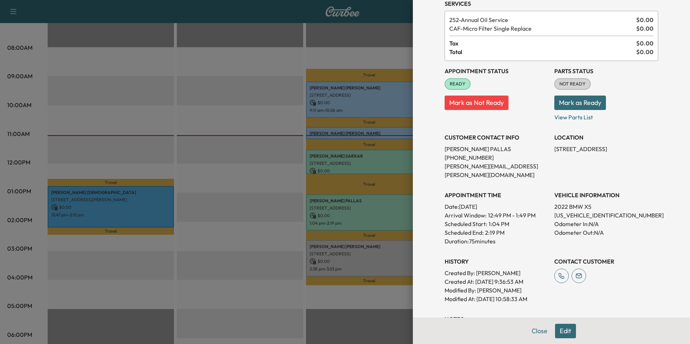
scroll to position [108, 0]
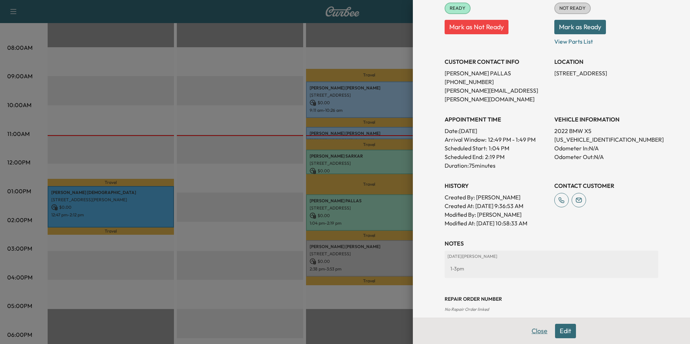
click at [537, 333] on button "Close" at bounding box center [539, 331] width 25 height 14
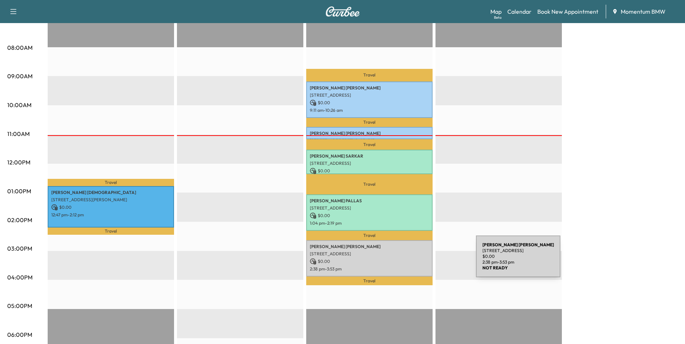
click at [422, 261] on p "$ 0.00" at bounding box center [369, 261] width 119 height 6
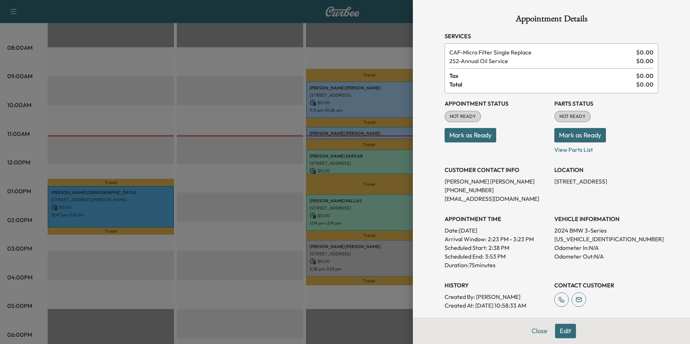
click at [462, 131] on button "Mark as Ready" at bounding box center [471, 135] width 52 height 14
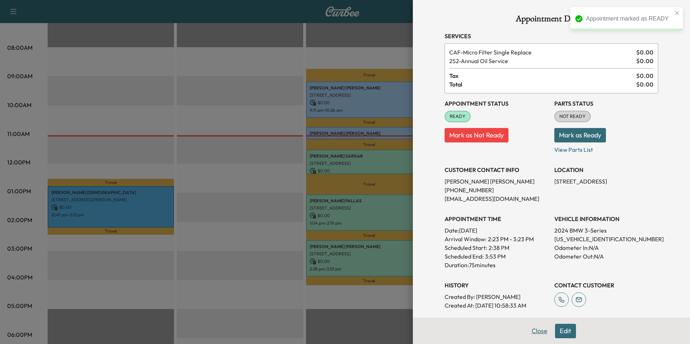
click at [533, 331] on button "Close" at bounding box center [539, 331] width 25 height 14
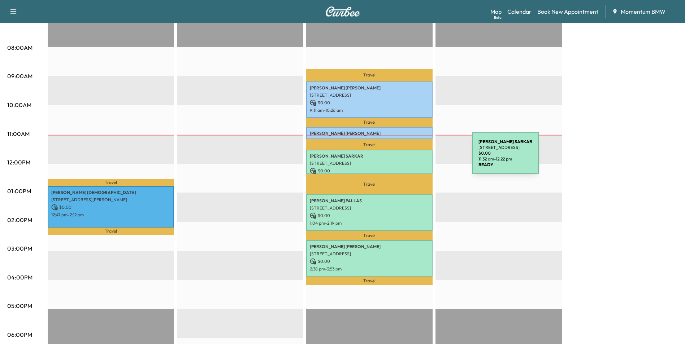
click at [418, 158] on div "[PERSON_NAME] [STREET_ADDRESS] $ 0.00 11:32 am - 12:22 pm" at bounding box center [369, 162] width 126 height 24
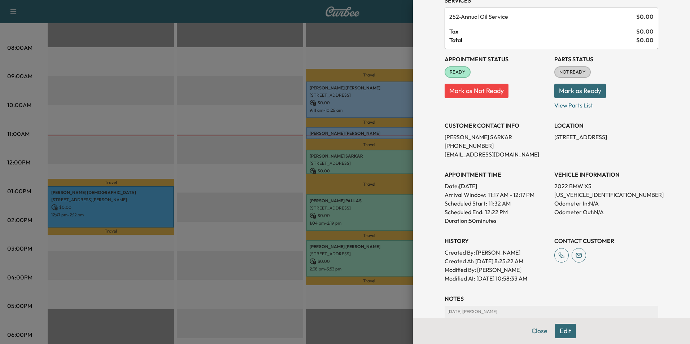
scroll to position [0, 0]
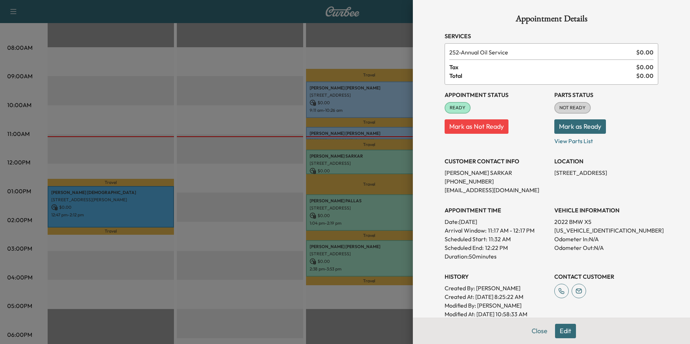
click at [561, 230] on p "[US_VEHICLE_IDENTIFICATION_NUMBER]" at bounding box center [606, 230] width 104 height 9
copy p "[US_VEHICLE_IDENTIFICATION_NUMBER]"
drag, startPoint x: 548, startPoint y: 170, endPoint x: 608, endPoint y: 173, distance: 60.3
click at [608, 173] on div "Appointment Status READY Mark as Not Ready Parts Status NOT READY Mark as Ready…" at bounding box center [552, 202] width 214 height 234
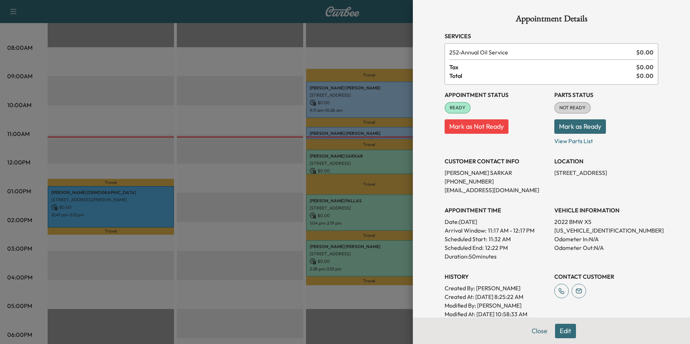
copy p "[STREET_ADDRESS]"
click at [534, 332] on button "Close" at bounding box center [539, 331] width 25 height 14
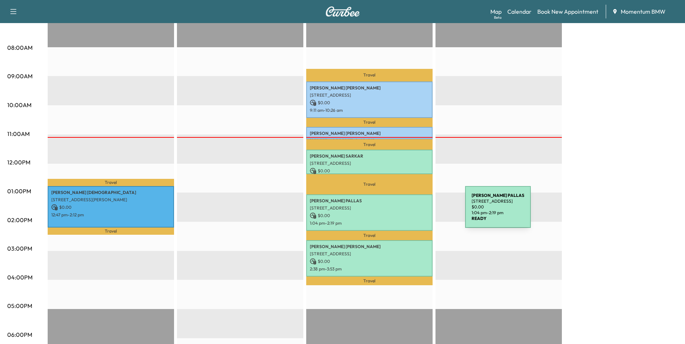
click at [411, 213] on p "$ 0.00" at bounding box center [369, 216] width 119 height 6
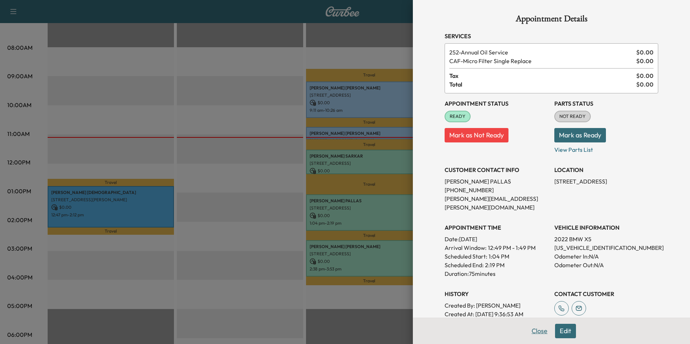
click at [536, 331] on button "Close" at bounding box center [539, 331] width 25 height 14
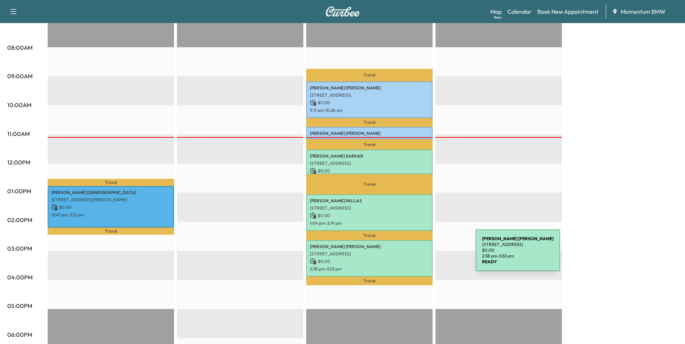
click at [421, 255] on div "[PERSON_NAME] [STREET_ADDRESS] $ 0.00 2:38 pm - 3:53 pm" at bounding box center [369, 258] width 126 height 36
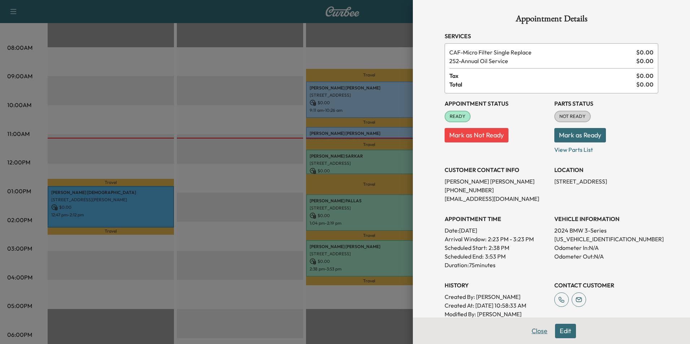
click at [532, 331] on button "Close" at bounding box center [539, 331] width 25 height 14
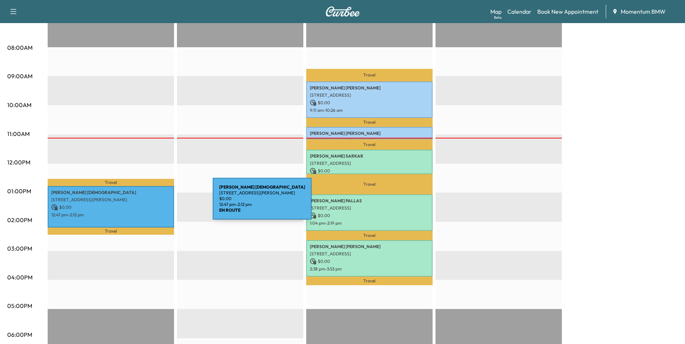
click at [158, 204] on p "$ 0.00" at bounding box center [110, 207] width 119 height 6
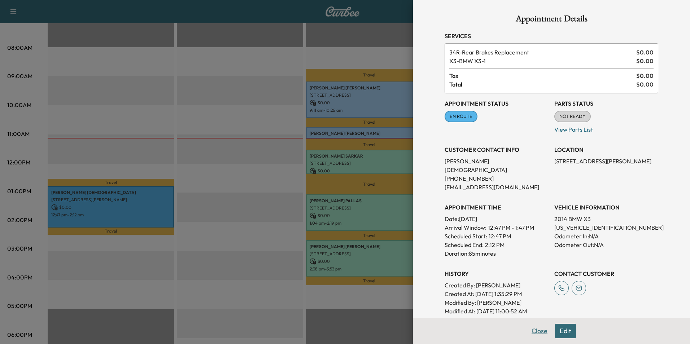
click at [535, 333] on button "Close" at bounding box center [539, 331] width 25 height 14
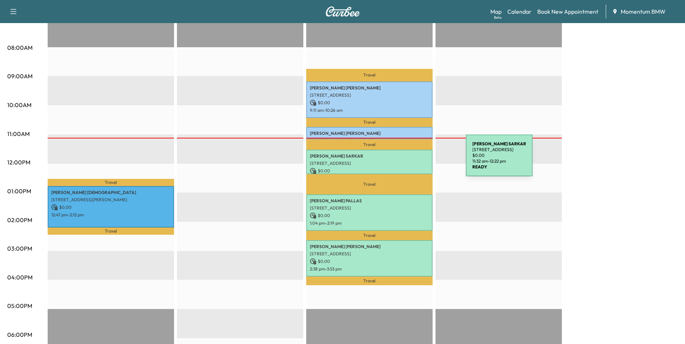
click at [411, 161] on p "[STREET_ADDRESS]" at bounding box center [369, 164] width 119 height 6
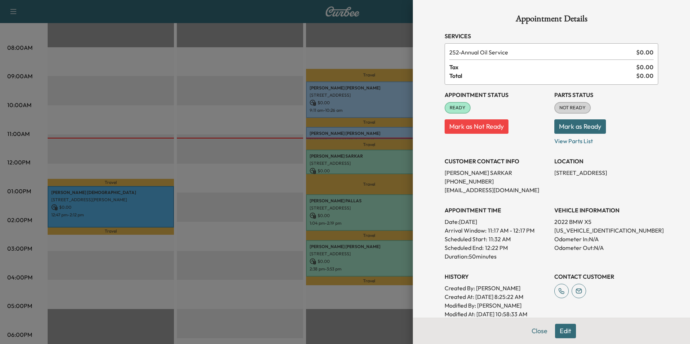
scroll to position [144, 0]
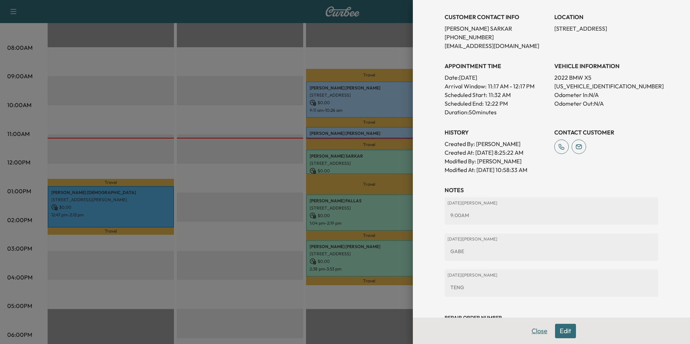
click at [536, 333] on button "Close" at bounding box center [539, 331] width 25 height 14
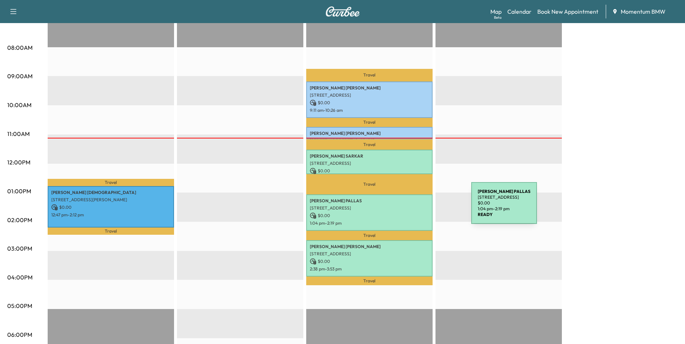
click at [417, 208] on p "[STREET_ADDRESS]" at bounding box center [369, 208] width 119 height 6
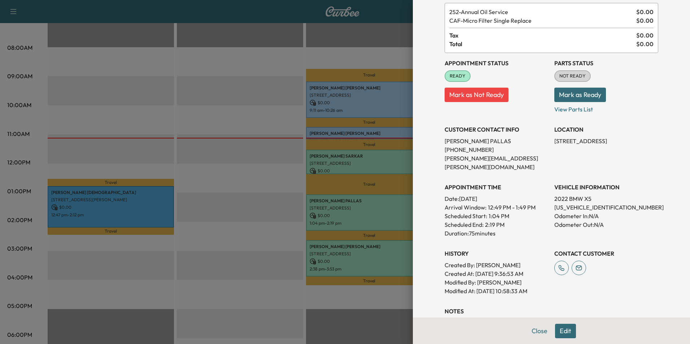
scroll to position [0, 0]
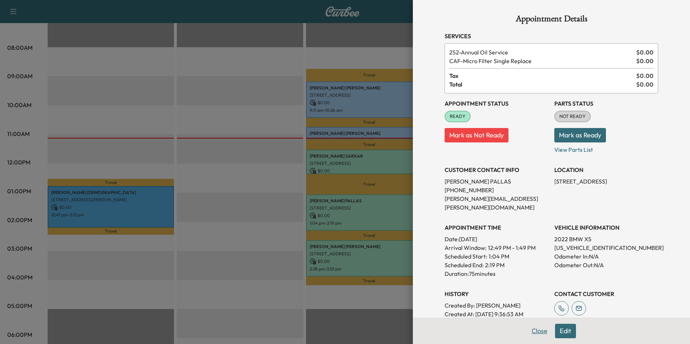
click at [538, 331] on button "Close" at bounding box center [539, 331] width 25 height 14
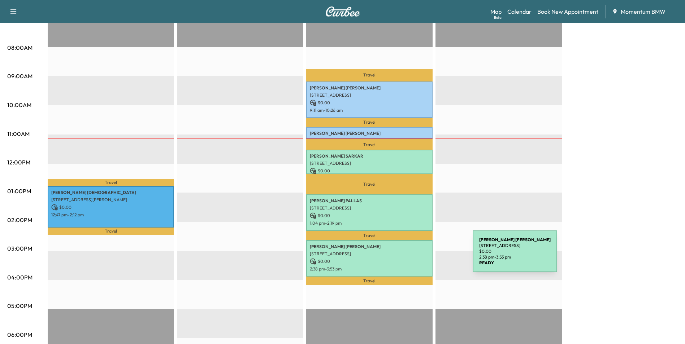
click at [418, 258] on p "$ 0.00" at bounding box center [369, 261] width 119 height 6
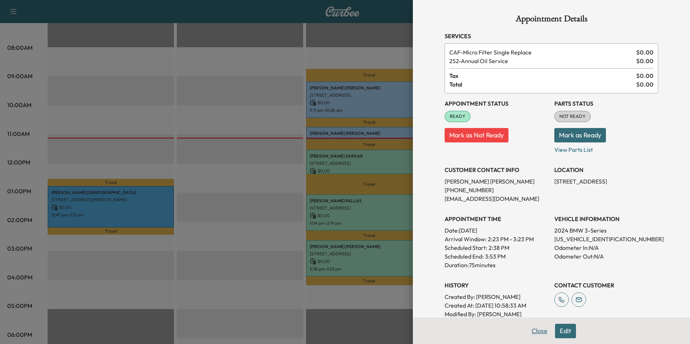
click at [540, 331] on button "Close" at bounding box center [539, 331] width 25 height 14
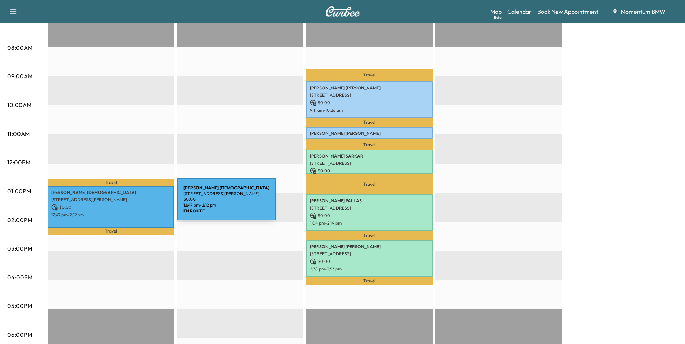
click at [123, 204] on p "$ 0.00" at bounding box center [110, 207] width 119 height 6
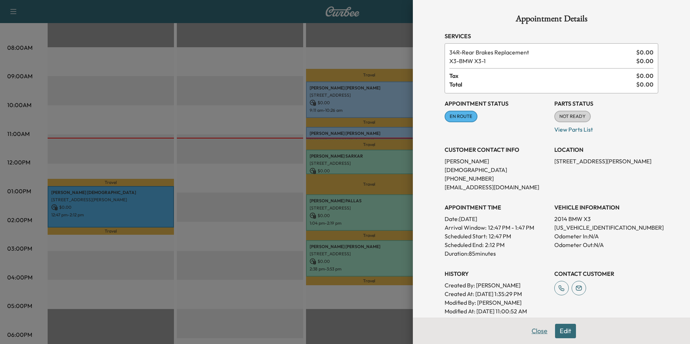
click at [535, 331] on button "Close" at bounding box center [539, 331] width 25 height 14
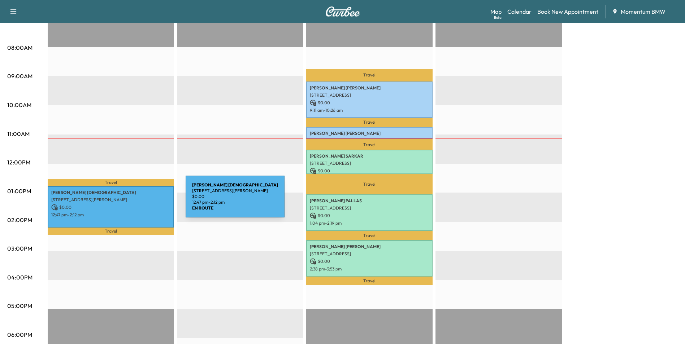
click at [131, 201] on div "[PERSON_NAME] [STREET_ADDRESS][PERSON_NAME] $ 0.00 12:47 pm - 2:12 pm" at bounding box center [111, 206] width 126 height 41
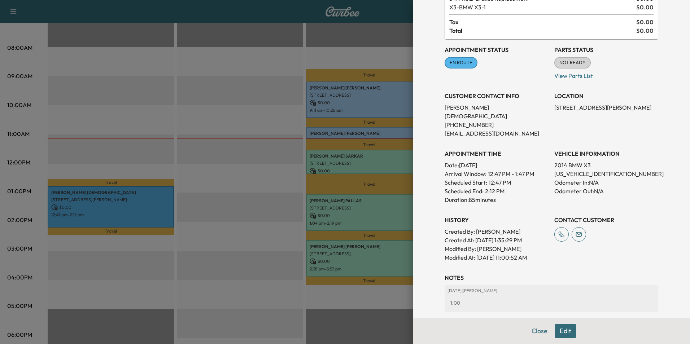
scroll to position [125, 0]
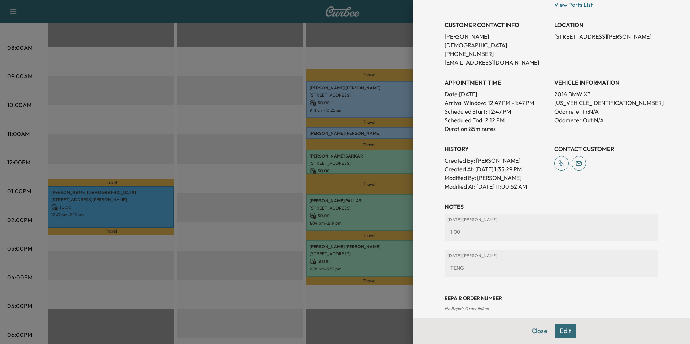
click at [565, 329] on button "Edit" at bounding box center [565, 331] width 21 height 14
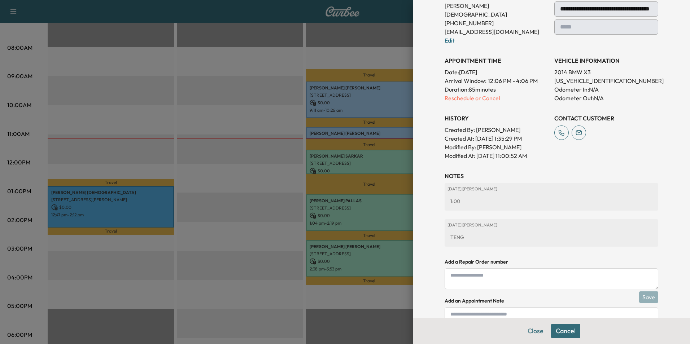
scroll to position [186, 0]
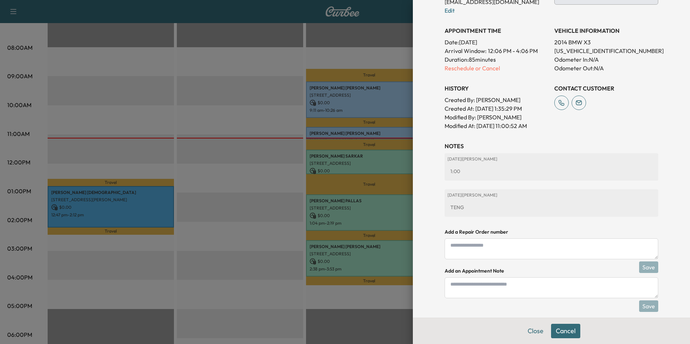
click at [462, 279] on textarea at bounding box center [552, 288] width 214 height 21
type textarea "****"
click at [644, 301] on button "Save" at bounding box center [648, 307] width 19 height 12
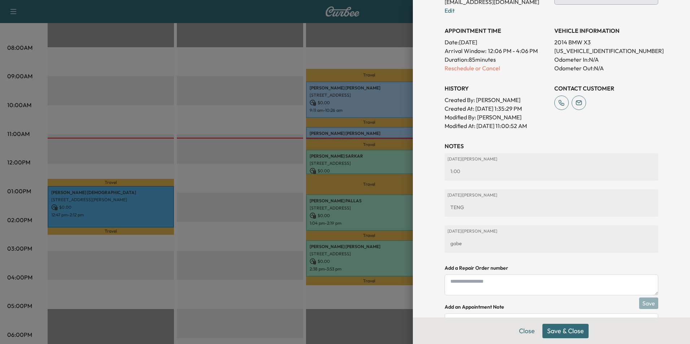
click at [562, 334] on button "Save & Close" at bounding box center [565, 331] width 46 height 14
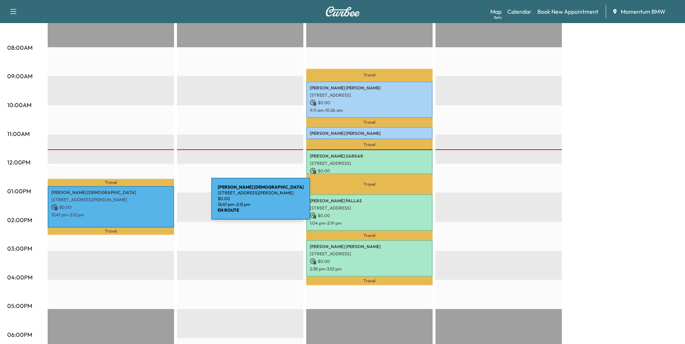
click at [157, 204] on p "$ 0.00" at bounding box center [110, 207] width 119 height 6
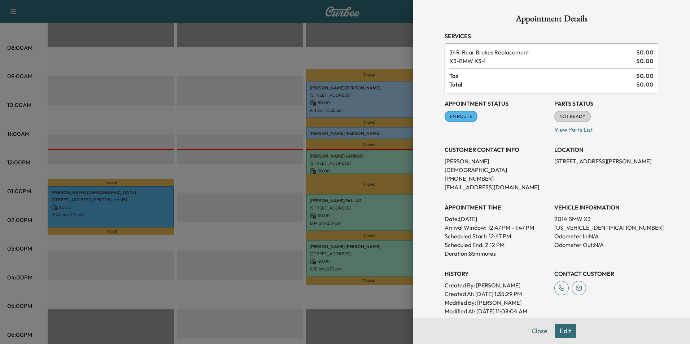
click at [385, 267] on div at bounding box center [345, 172] width 690 height 344
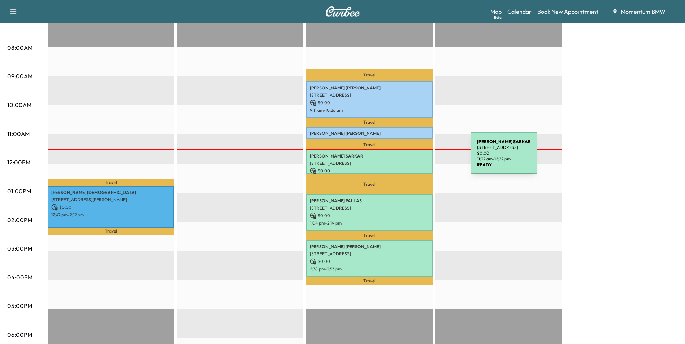
click at [416, 158] on div "[PERSON_NAME] [STREET_ADDRESS] $ 0.00 11:32 am - 12:22 pm" at bounding box center [369, 162] width 126 height 24
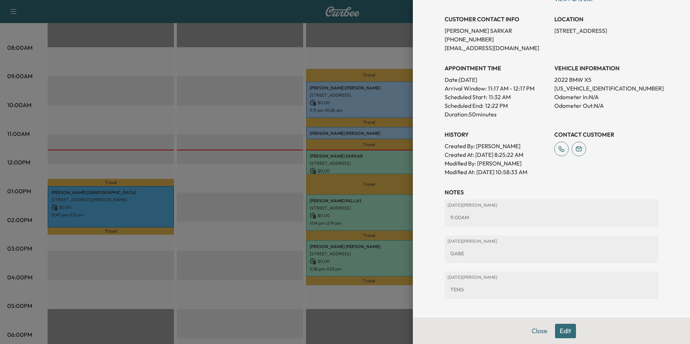
scroll to position [144, 0]
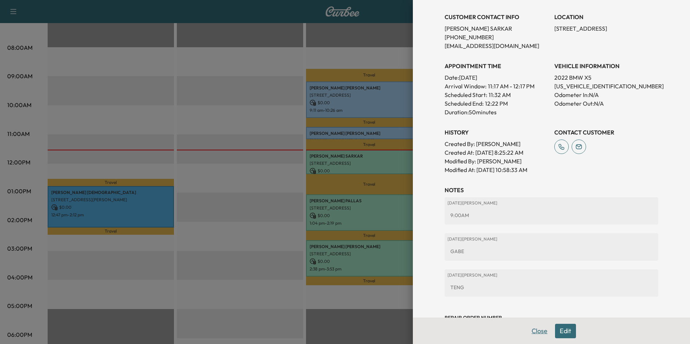
click at [536, 331] on button "Close" at bounding box center [539, 331] width 25 height 14
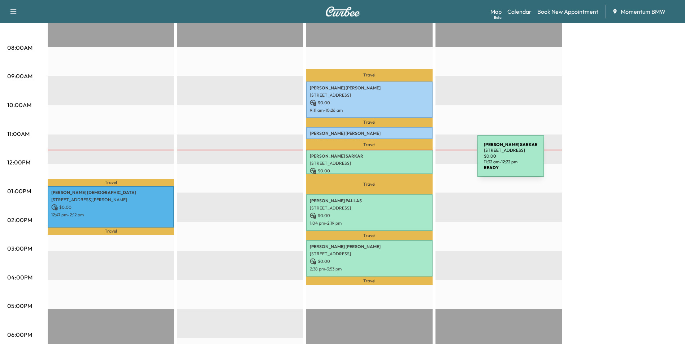
click at [423, 161] on p "[STREET_ADDRESS]" at bounding box center [369, 164] width 119 height 6
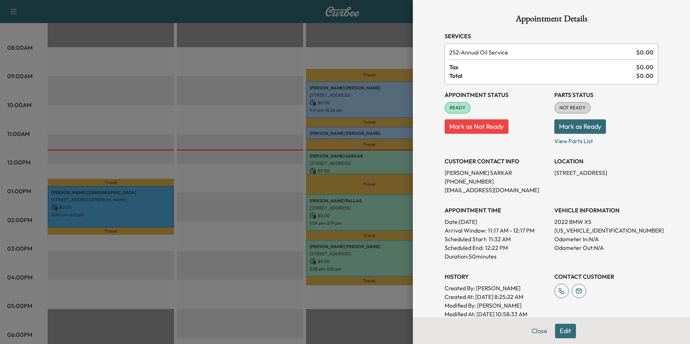
click at [396, 214] on div at bounding box center [345, 172] width 690 height 344
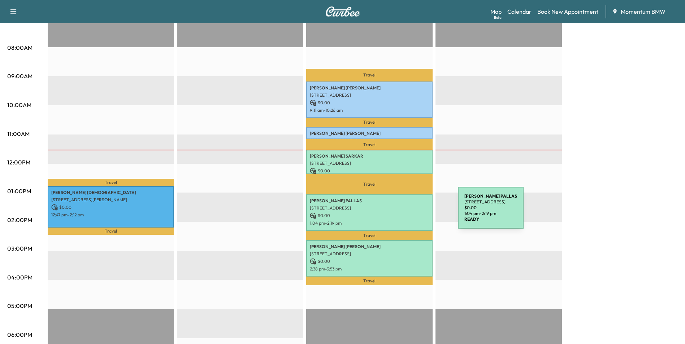
click at [403, 213] on p "$ 0.00" at bounding box center [369, 216] width 119 height 6
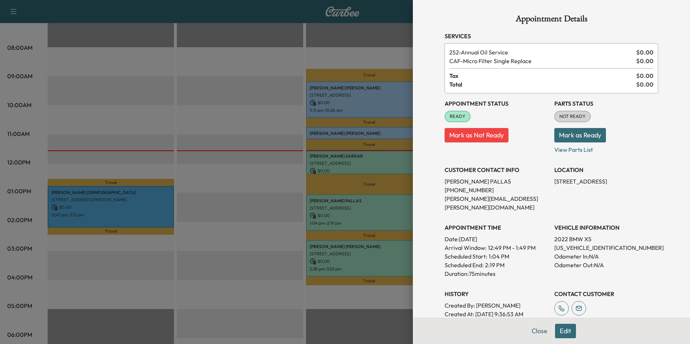
click at [564, 244] on p "[US_VEHICLE_IDENTIFICATION_NUMBER]" at bounding box center [606, 248] width 104 height 9
click at [271, 173] on div at bounding box center [345, 172] width 690 height 344
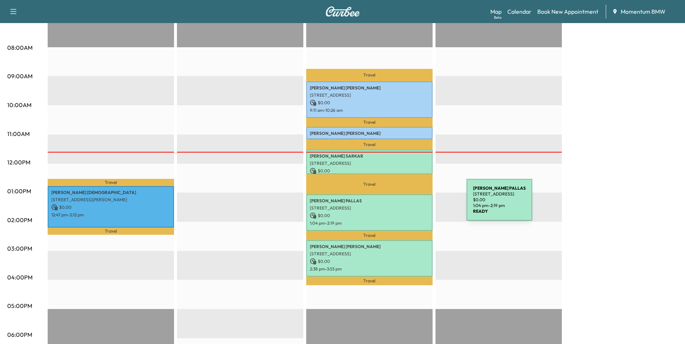
click at [412, 205] on p "[STREET_ADDRESS]" at bounding box center [369, 208] width 119 height 6
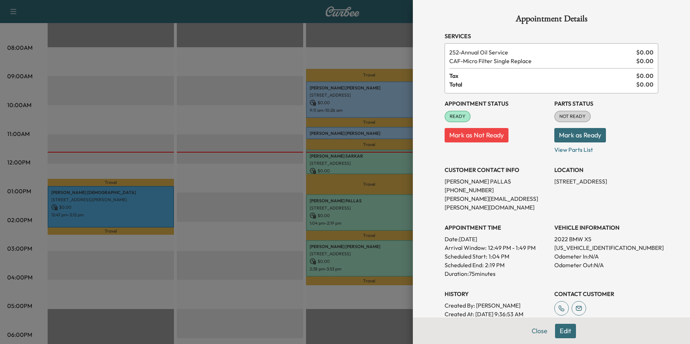
click at [563, 244] on p "[US_VEHICLE_IDENTIFICATION_NUMBER]" at bounding box center [606, 248] width 104 height 9
drag, startPoint x: 549, startPoint y: 183, endPoint x: 599, endPoint y: 186, distance: 50.3
click at [599, 186] on div "Appointment Status READY Mark as Not Ready Parts Status NOT READY Mark as Ready…" at bounding box center [552, 214] width 214 height 243
drag, startPoint x: 599, startPoint y: 186, endPoint x: 599, endPoint y: 178, distance: 7.9
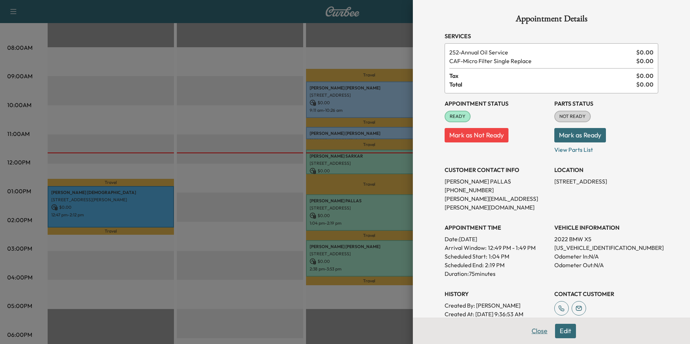
click at [536, 330] on button "Close" at bounding box center [539, 331] width 25 height 14
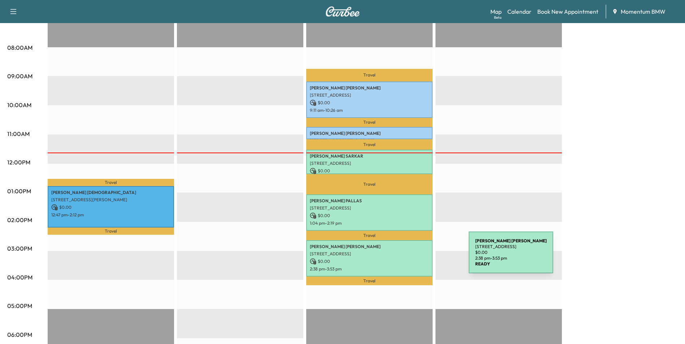
click at [414, 258] on p "$ 0.00" at bounding box center [369, 261] width 119 height 6
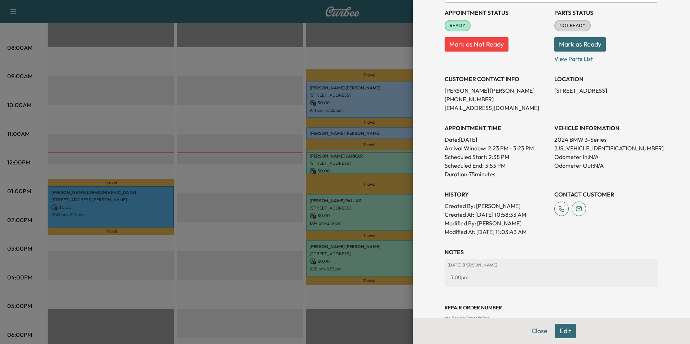
scroll to position [109, 0]
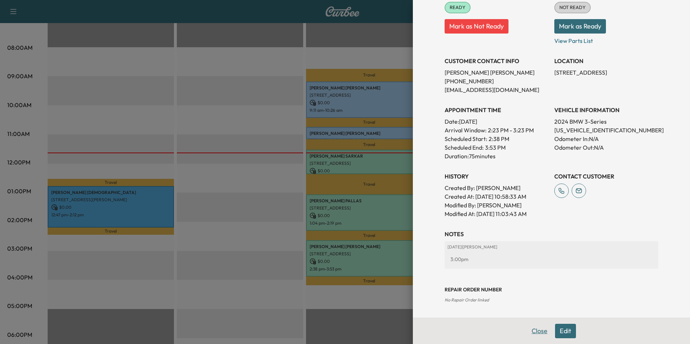
click at [535, 331] on button "Close" at bounding box center [539, 331] width 25 height 14
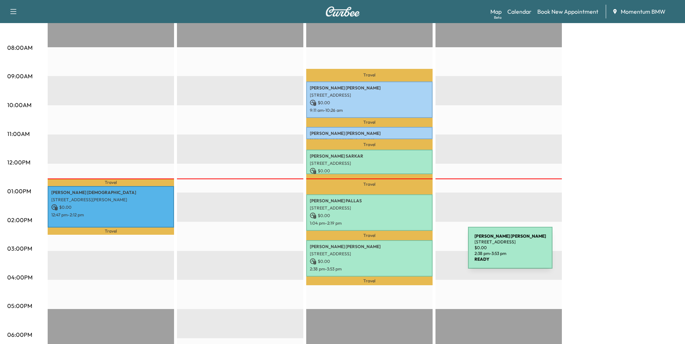
click at [414, 253] on p "[STREET_ADDRESS]" at bounding box center [369, 254] width 119 height 6
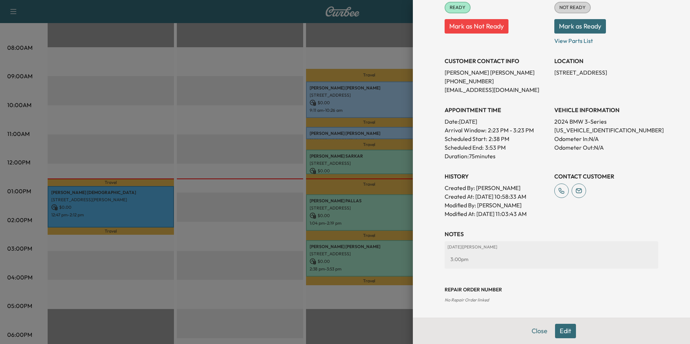
click at [391, 207] on div at bounding box center [345, 172] width 690 height 344
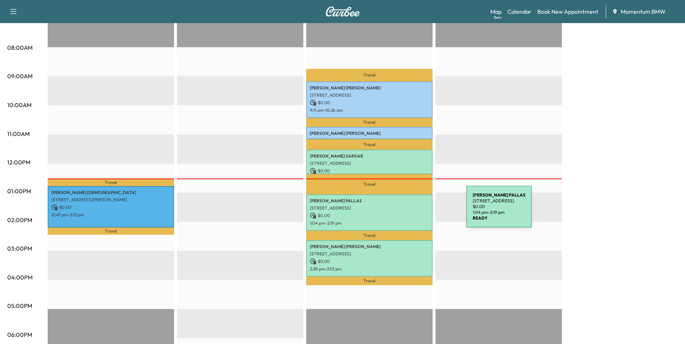
click at [412, 213] on p "$ 0.00" at bounding box center [369, 216] width 119 height 6
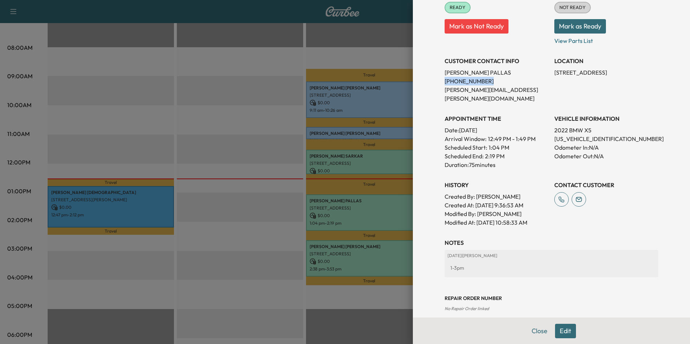
drag, startPoint x: 439, startPoint y: 82, endPoint x: 479, endPoint y: 85, distance: 40.5
click at [479, 85] on div "Appointment Details Services 252 - Annual Oil Service $ 0.00 CAF - Micro Filter…" at bounding box center [551, 109] width 231 height 436
drag, startPoint x: 479, startPoint y: 85, endPoint x: 472, endPoint y: 80, distance: 8.8
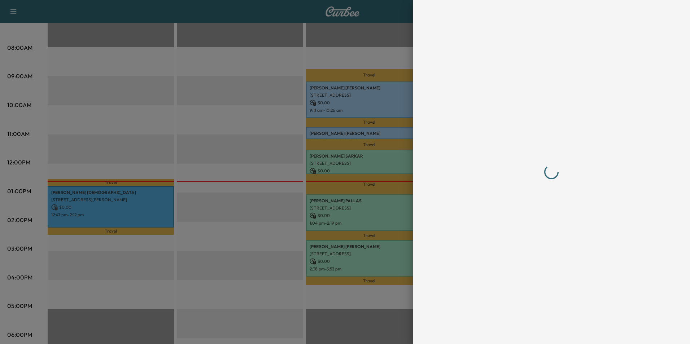
scroll to position [0, 0]
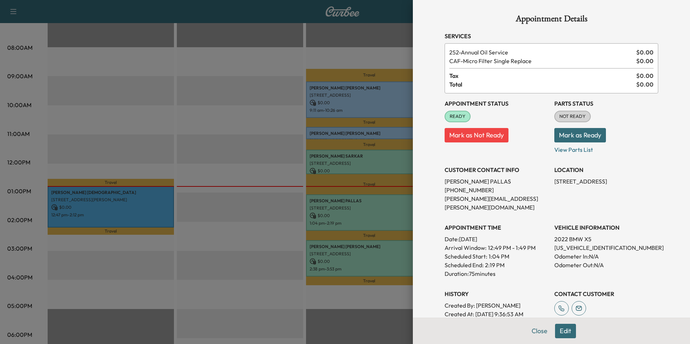
click at [528, 330] on button "Close" at bounding box center [539, 331] width 25 height 14
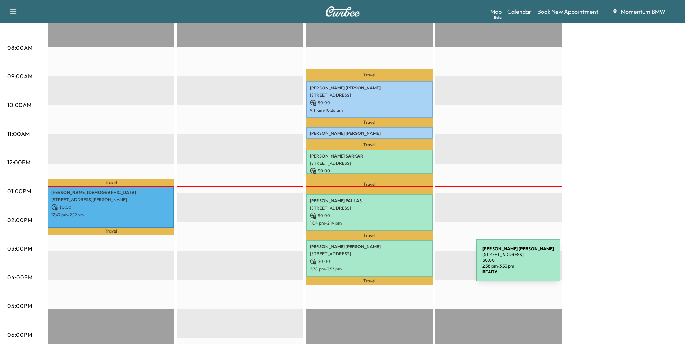
click at [422, 266] on p "2:38 pm - 3:53 pm" at bounding box center [369, 269] width 119 height 6
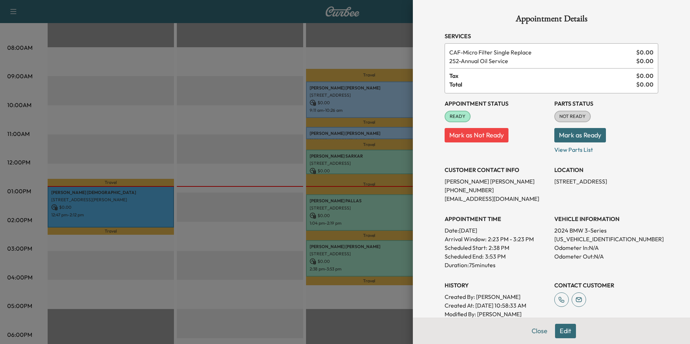
click at [572, 239] on p "[US_VEHICLE_IDENTIFICATION_NUMBER]" at bounding box center [606, 239] width 104 height 9
click at [387, 213] on div at bounding box center [345, 172] width 690 height 344
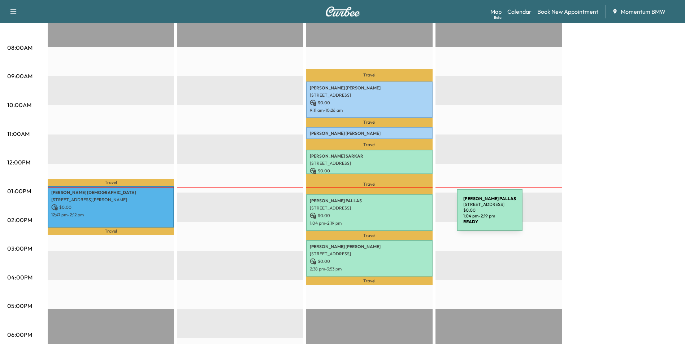
click at [402, 215] on p "$ 0.00" at bounding box center [369, 216] width 119 height 6
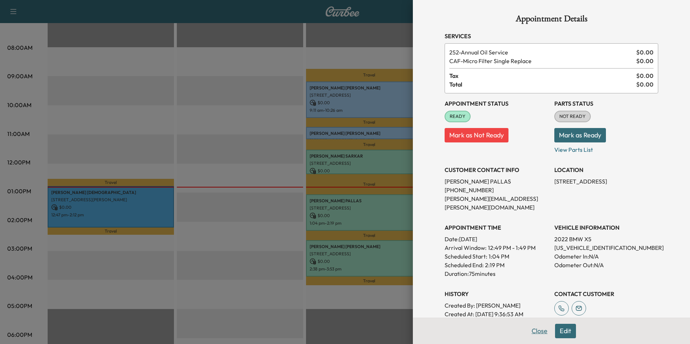
click at [540, 331] on button "Close" at bounding box center [539, 331] width 25 height 14
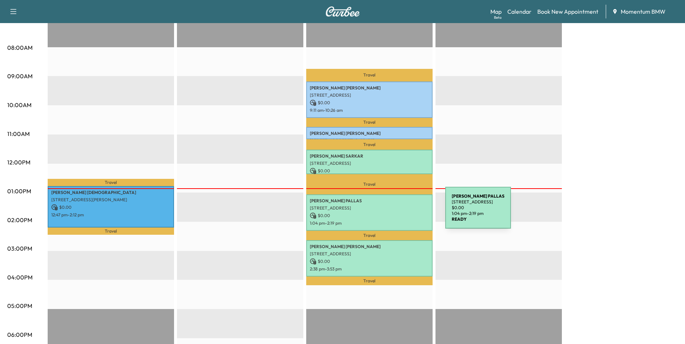
click at [391, 213] on p "$ 0.00" at bounding box center [369, 216] width 119 height 6
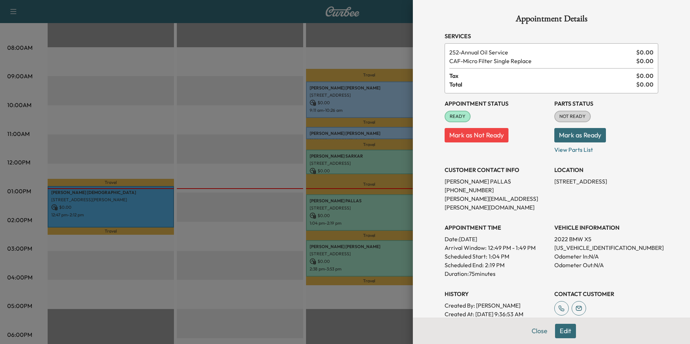
click at [561, 244] on p "[US_VEHICLE_IDENTIFICATION_NUMBER]" at bounding box center [606, 248] width 104 height 9
click at [249, 227] on div at bounding box center [345, 172] width 690 height 344
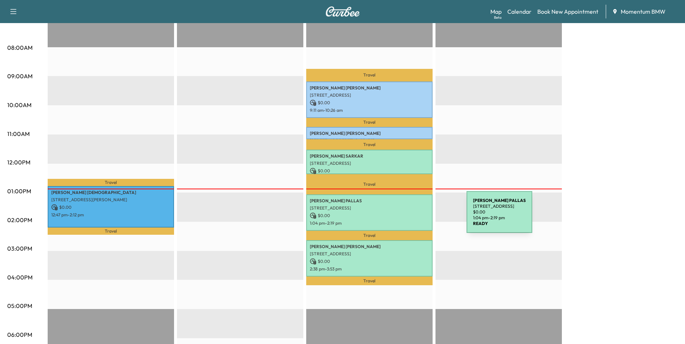
click at [412, 217] on p "$ 0.00" at bounding box center [369, 216] width 119 height 6
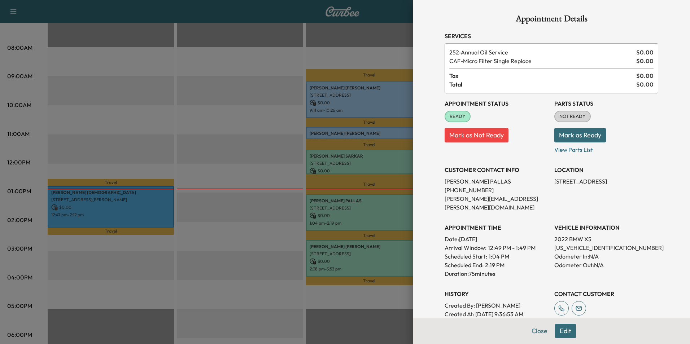
click at [575, 244] on p "[US_VEHICLE_IDENTIFICATION_NUMBER]" at bounding box center [606, 248] width 104 height 9
click at [226, 227] on div at bounding box center [345, 172] width 690 height 344
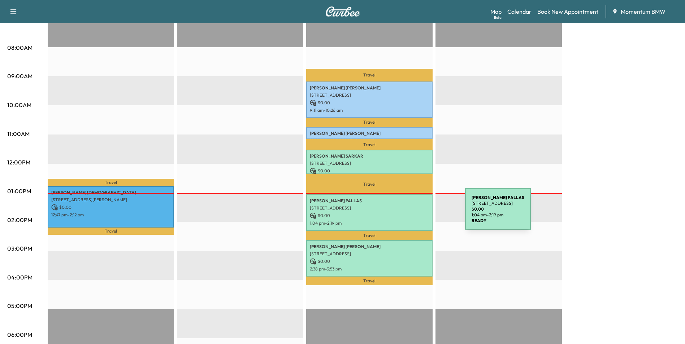
click at [411, 213] on p "$ 0.00" at bounding box center [369, 216] width 119 height 6
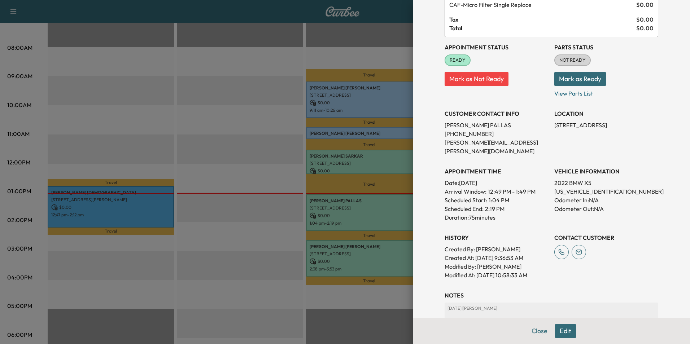
scroll to position [108, 0]
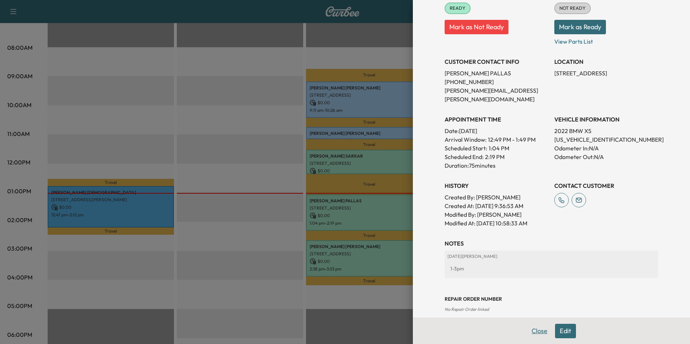
click at [532, 331] on button "Close" at bounding box center [539, 331] width 25 height 14
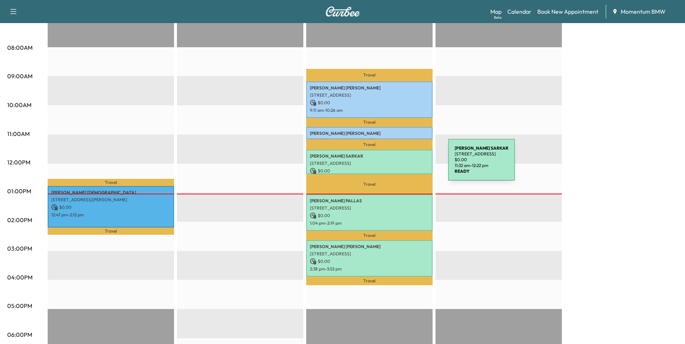
click at [394, 164] on p "[STREET_ADDRESS]" at bounding box center [369, 164] width 119 height 6
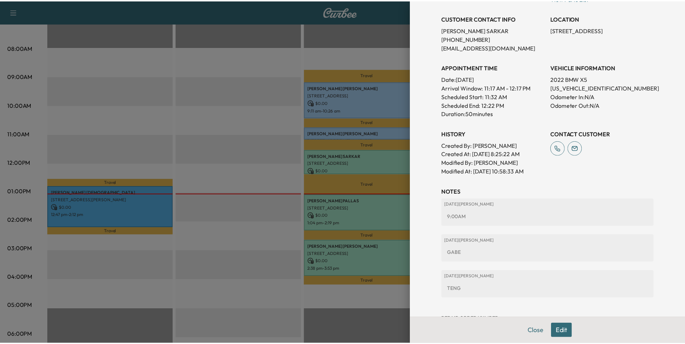
scroll to position [173, 0]
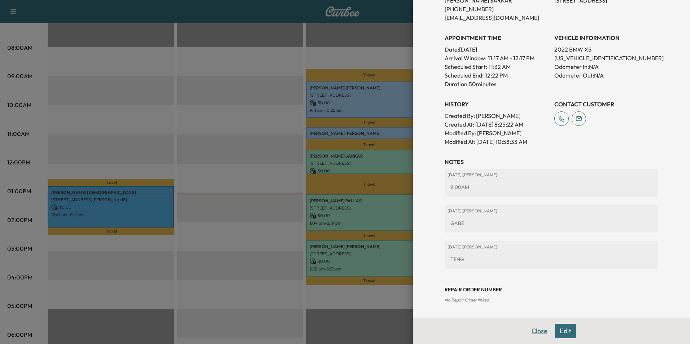
click at [530, 330] on button "Close" at bounding box center [539, 331] width 25 height 14
